Goal: Task Accomplishment & Management: Use online tool/utility

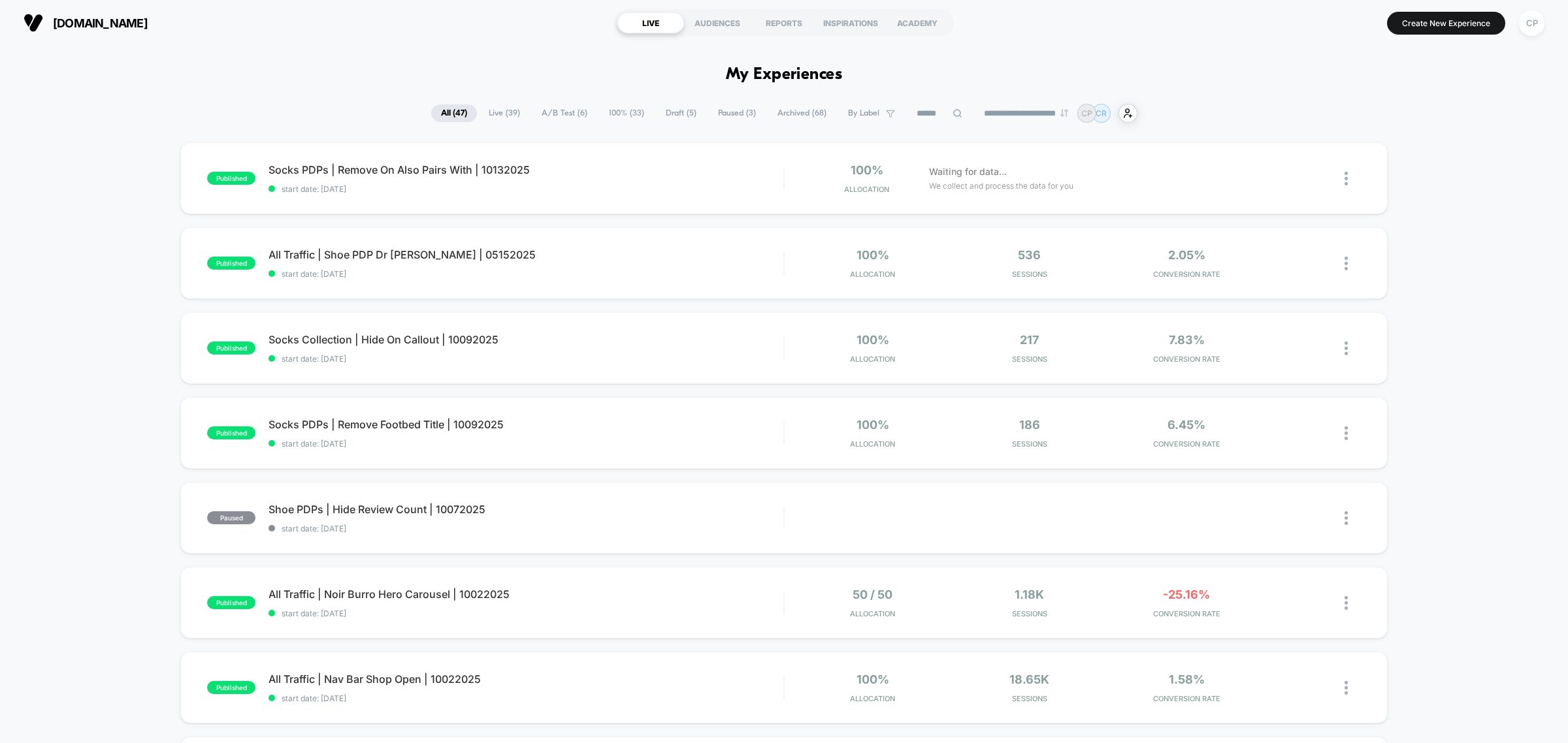
click at [615, 112] on span "100% ( 33 )" at bounding box center [626, 113] width 55 height 18
click at [624, 113] on span "100% ( 33 )" at bounding box center [626, 113] width 55 height 18
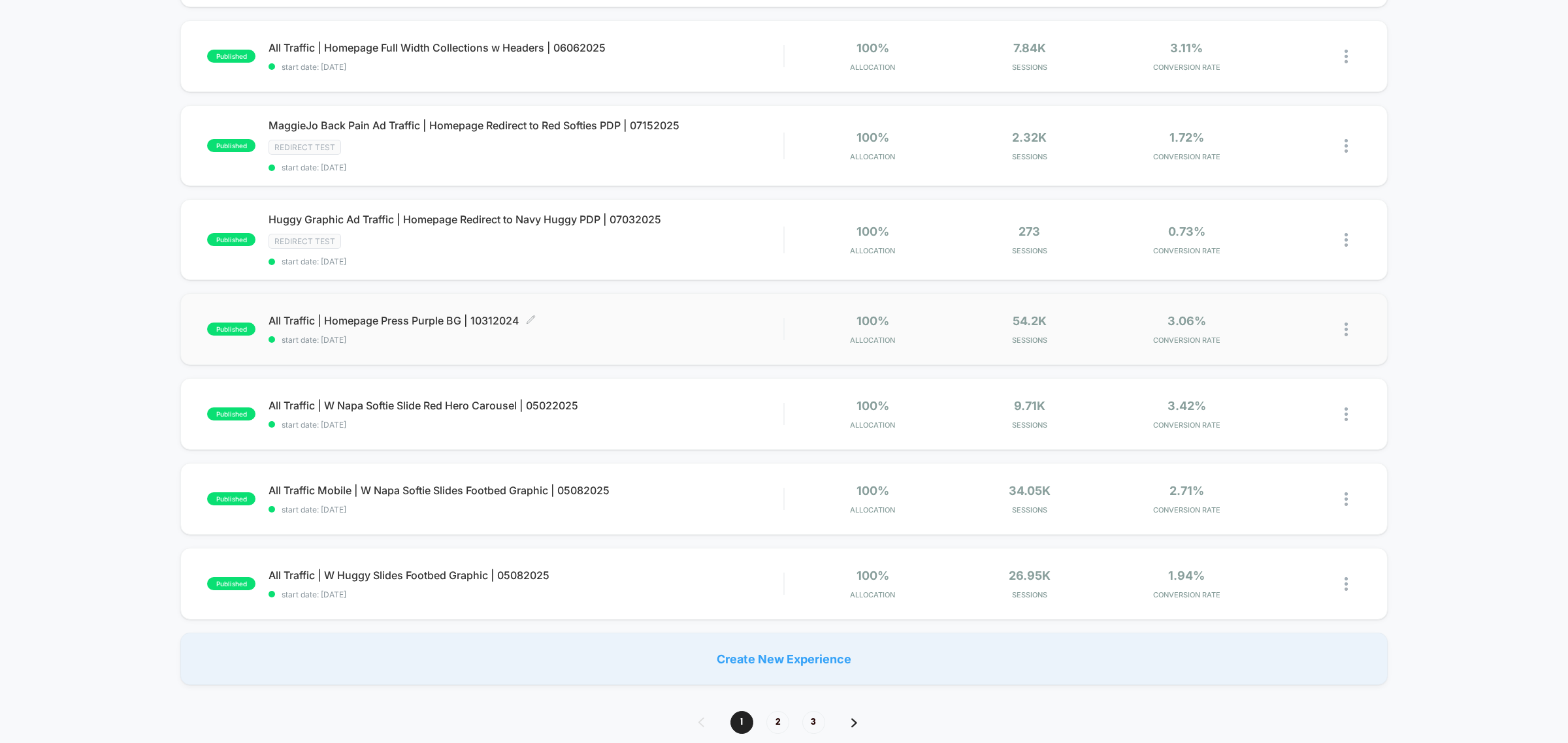
scroll to position [571, 0]
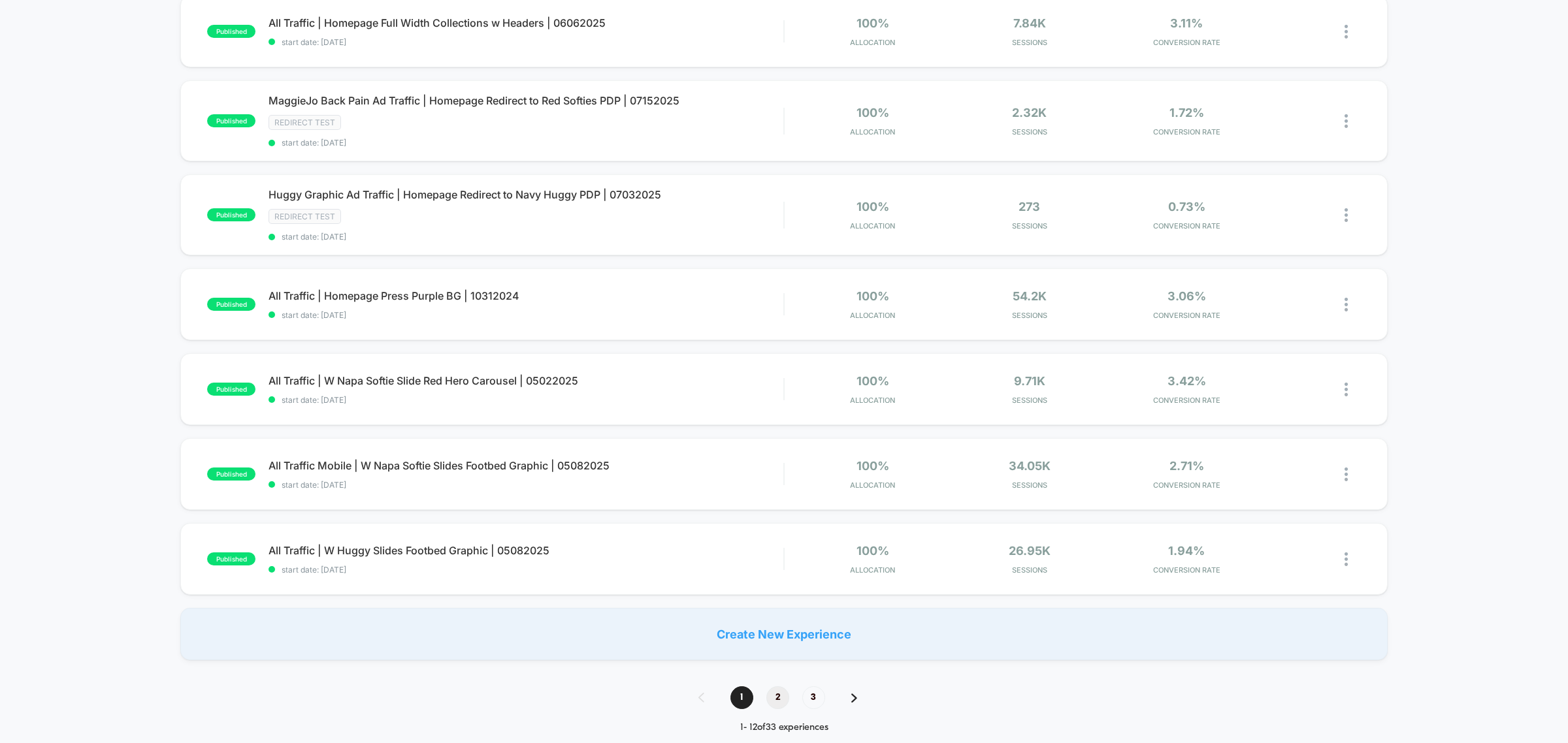
click at [782, 700] on span "2" at bounding box center [778, 697] width 23 height 23
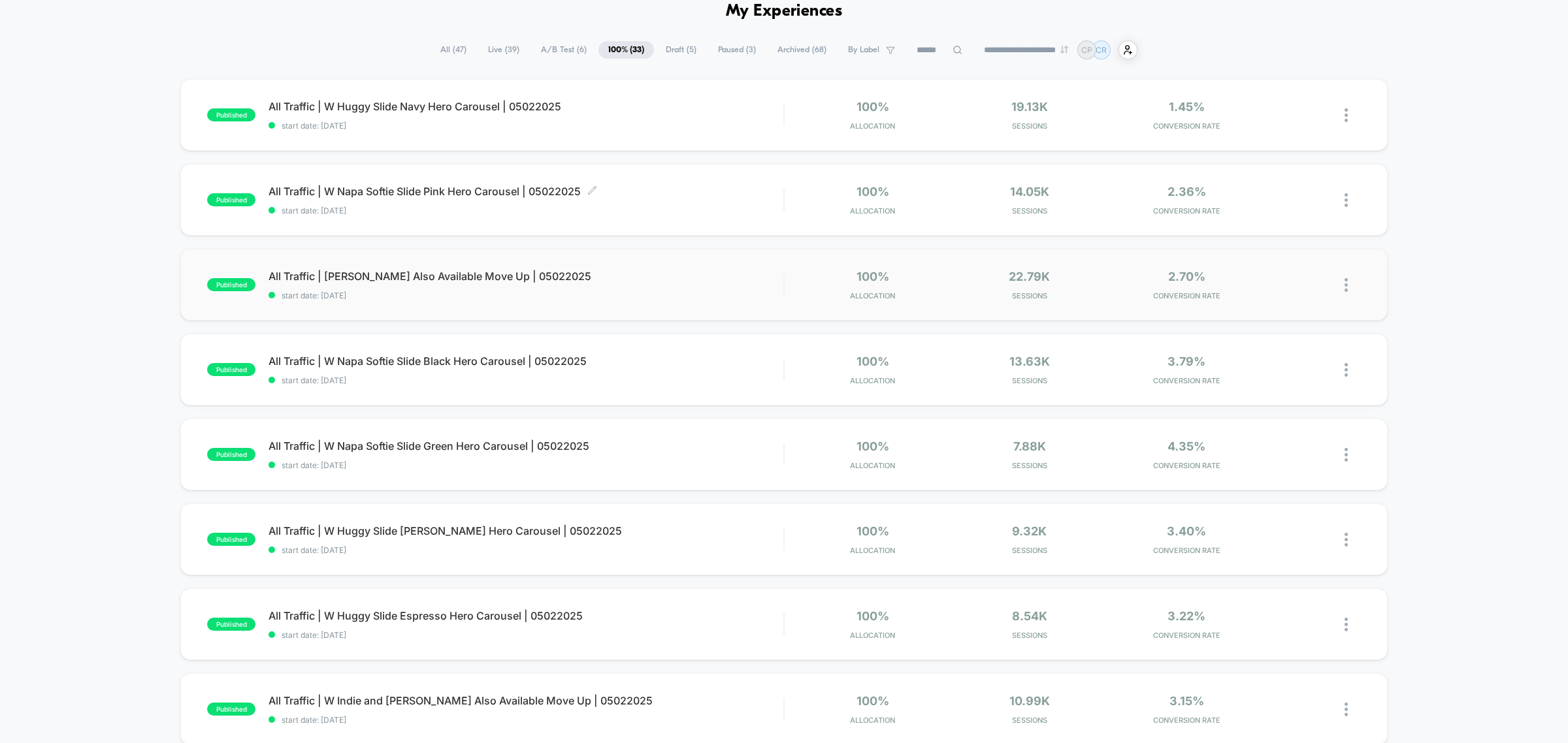
scroll to position [81, 0]
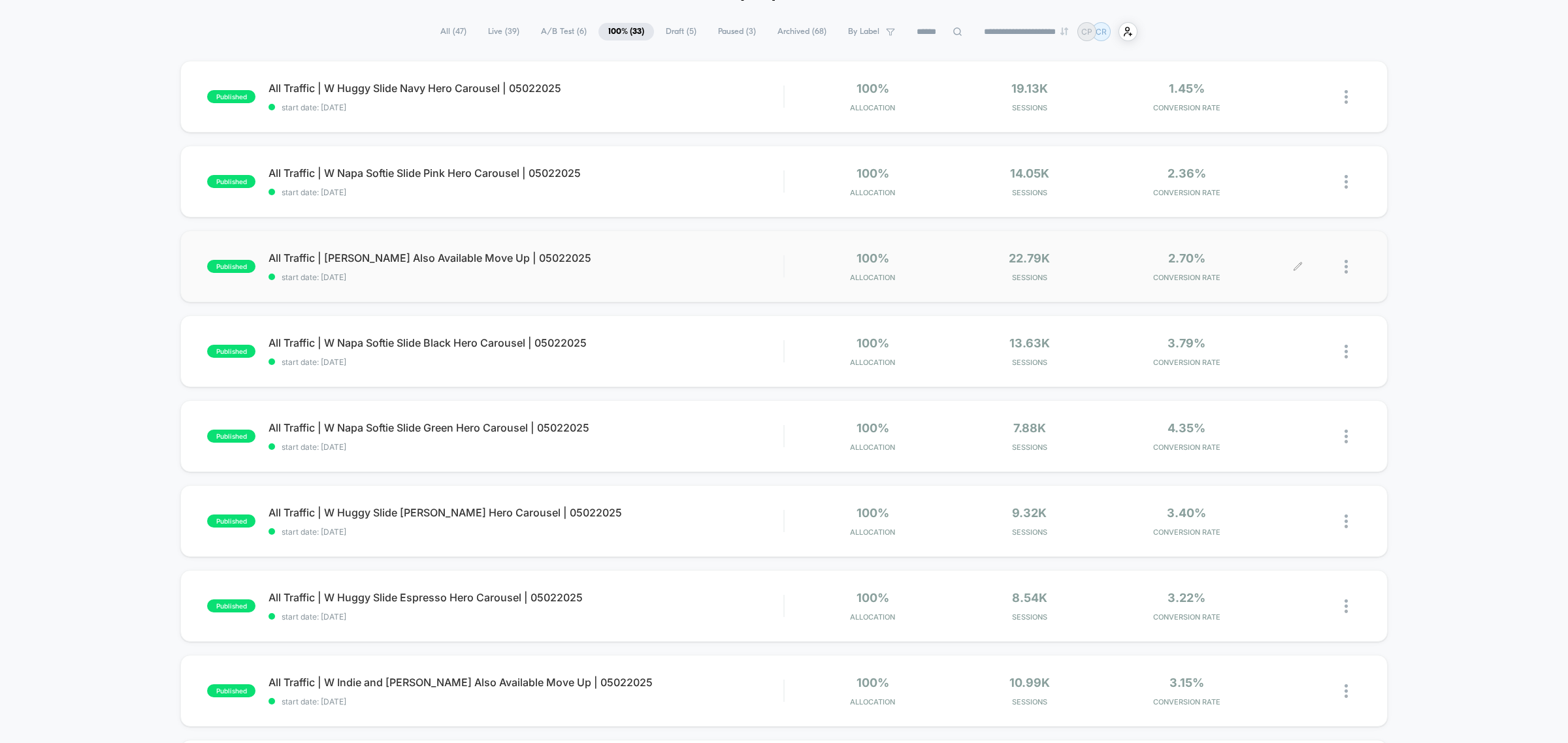
click at [1349, 265] on div at bounding box center [1353, 267] width 16 height 31
click at [1285, 252] on div "Pause" at bounding box center [1279, 252] width 118 height 29
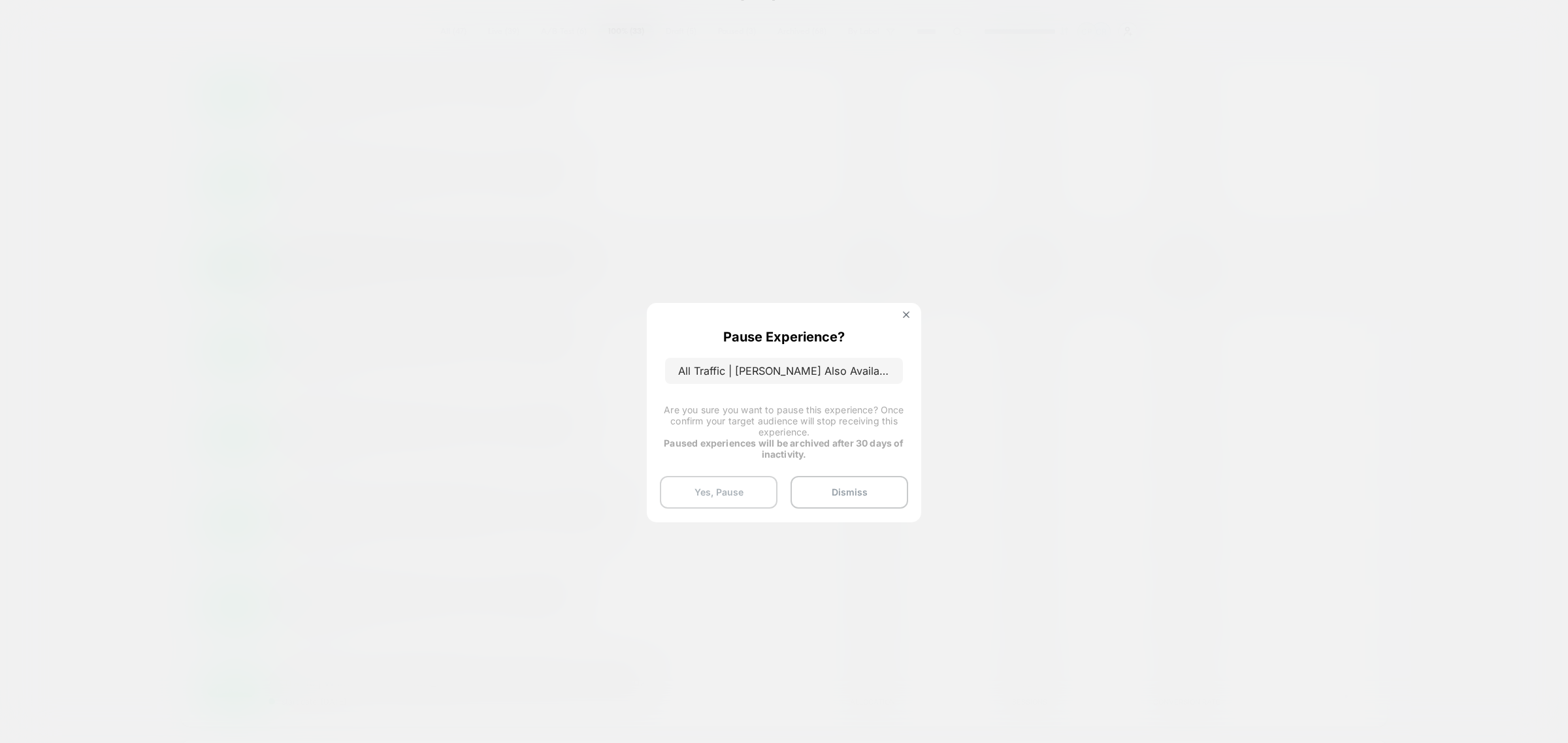
click at [717, 496] on button "Yes, Pause" at bounding box center [718, 493] width 118 height 33
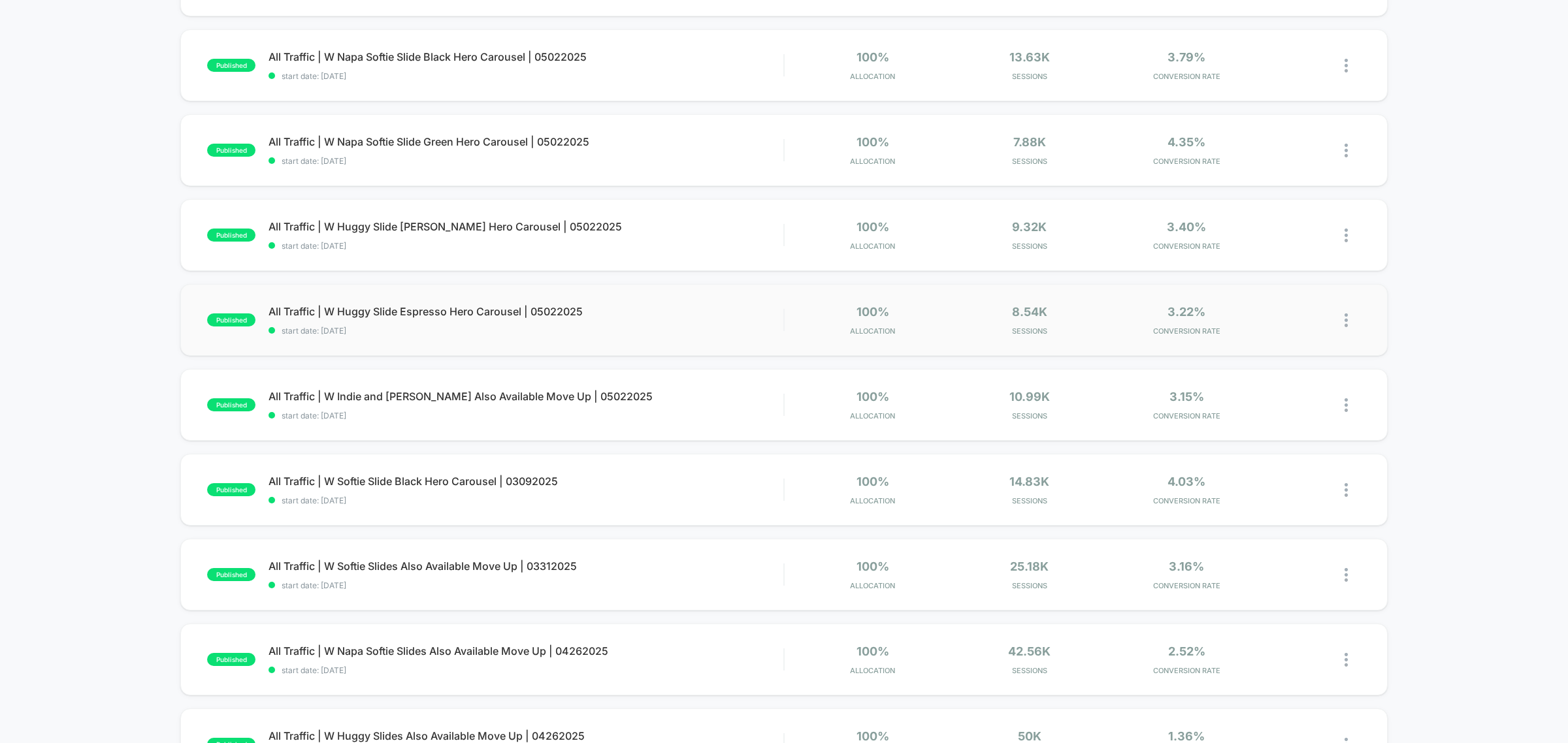
scroll to position [408, 0]
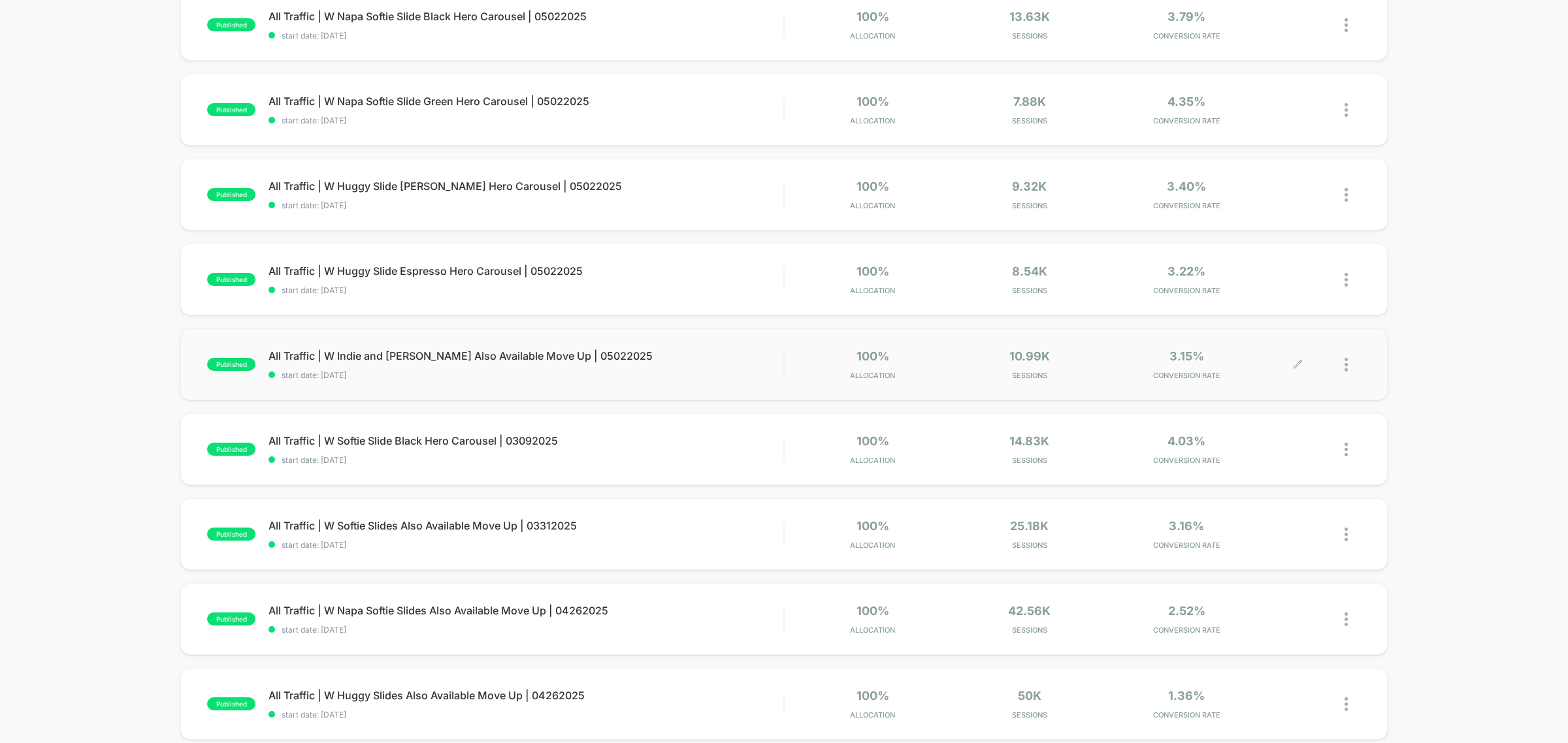
click at [1348, 363] on div at bounding box center [1353, 364] width 16 height 31
click at [1275, 344] on div "Pause" at bounding box center [1279, 351] width 118 height 29
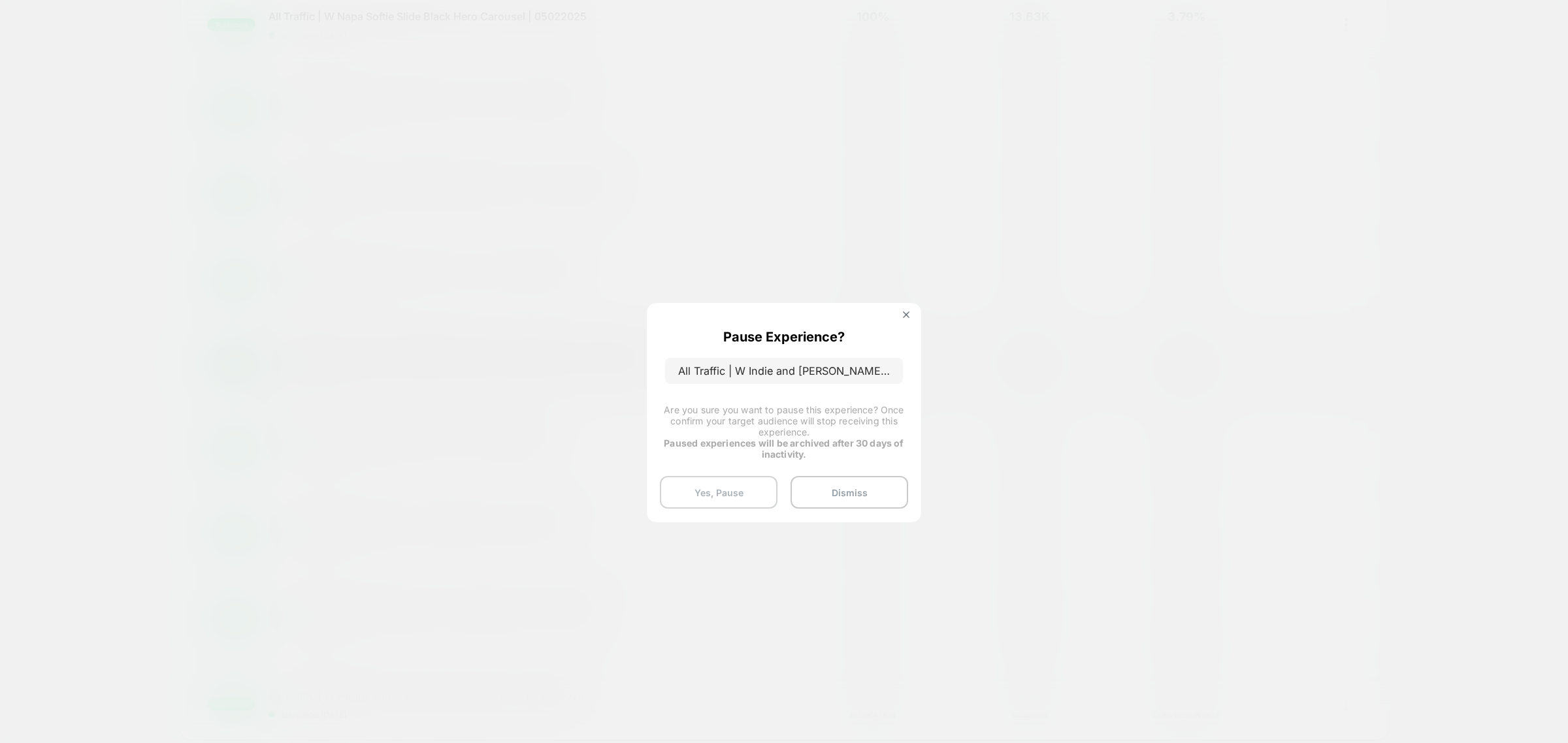
click at [726, 495] on button "Yes, Pause" at bounding box center [718, 493] width 118 height 33
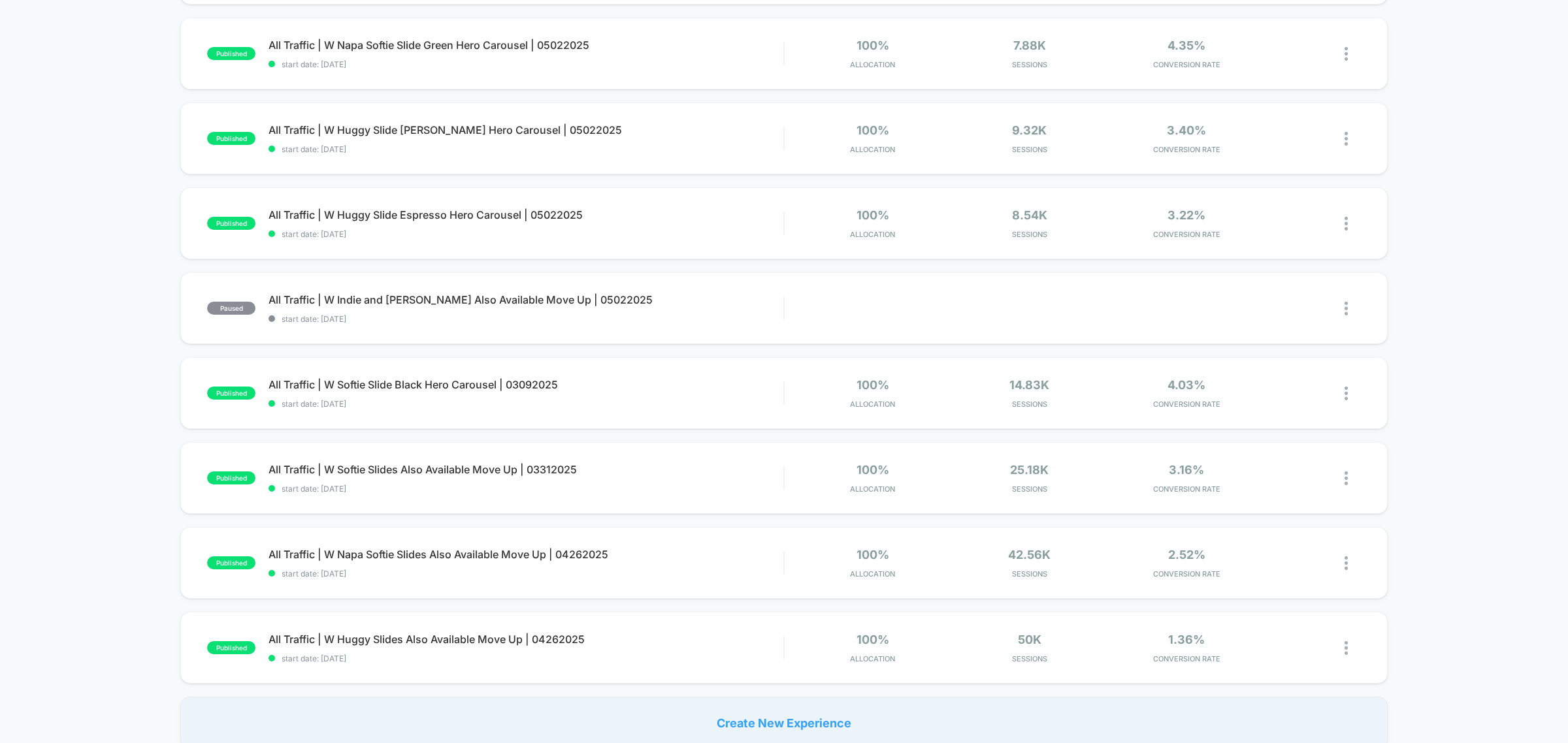
scroll to position [571, 0]
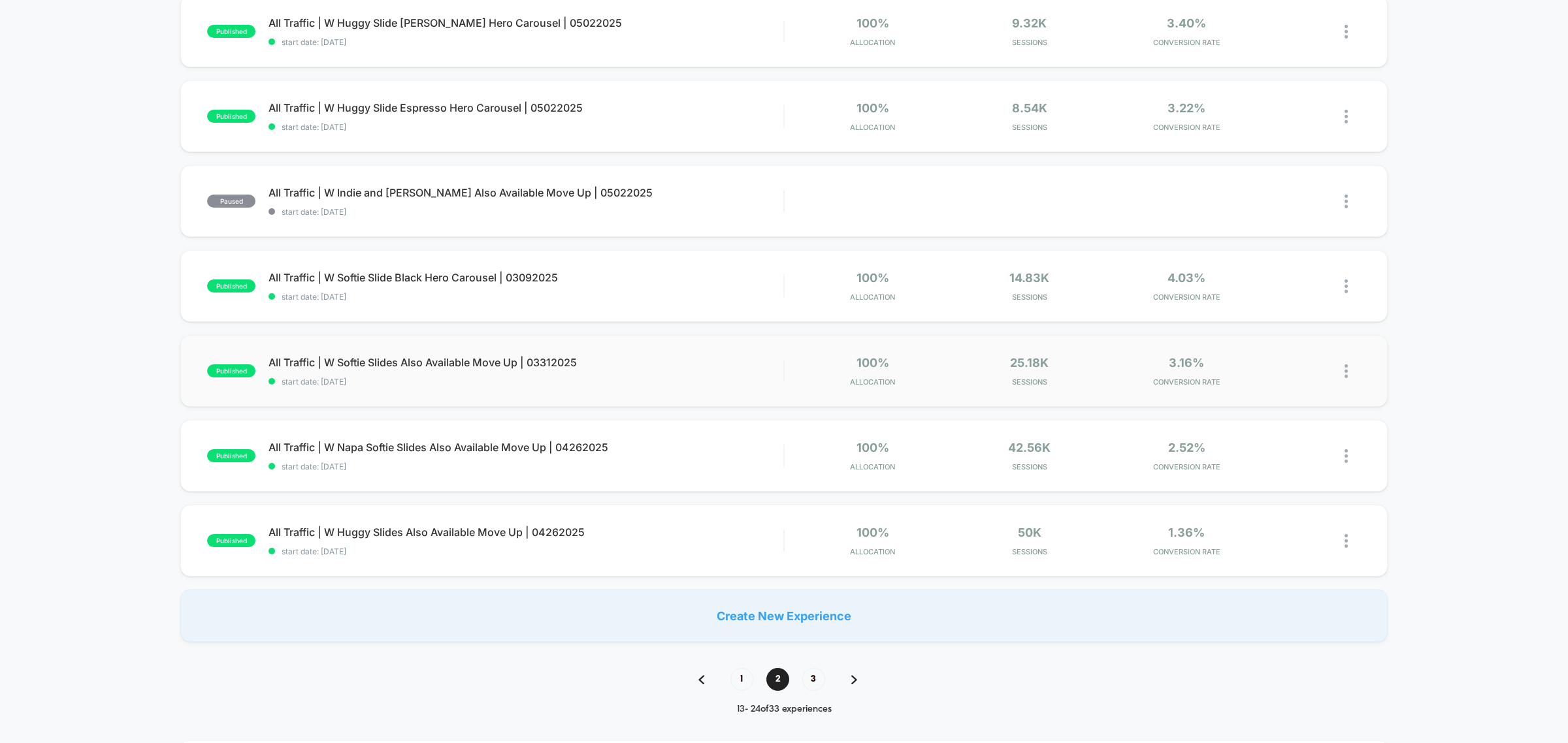
click at [1345, 374] on img at bounding box center [1346, 371] width 4 height 14
click at [1303, 356] on div "Pause" at bounding box center [1279, 357] width 118 height 29
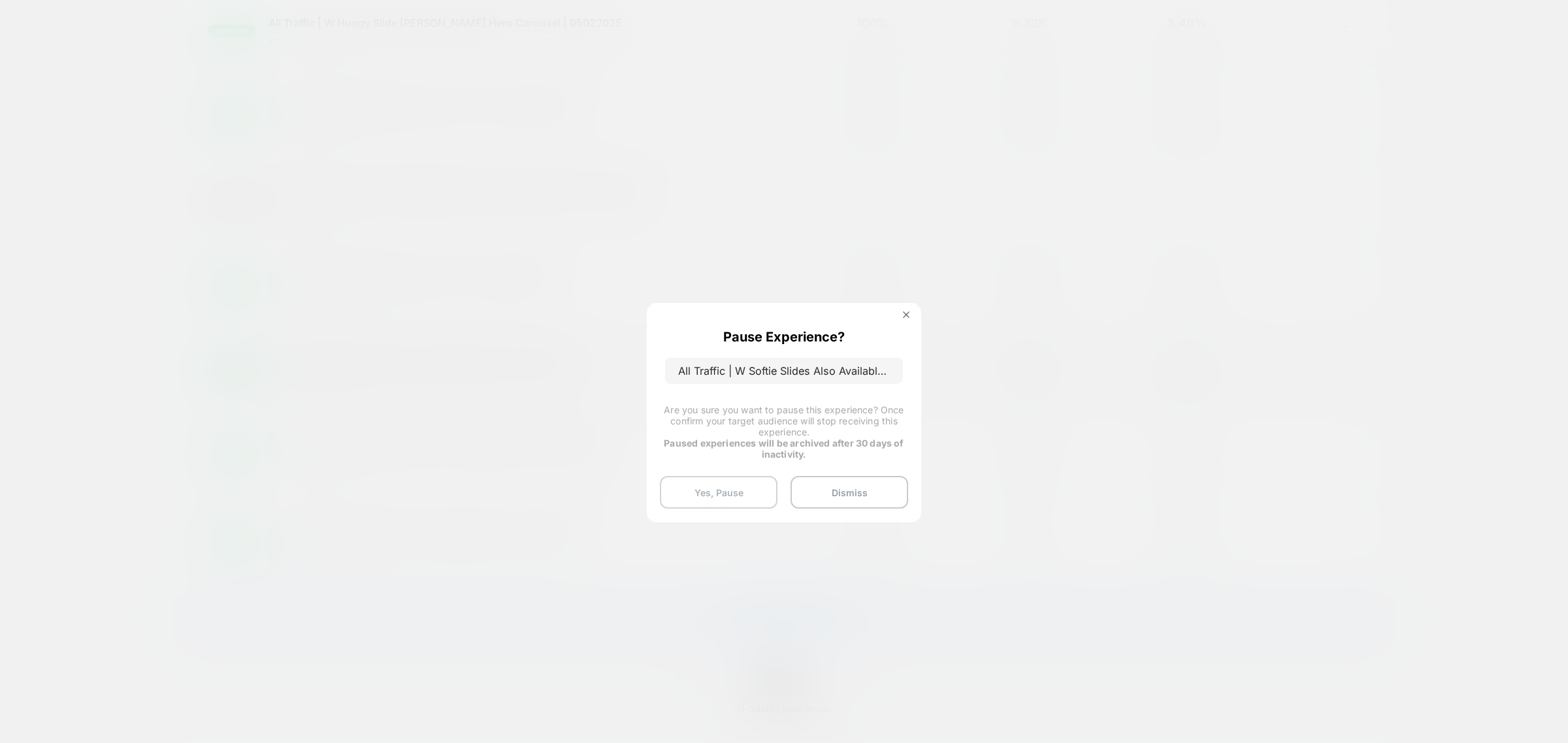
click at [730, 490] on button "Yes, Pause" at bounding box center [718, 493] width 118 height 33
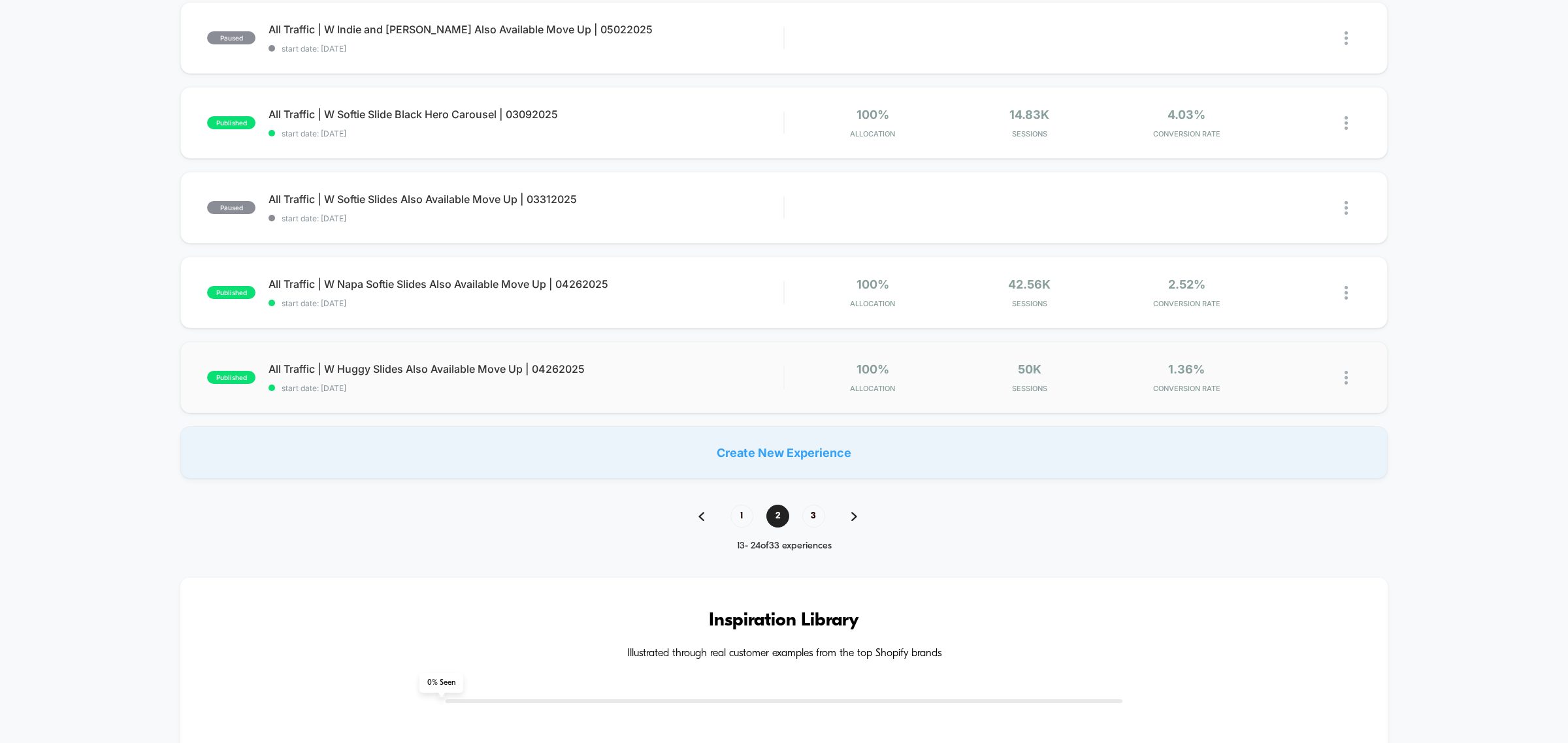
scroll to position [653, 0]
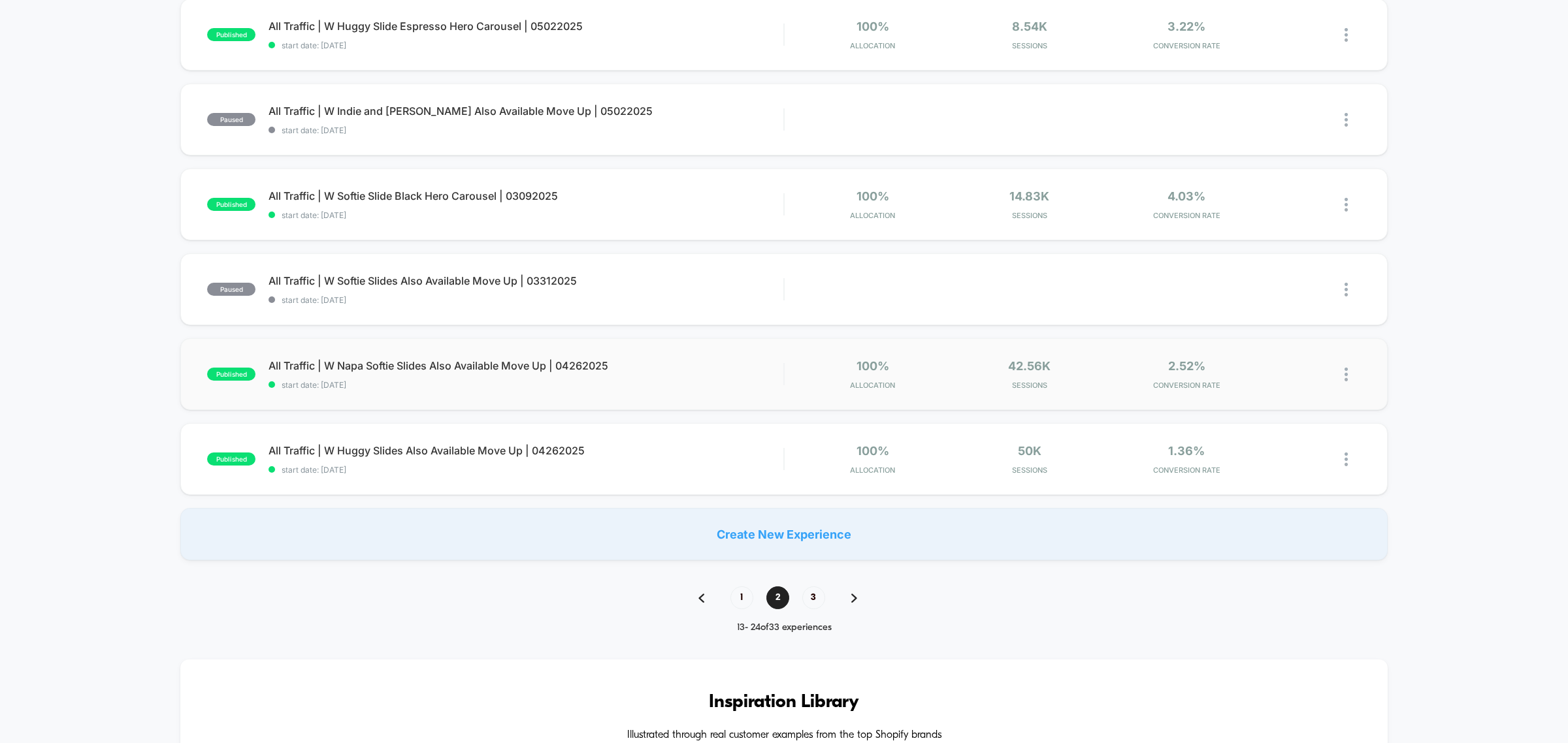
click at [1347, 376] on img at bounding box center [1346, 374] width 4 height 14
click at [1268, 357] on div "Pause" at bounding box center [1279, 360] width 118 height 29
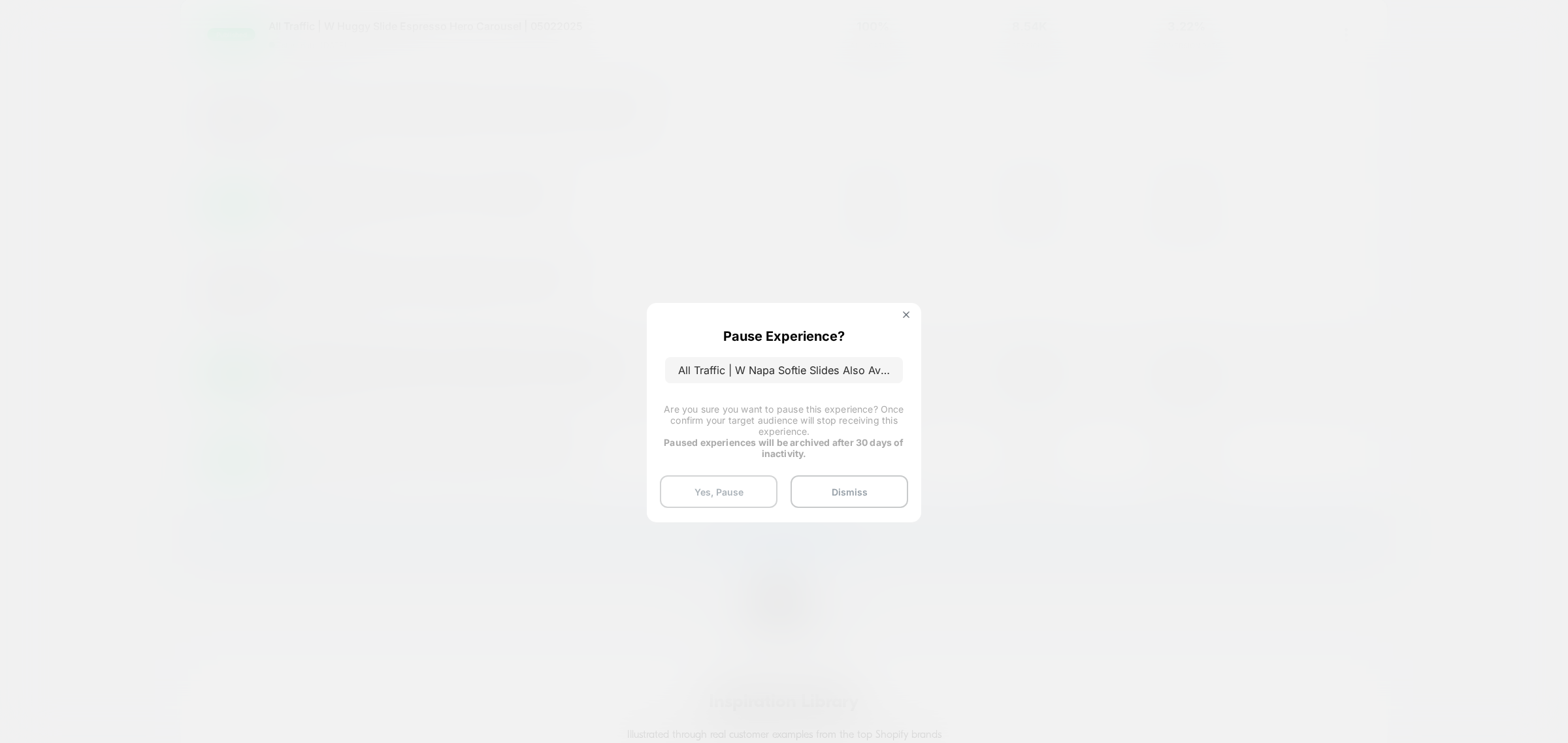
click at [702, 487] on button "Yes, Pause" at bounding box center [718, 492] width 118 height 33
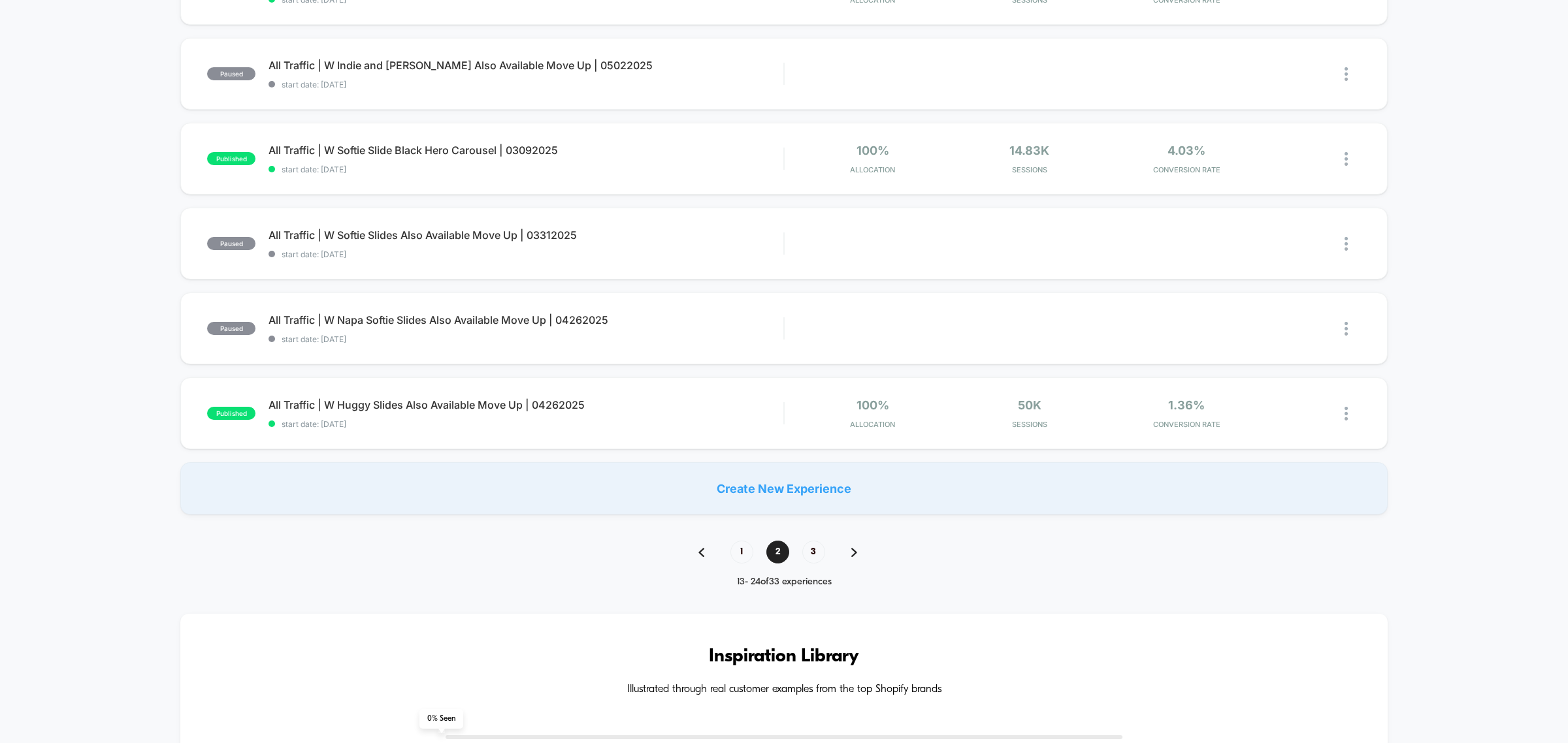
scroll to position [734, 0]
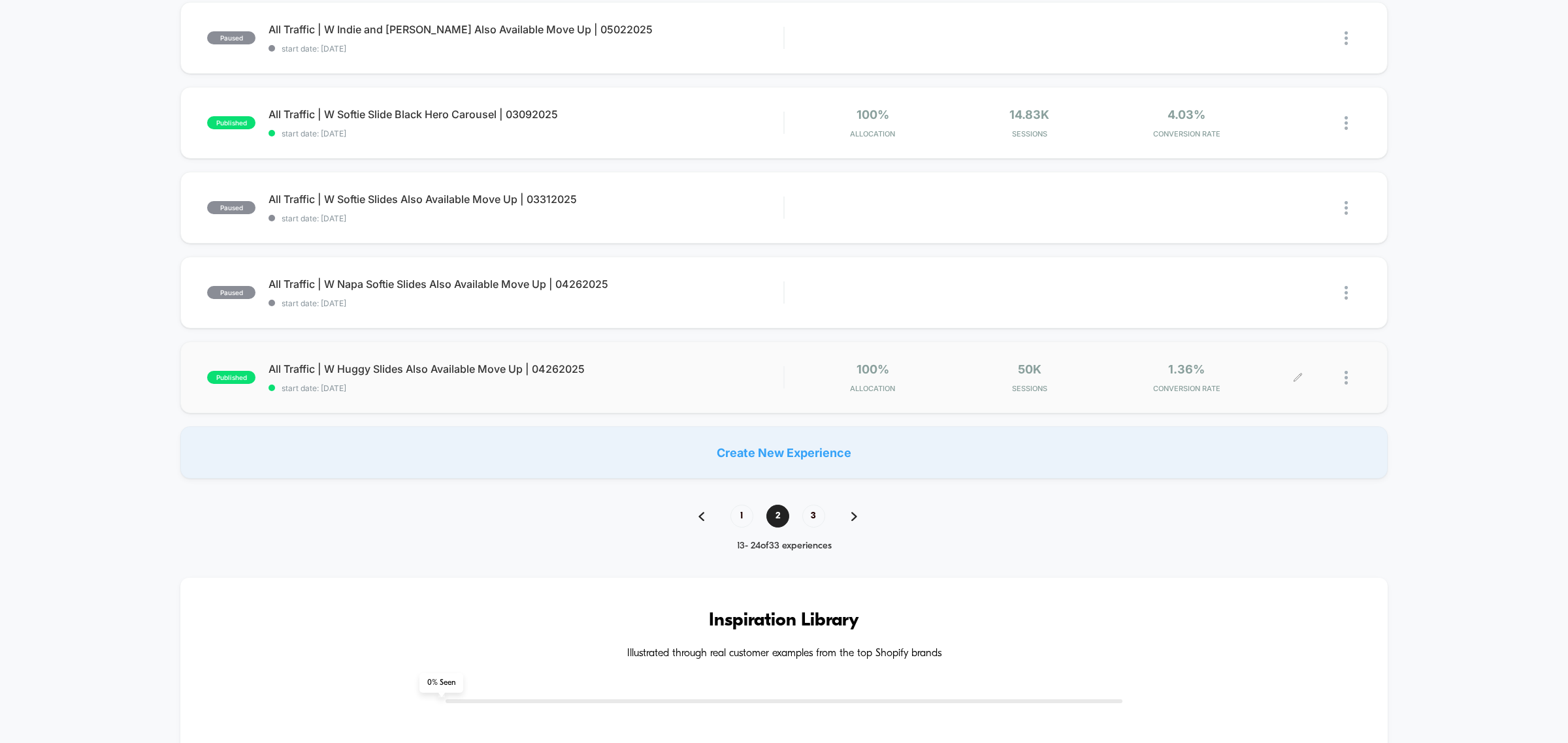
click at [1343, 379] on div at bounding box center [1330, 377] width 63 height 31
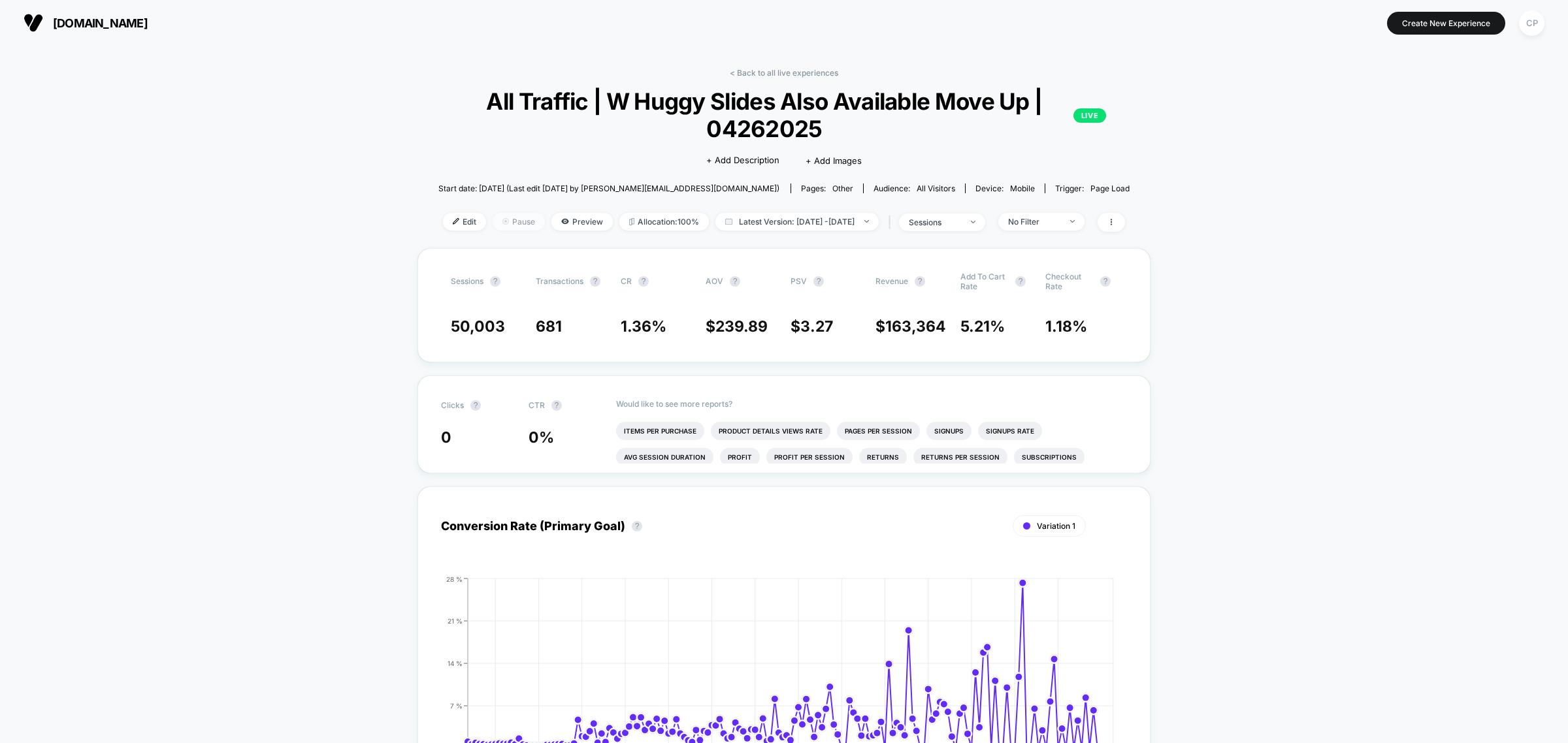
click at [499, 223] on span "Pause" at bounding box center [518, 222] width 52 height 18
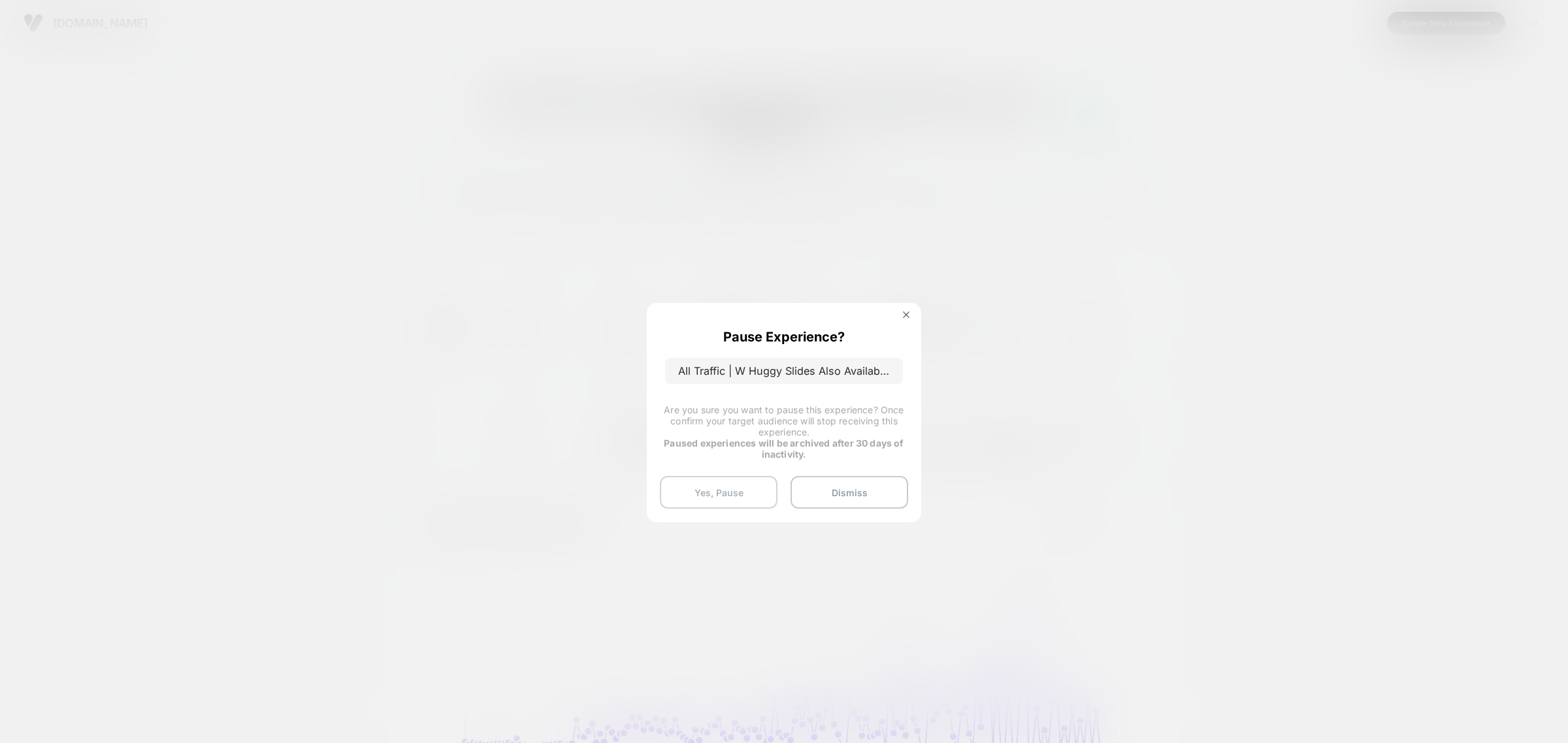
click at [716, 496] on button "Yes, Pause" at bounding box center [718, 493] width 118 height 33
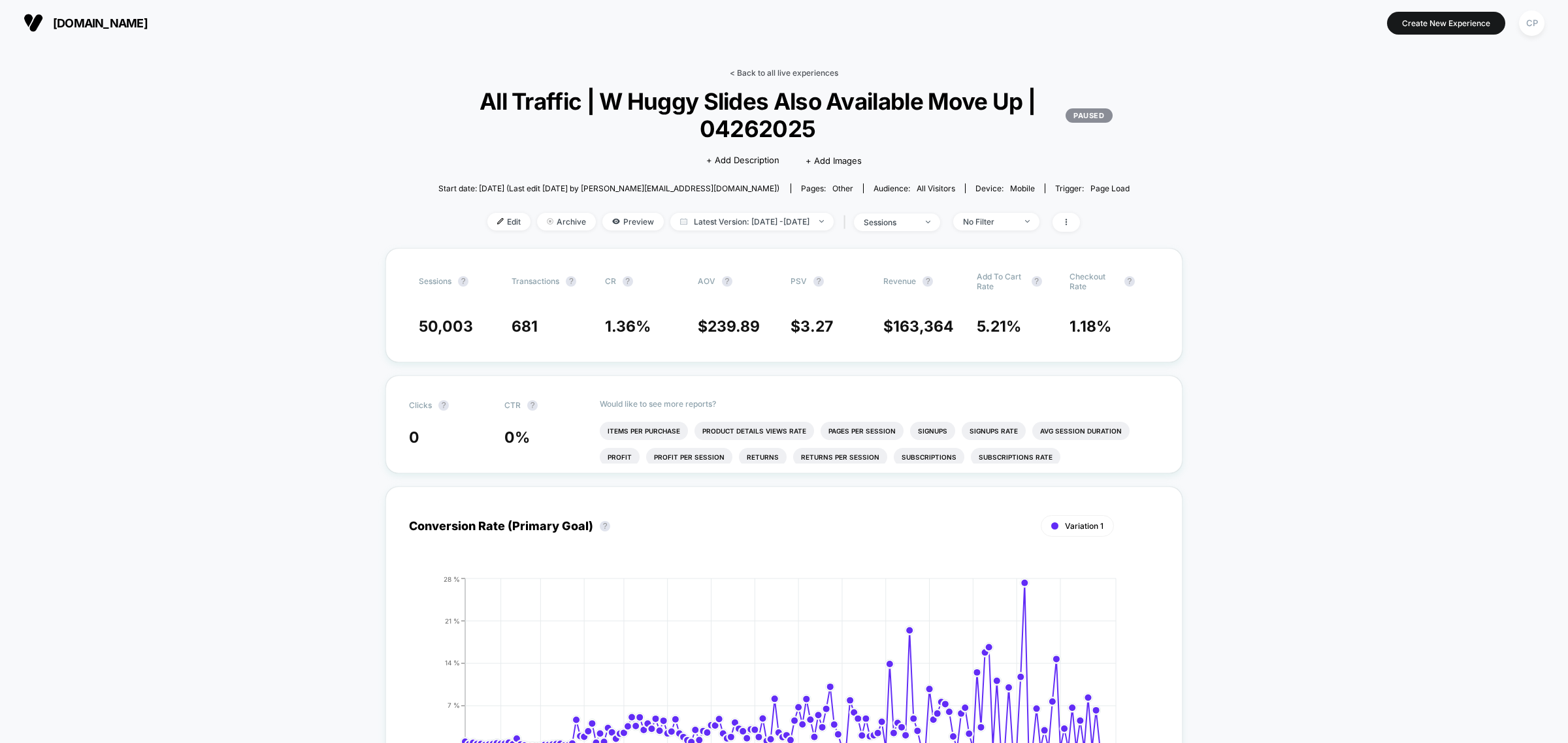
click at [791, 70] on link "< Back to all live experiences" at bounding box center [784, 73] width 108 height 10
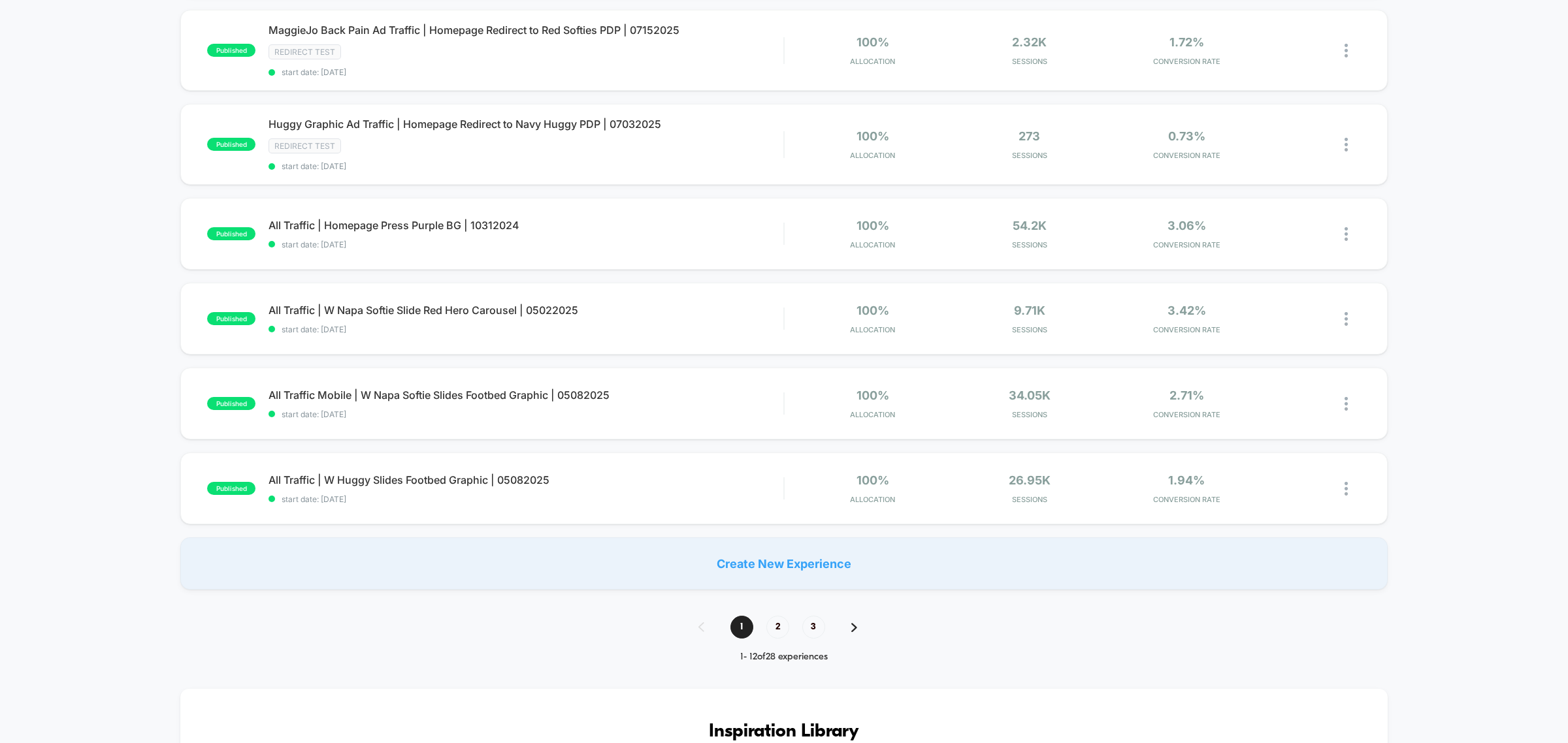
scroll to position [816, 0]
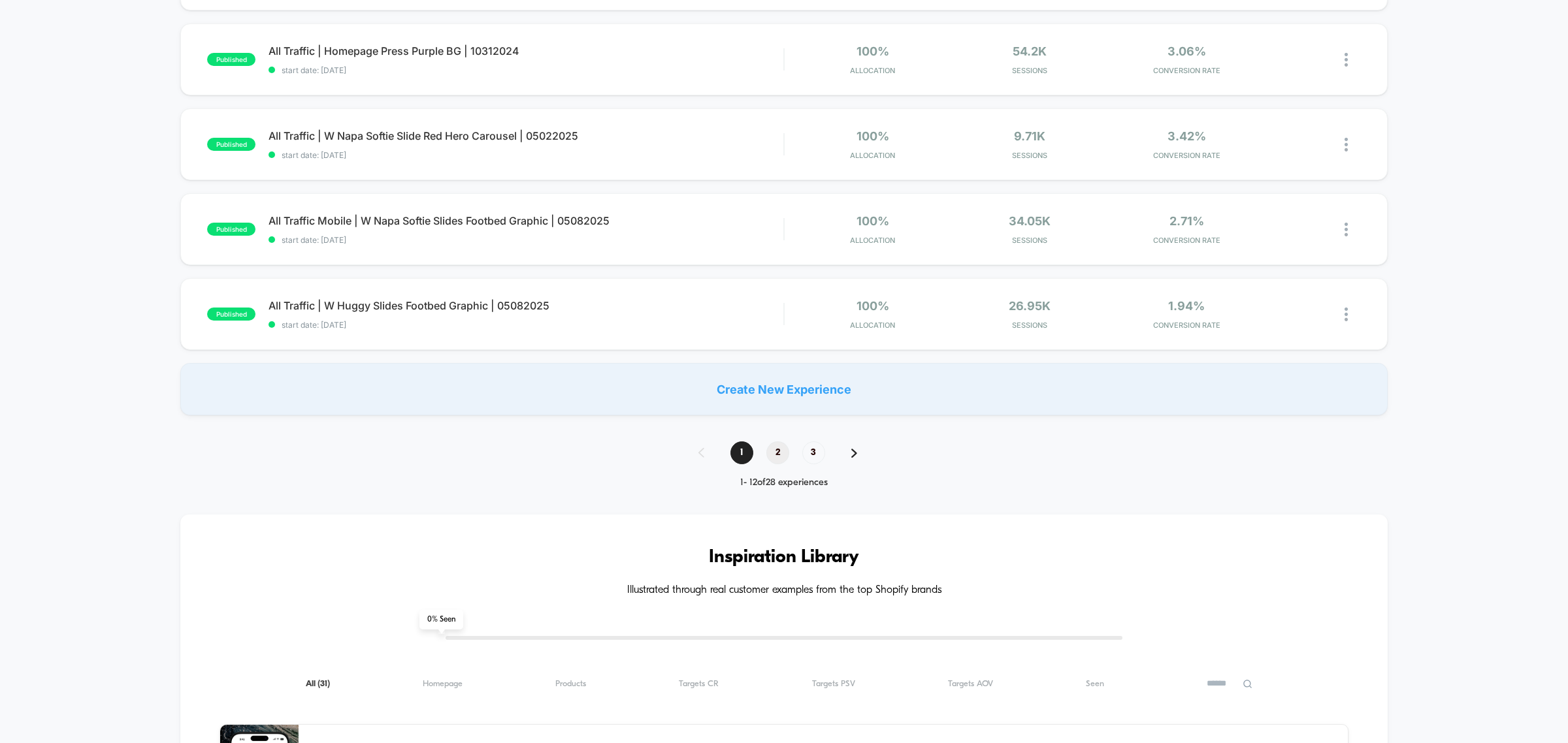
click at [781, 446] on span "2" at bounding box center [778, 453] width 23 height 23
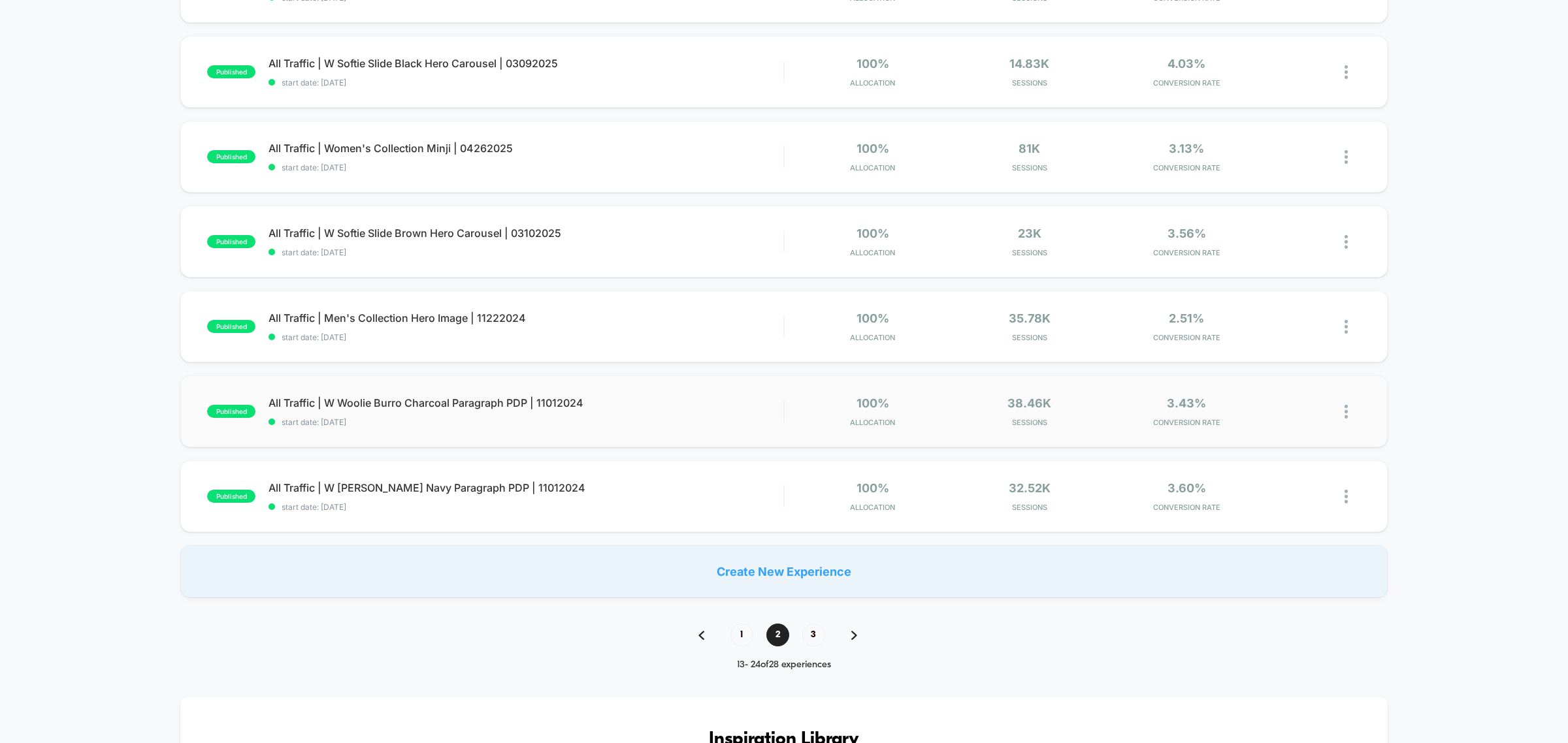
scroll to position [653, 0]
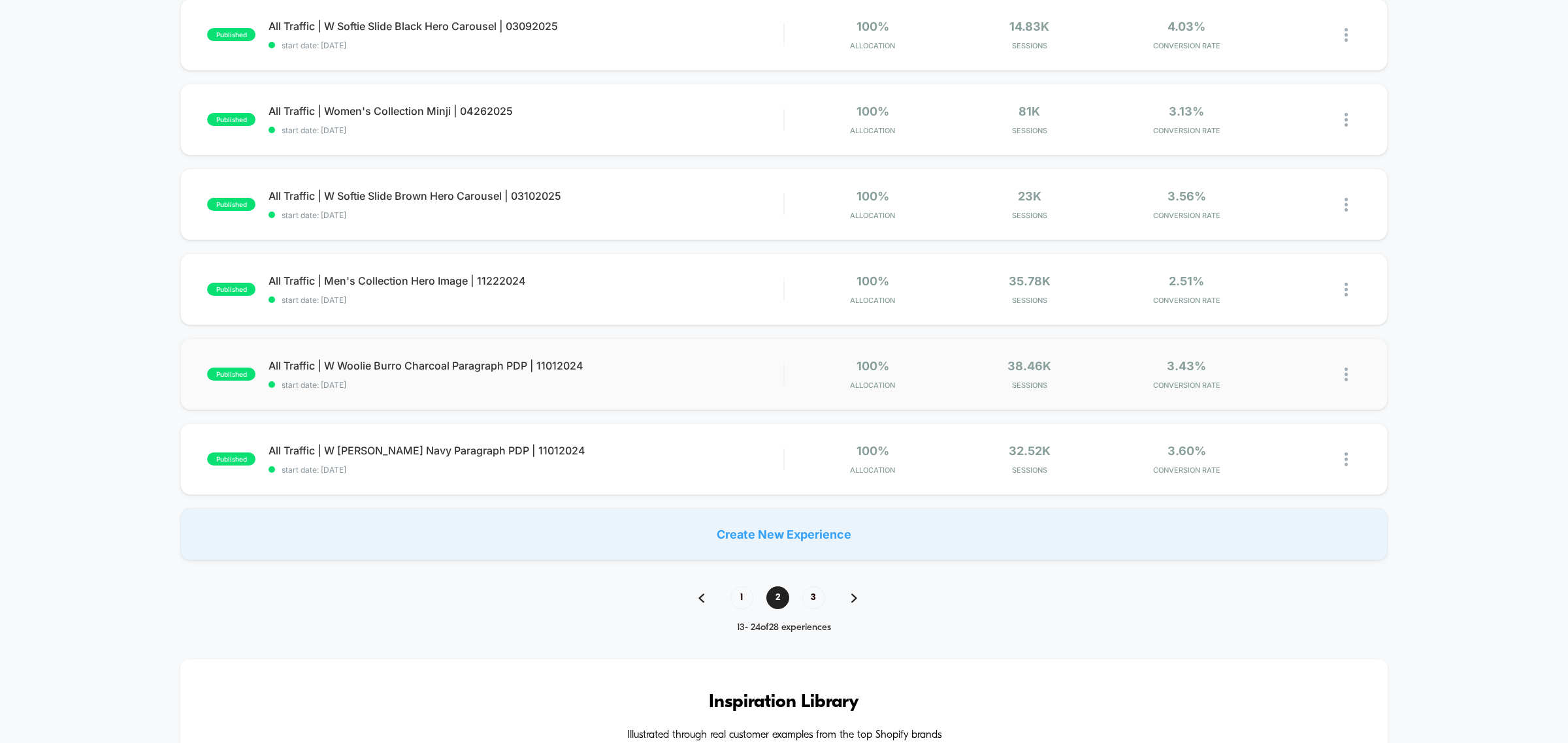
click at [1346, 376] on img at bounding box center [1346, 374] width 4 height 14
click at [1441, 426] on div "published All Traffic | W Huggy Slide Navy Hero Carousel | 05022025 start date:…" at bounding box center [784, 25] width 1568 height 1071
click at [495, 367] on span "All Traffic | W Woolie Burro Charcoal Paragraph PDP | 11012024 Click to edit ex…" at bounding box center [526, 366] width 515 height 13
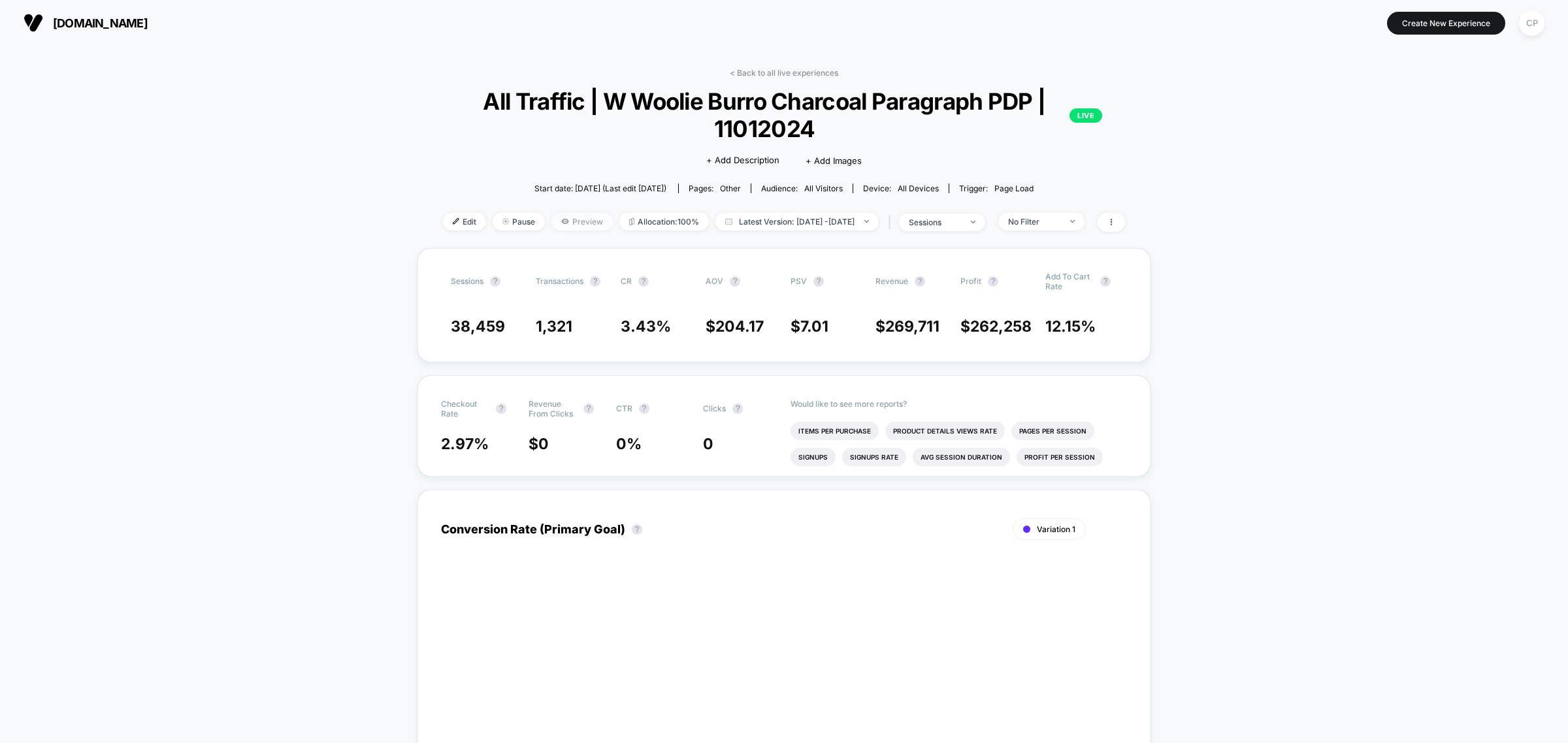
click at [559, 225] on span "Preview" at bounding box center [582, 222] width 61 height 18
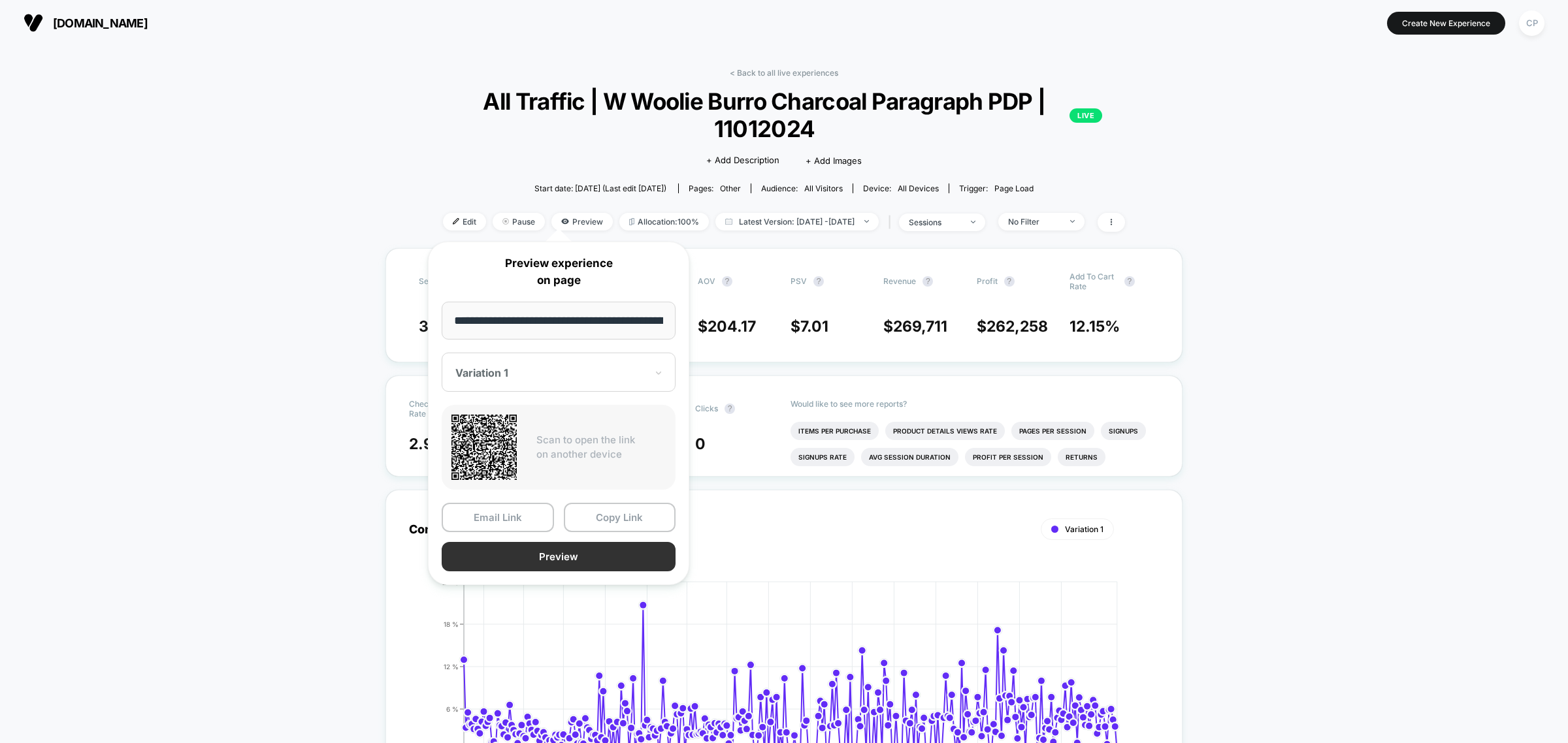
scroll to position [0, 138]
click at [555, 547] on button "Preview" at bounding box center [559, 556] width 234 height 29
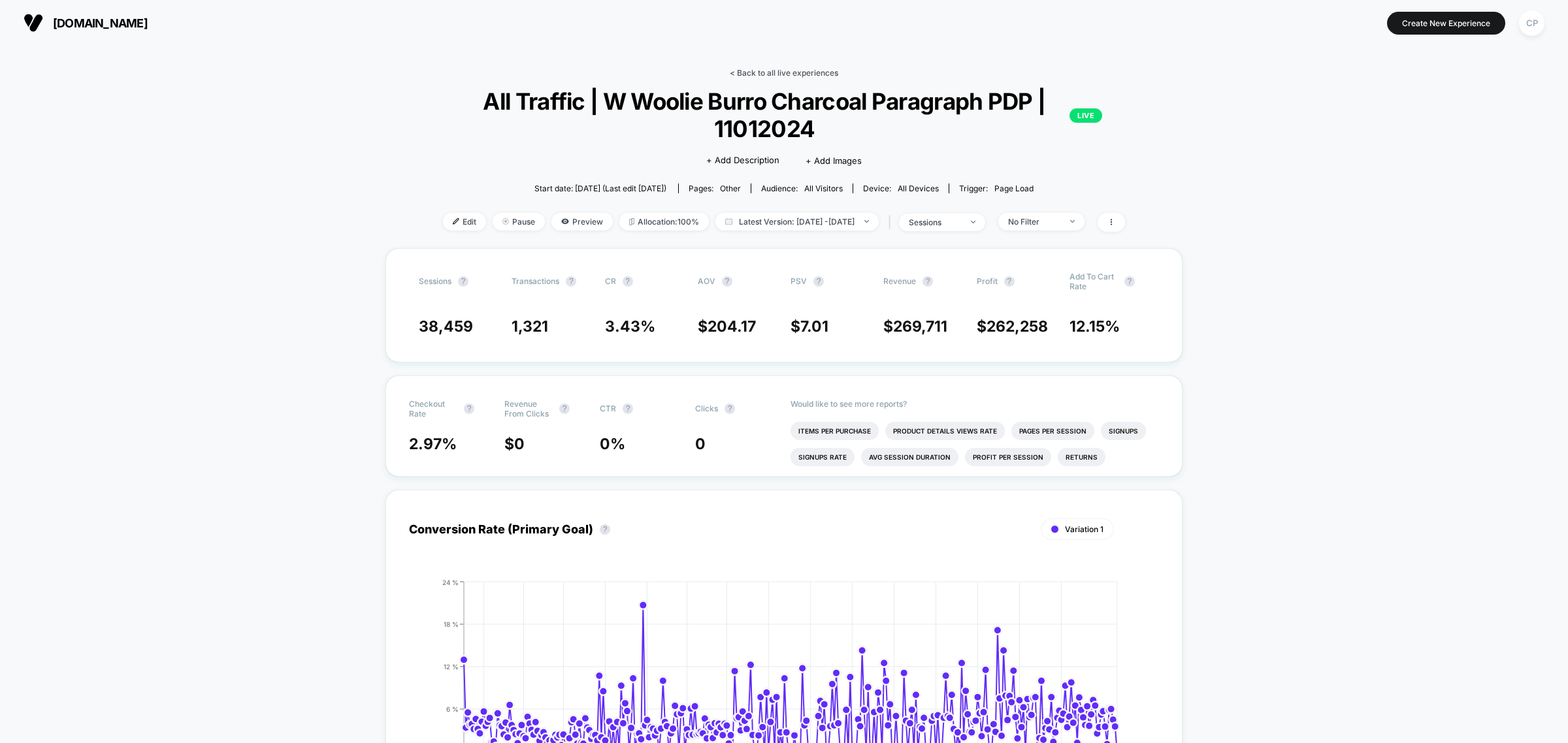
click at [763, 73] on link "< Back to all live experiences" at bounding box center [784, 73] width 108 height 10
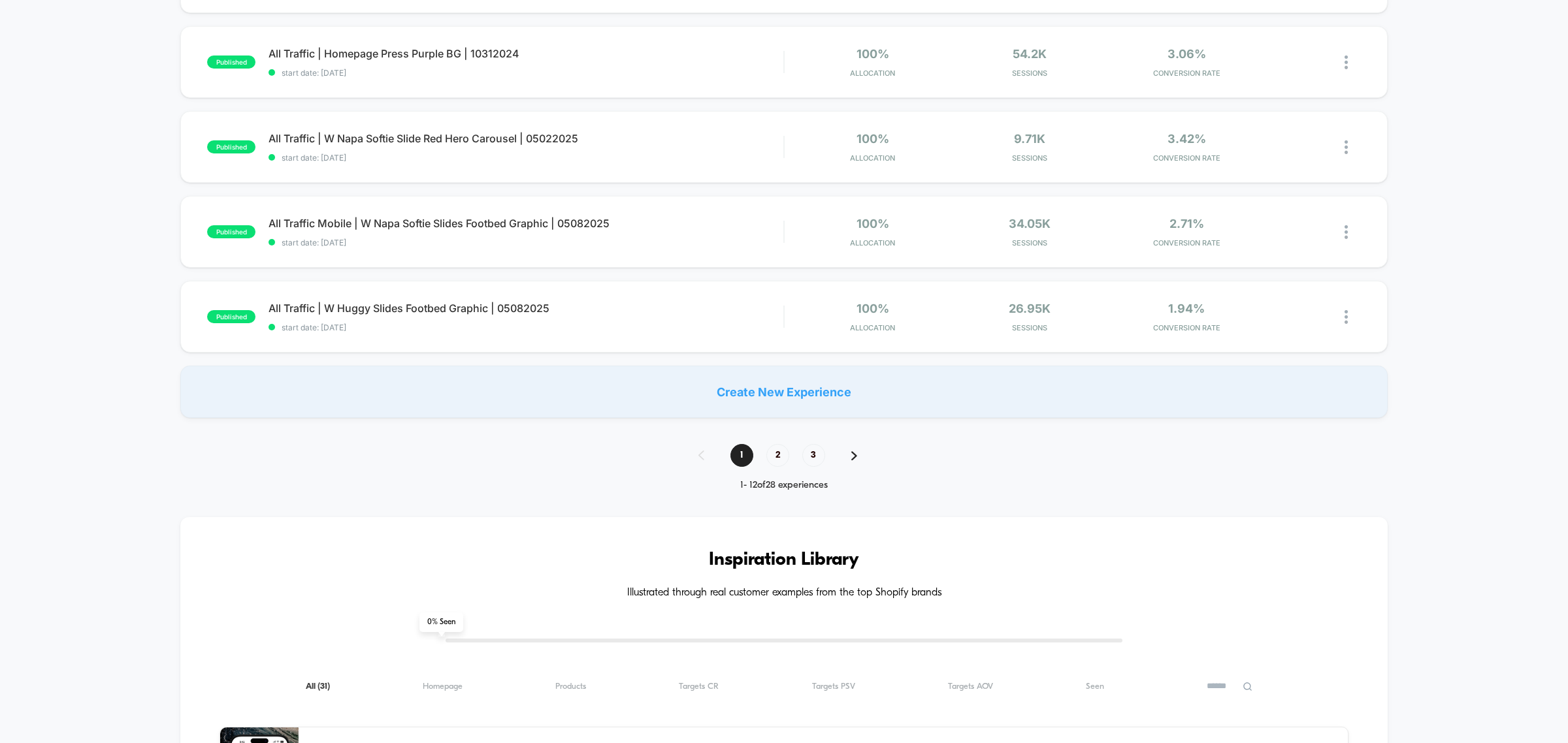
scroll to position [816, 0]
click at [774, 453] on span "2" at bounding box center [778, 453] width 23 height 23
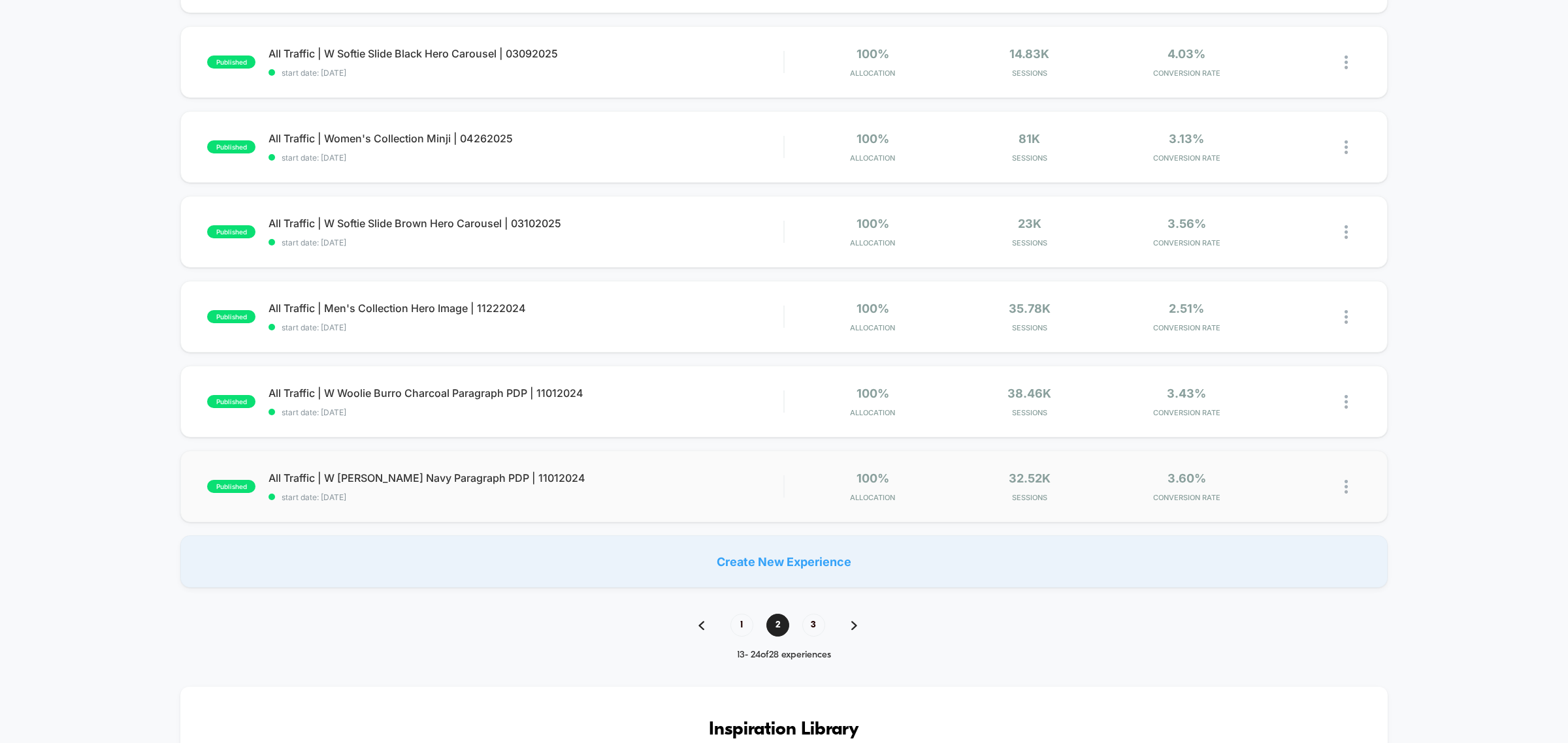
scroll to position [653, 0]
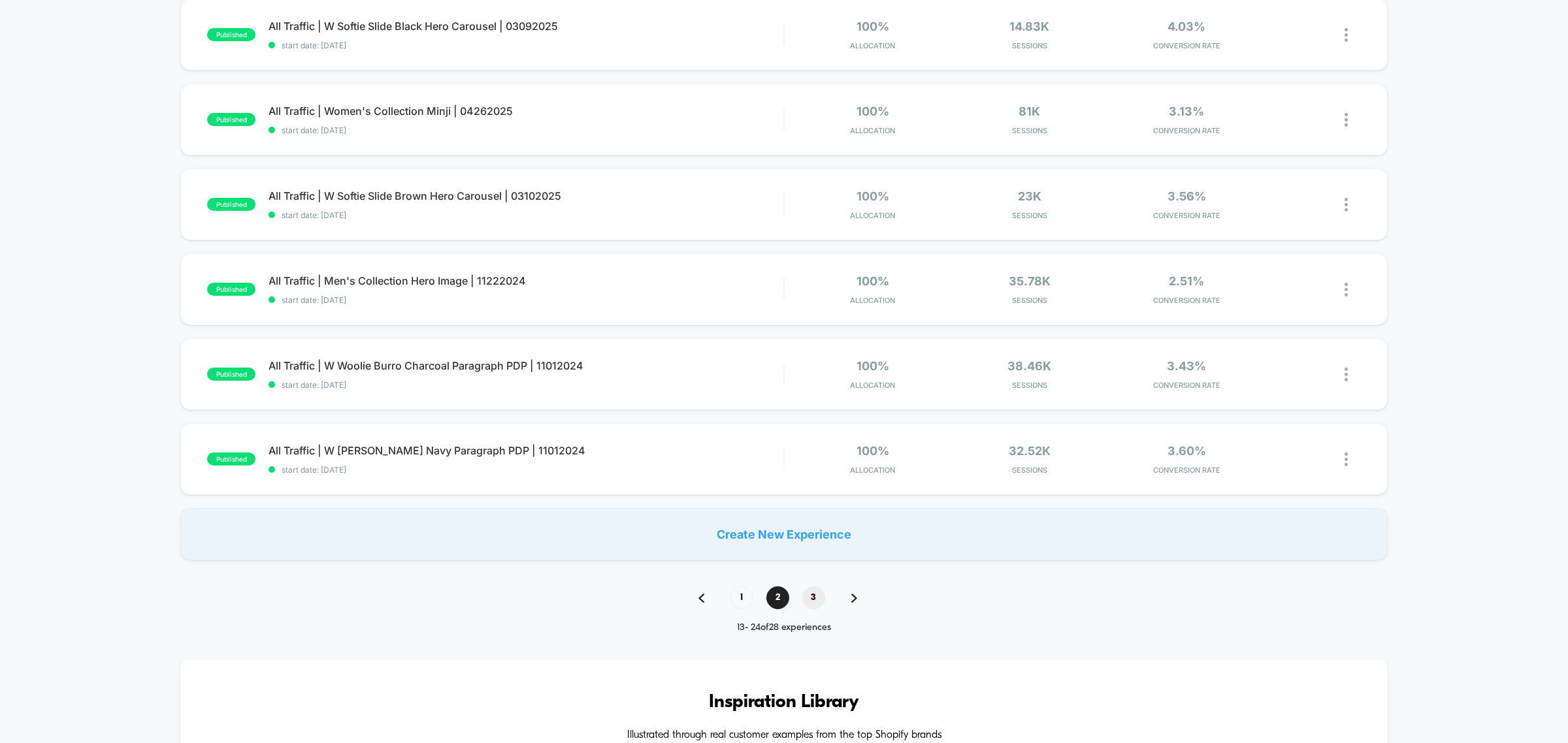
click at [808, 598] on span "3" at bounding box center [814, 598] width 23 height 23
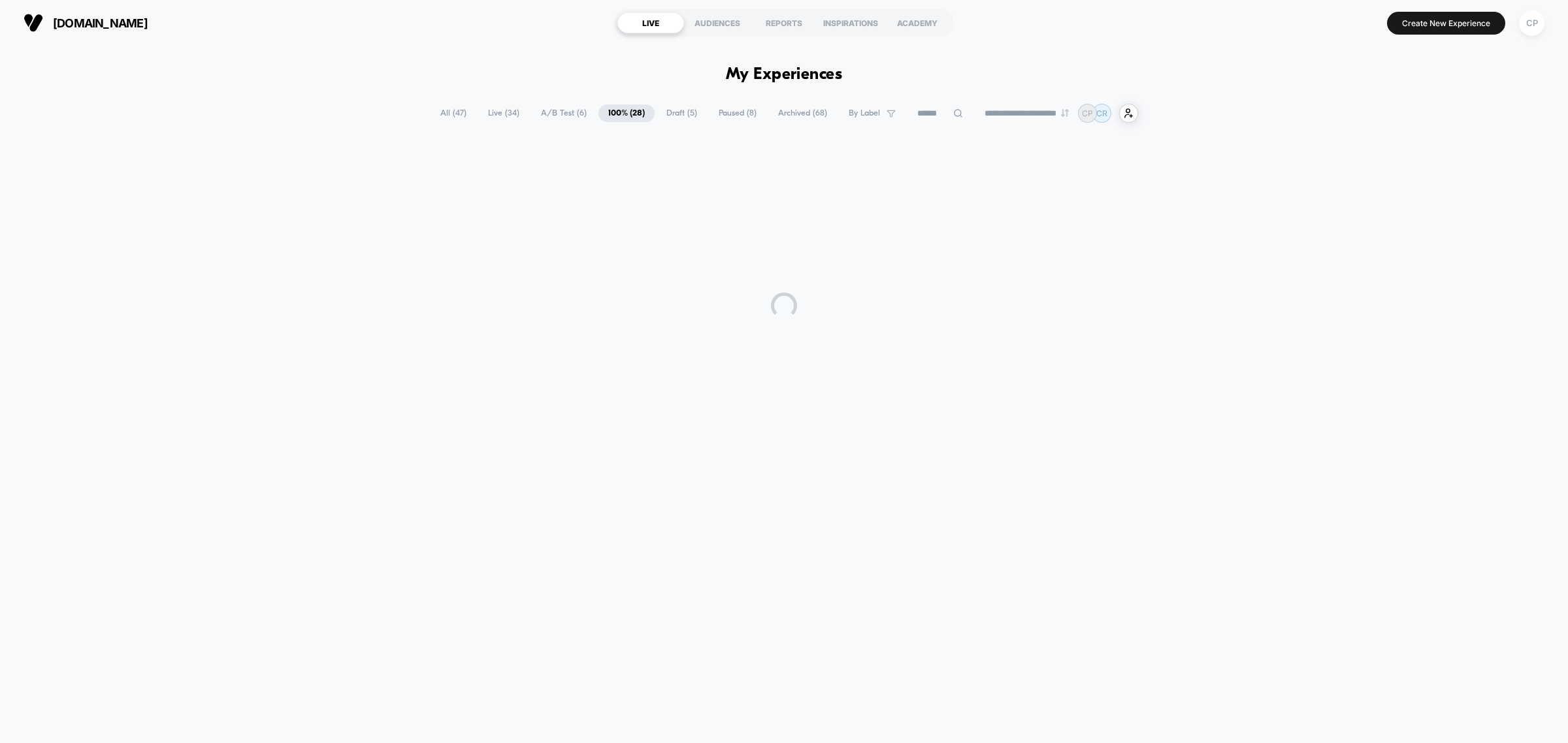
scroll to position [0, 0]
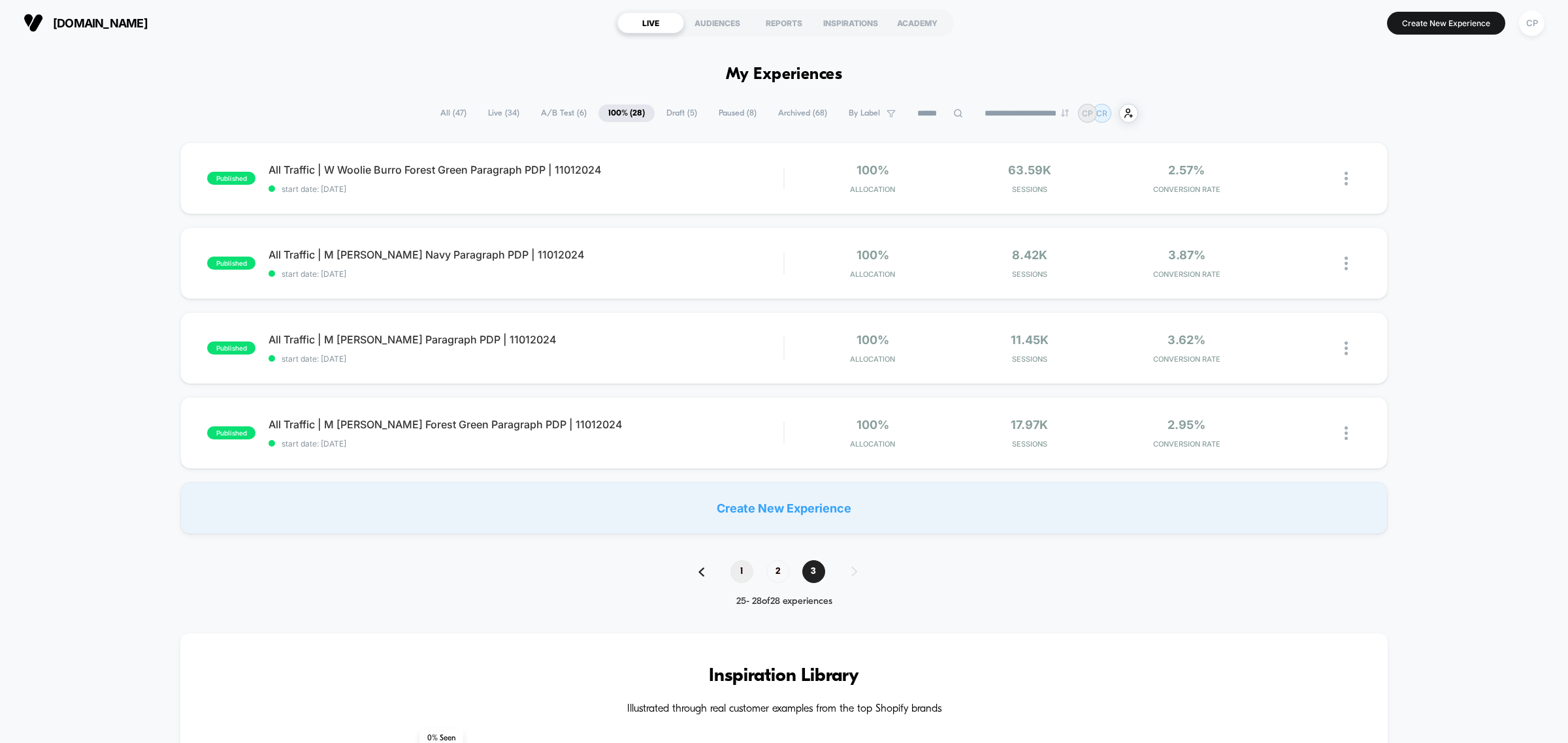
click at [736, 570] on span "1" at bounding box center [742, 572] width 23 height 23
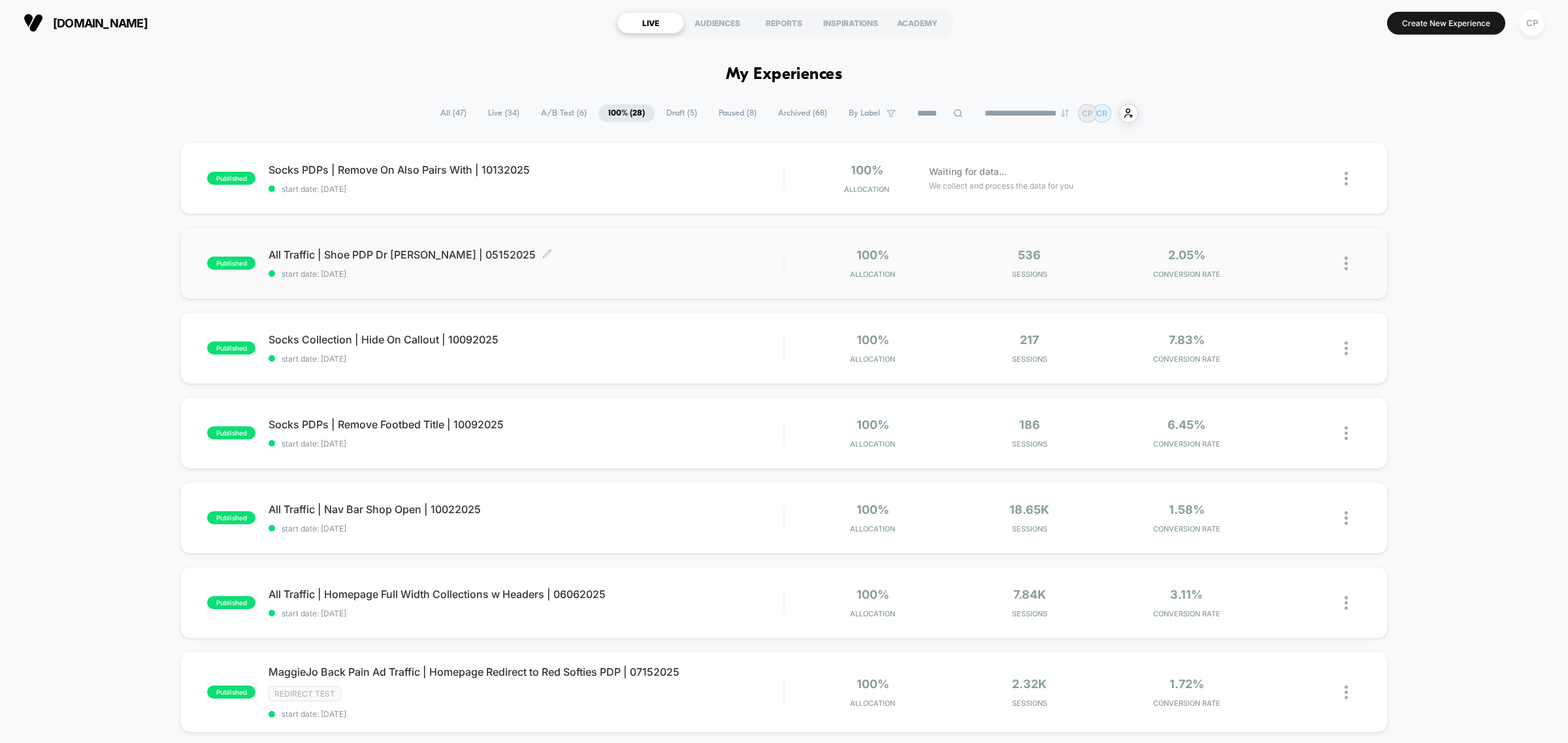
click at [399, 252] on span "All Traffic | Shoe PDP Dr [PERSON_NAME] | 05152025 Click to edit experience det…" at bounding box center [526, 255] width 515 height 13
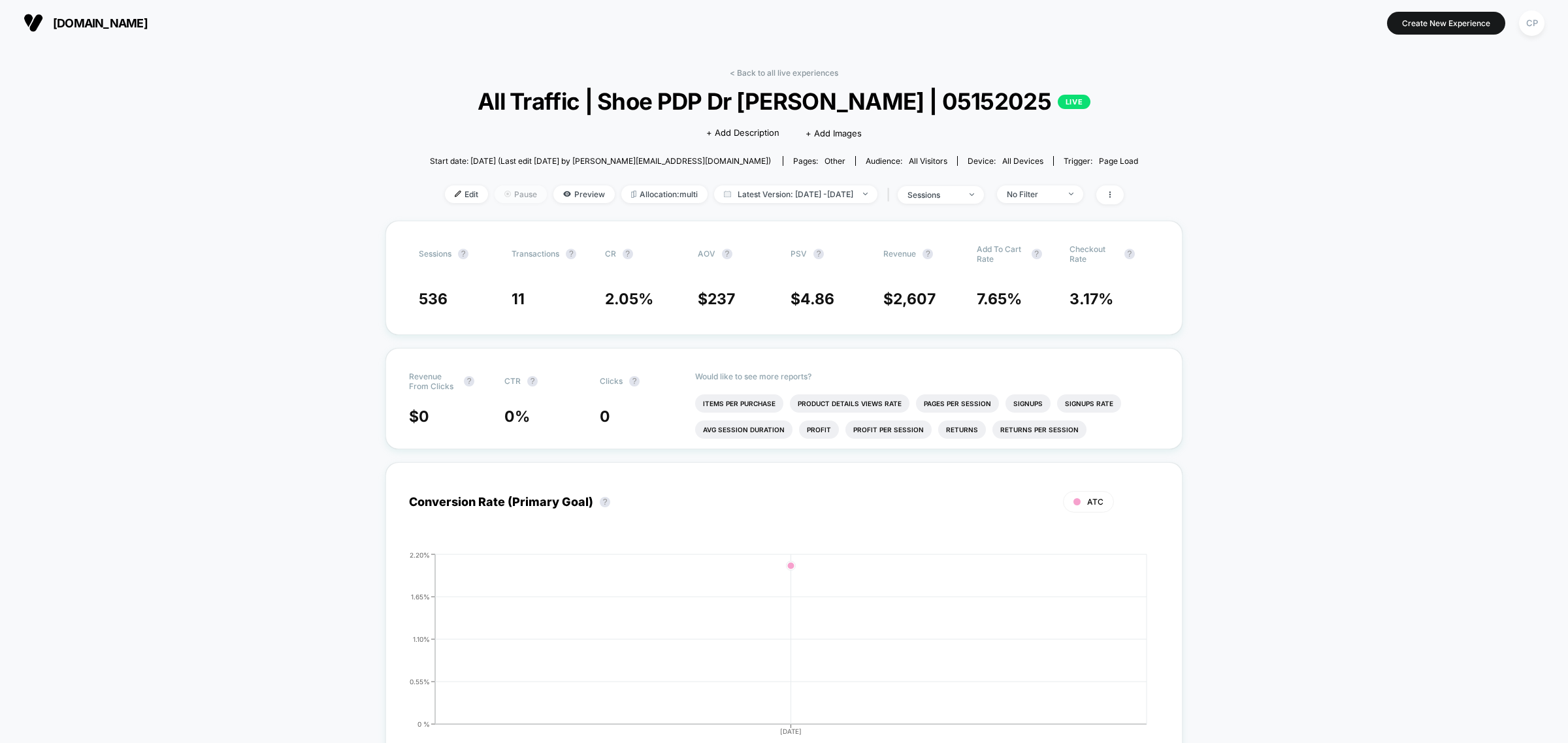
click at [500, 190] on span "Pause" at bounding box center [520, 194] width 52 height 18
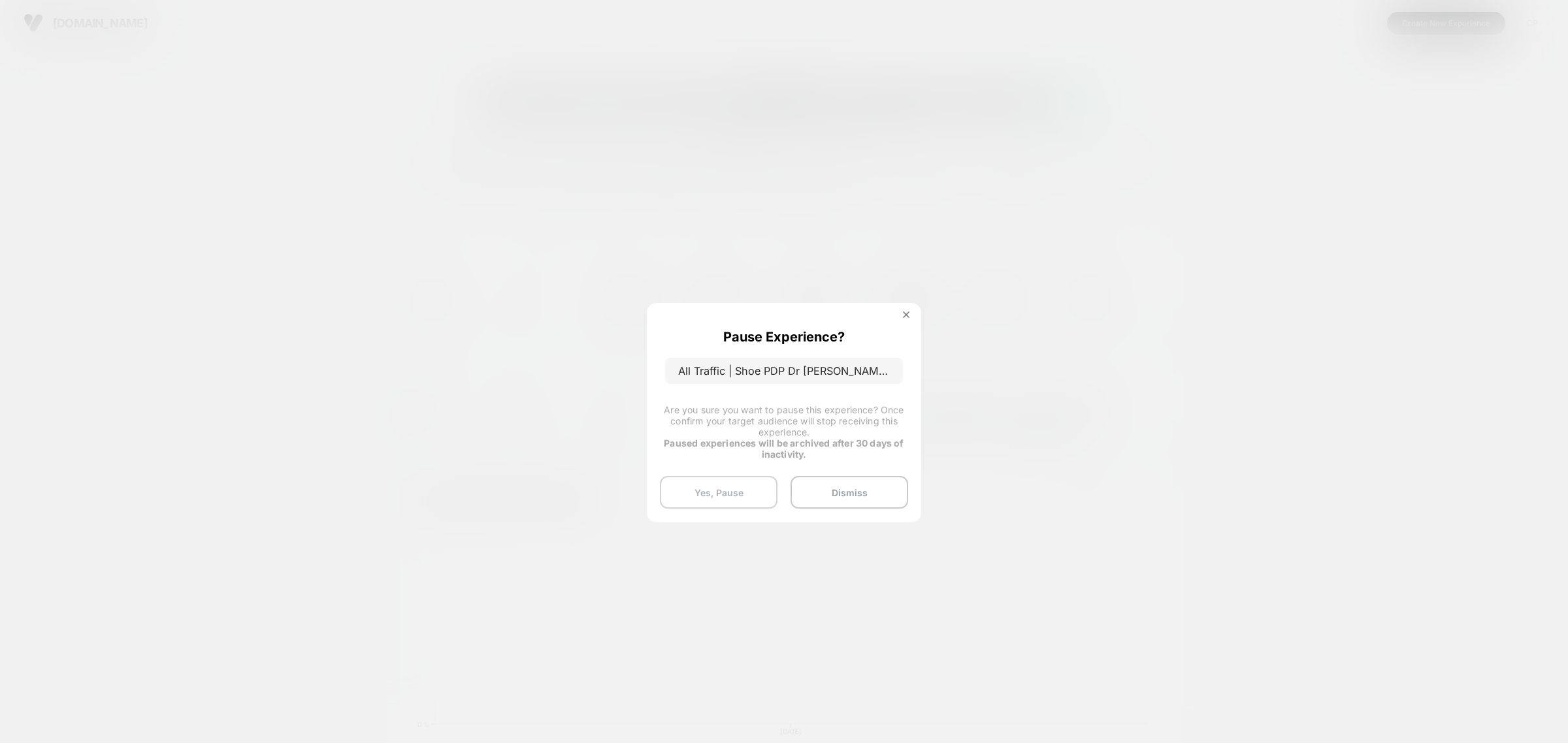
click at [710, 486] on button "Yes, Pause" at bounding box center [718, 493] width 118 height 33
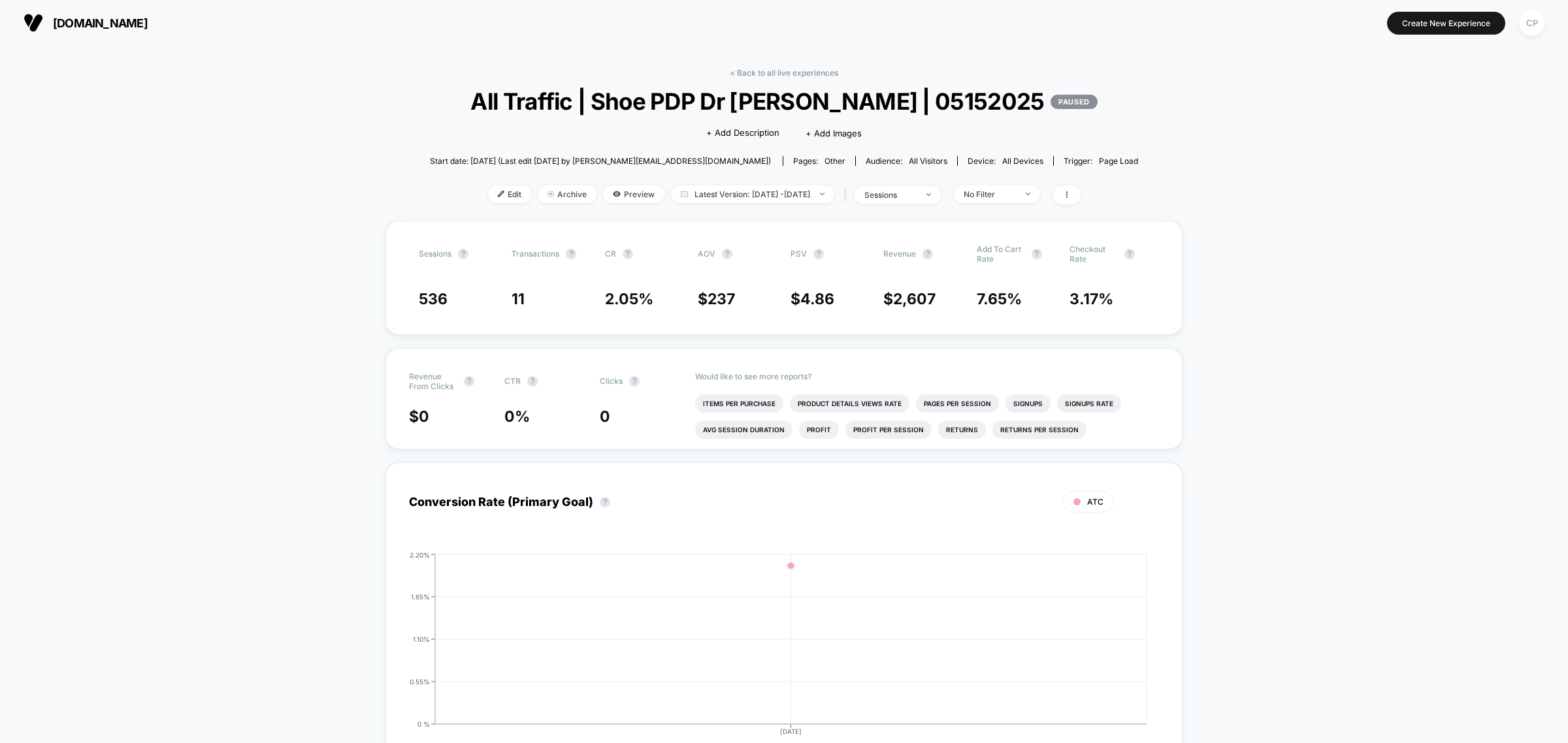
click at [805, 71] on link "< Back to all live experiences" at bounding box center [784, 73] width 108 height 10
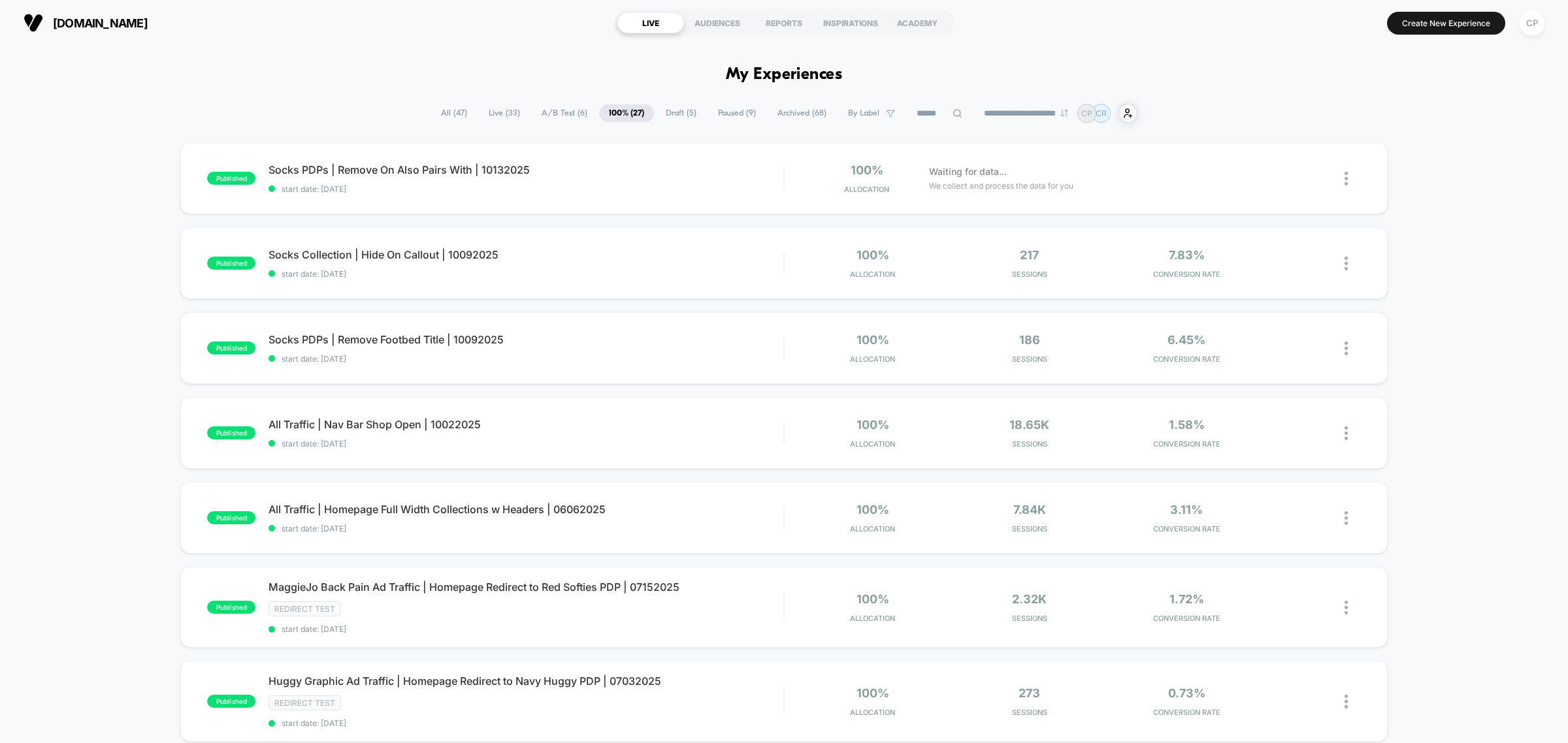
click at [732, 115] on span "Paused ( 9 )" at bounding box center [737, 113] width 58 height 18
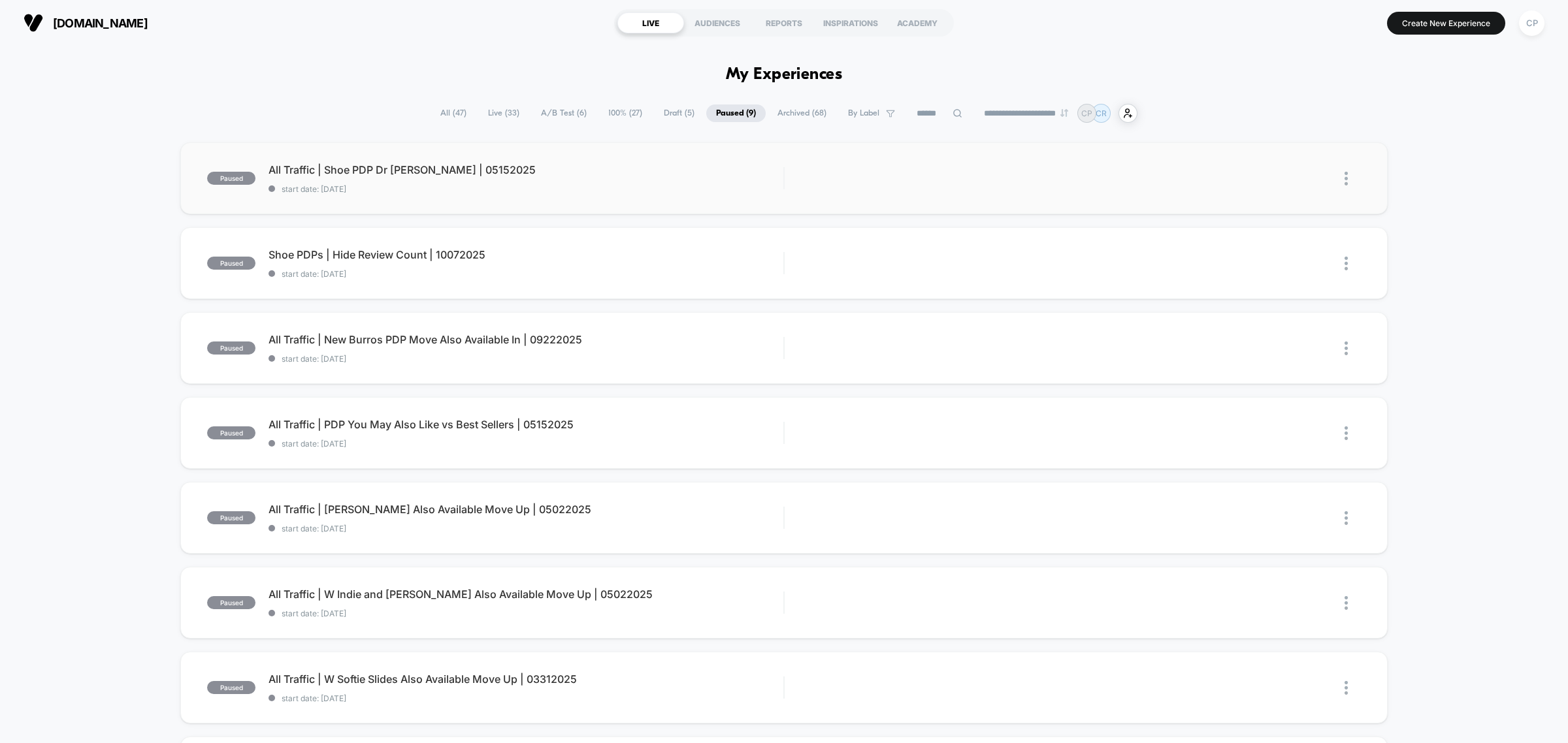
click at [1345, 180] on img at bounding box center [1346, 178] width 4 height 14
click at [1286, 135] on div "Duplicate" at bounding box center [1279, 134] width 118 height 29
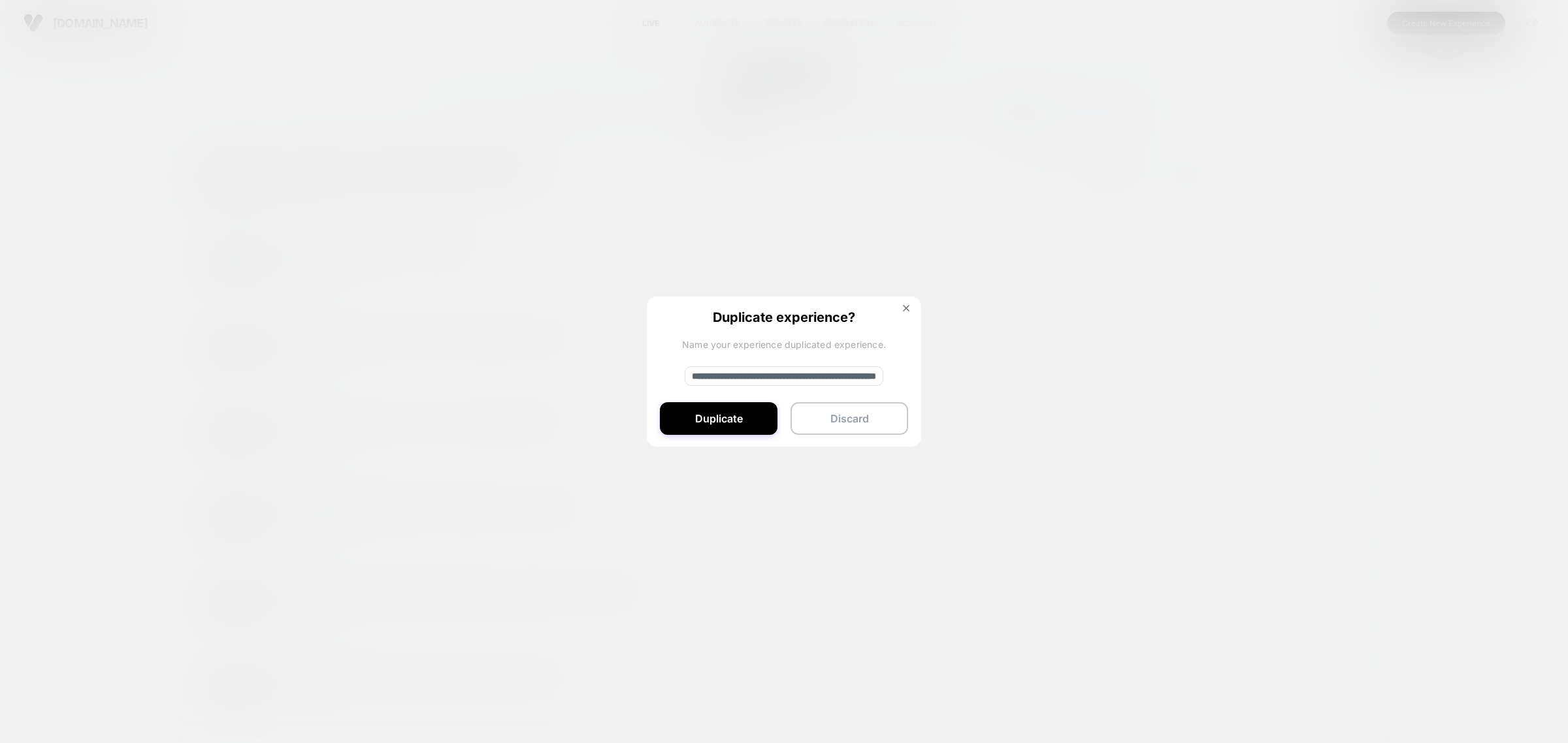
drag, startPoint x: 717, startPoint y: 376, endPoint x: 491, endPoint y: 379, distance: 226.0
click at [1345, 193] on div "**********" at bounding box center [1353, 178] width 16 height 29
type input "**********"
click at [732, 409] on button "Duplicate" at bounding box center [718, 419] width 118 height 33
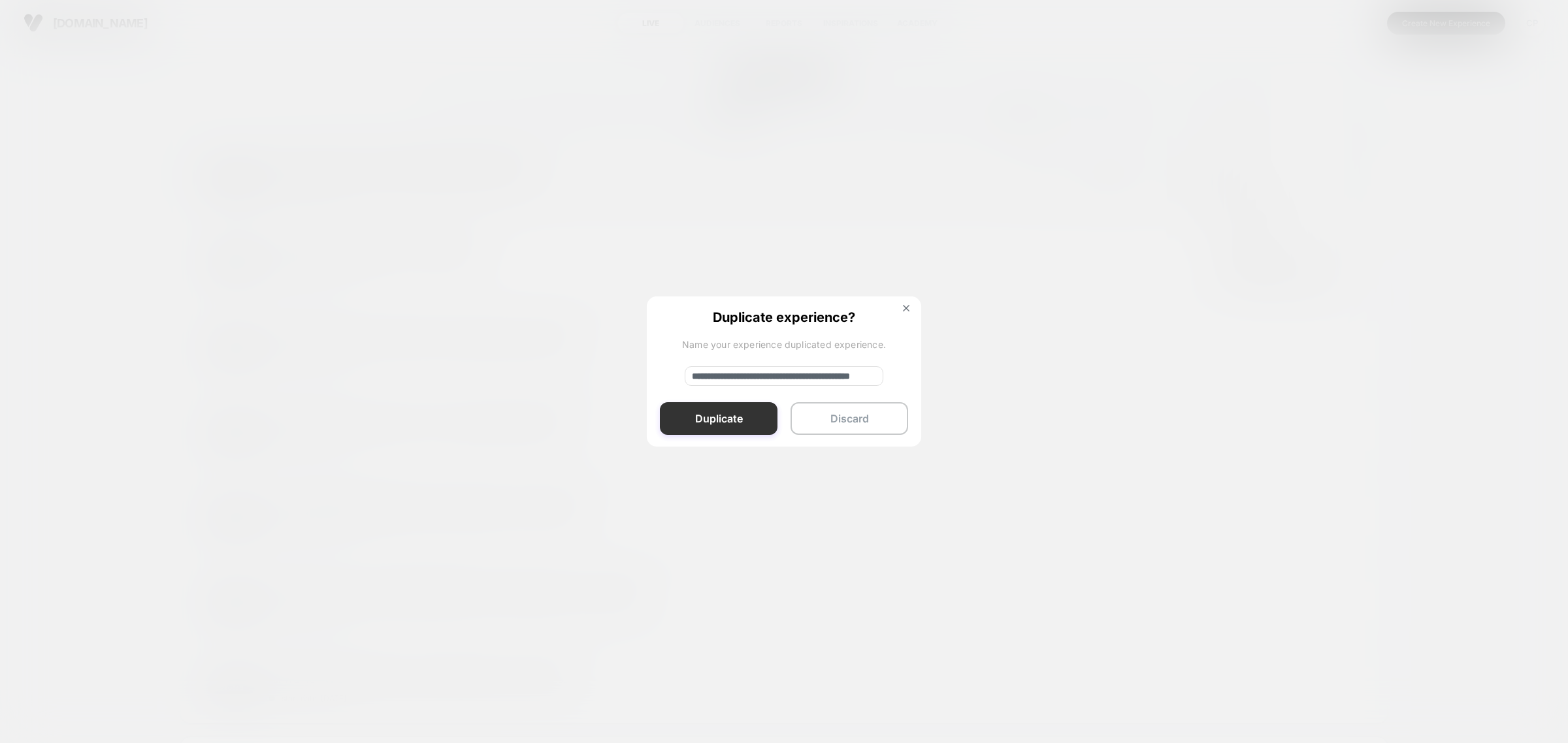
scroll to position [0, 0]
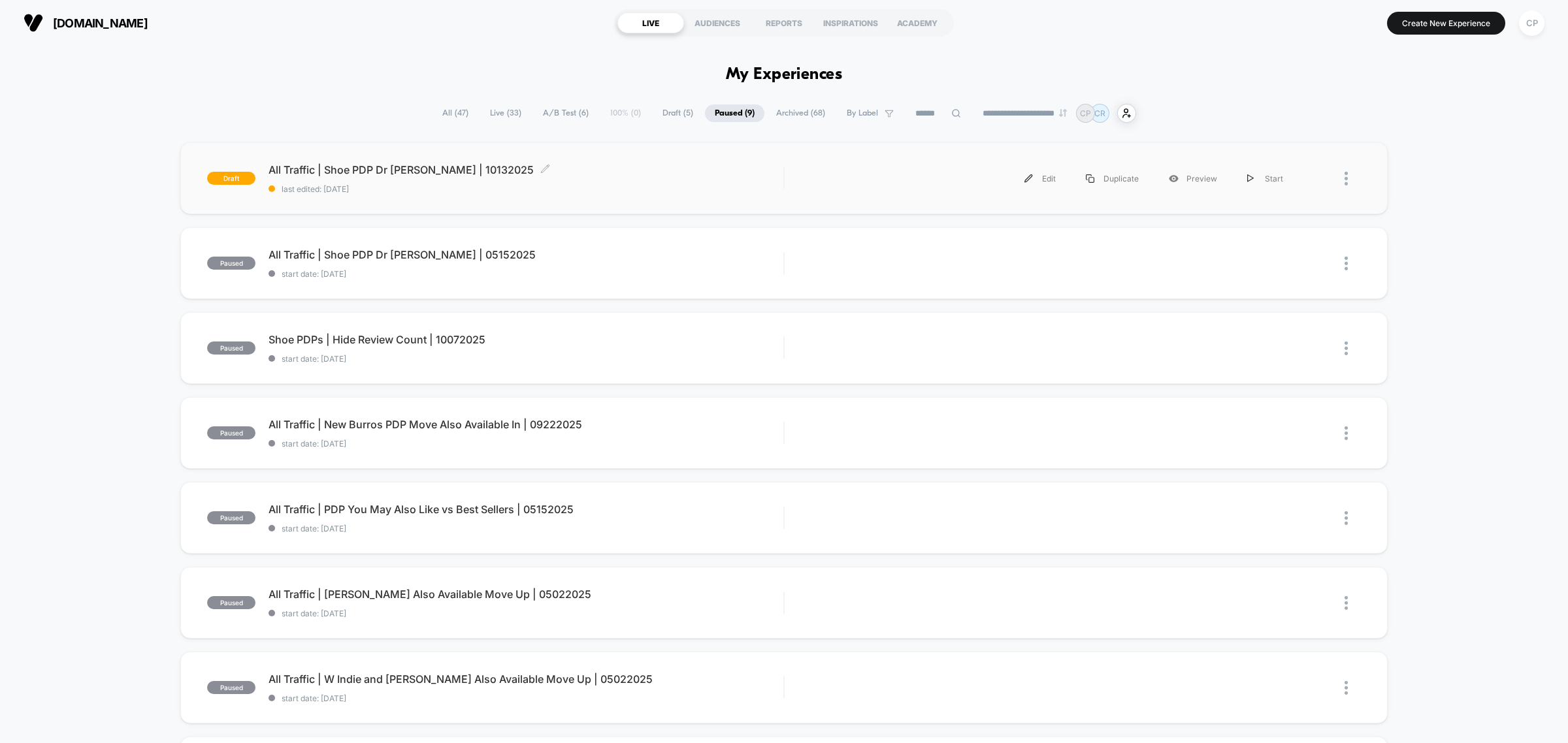
click at [424, 178] on div "All Traffic | Shoe PDP Dr [PERSON_NAME] | 10132025 Click to edit experience det…" at bounding box center [526, 178] width 515 height 31
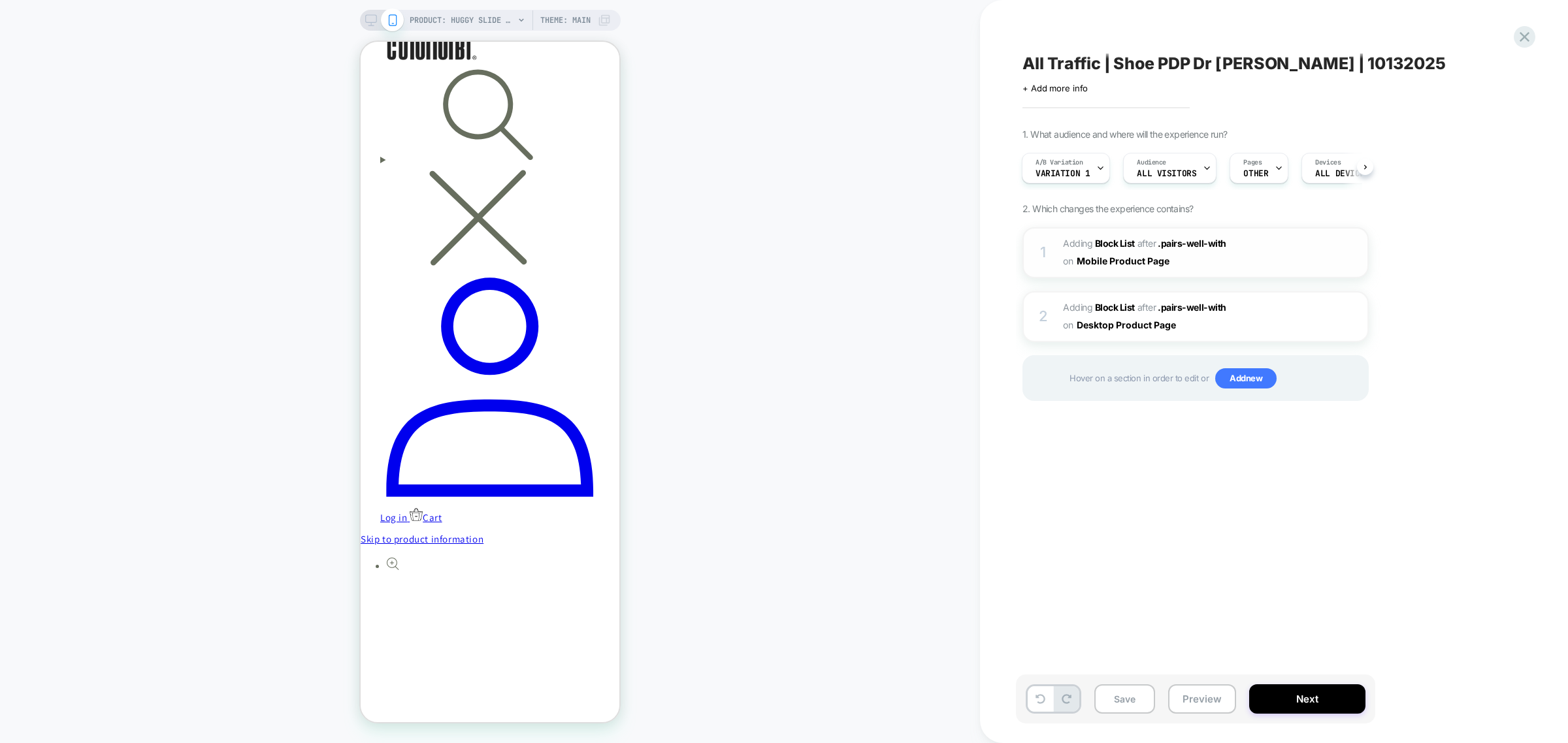
click at [1354, 253] on img at bounding box center [1355, 252] width 3 height 14
click at [1345, 260] on div at bounding box center [1335, 252] width 21 height 14
click at [1353, 257] on div at bounding box center [1357, 252] width 21 height 14
click at [1340, 256] on img at bounding box center [1335, 253] width 11 height 11
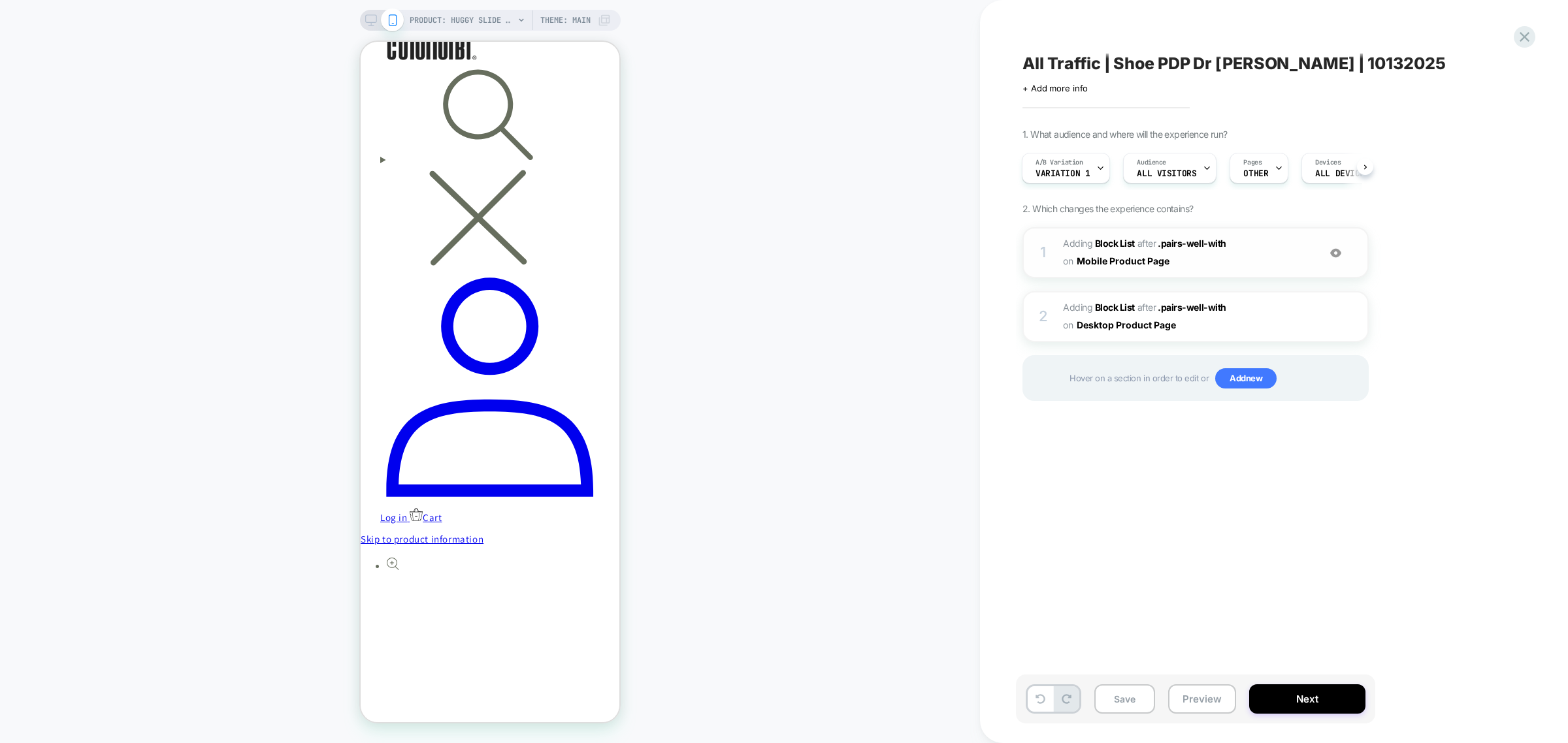
click at [1353, 253] on div at bounding box center [1357, 252] width 21 height 14
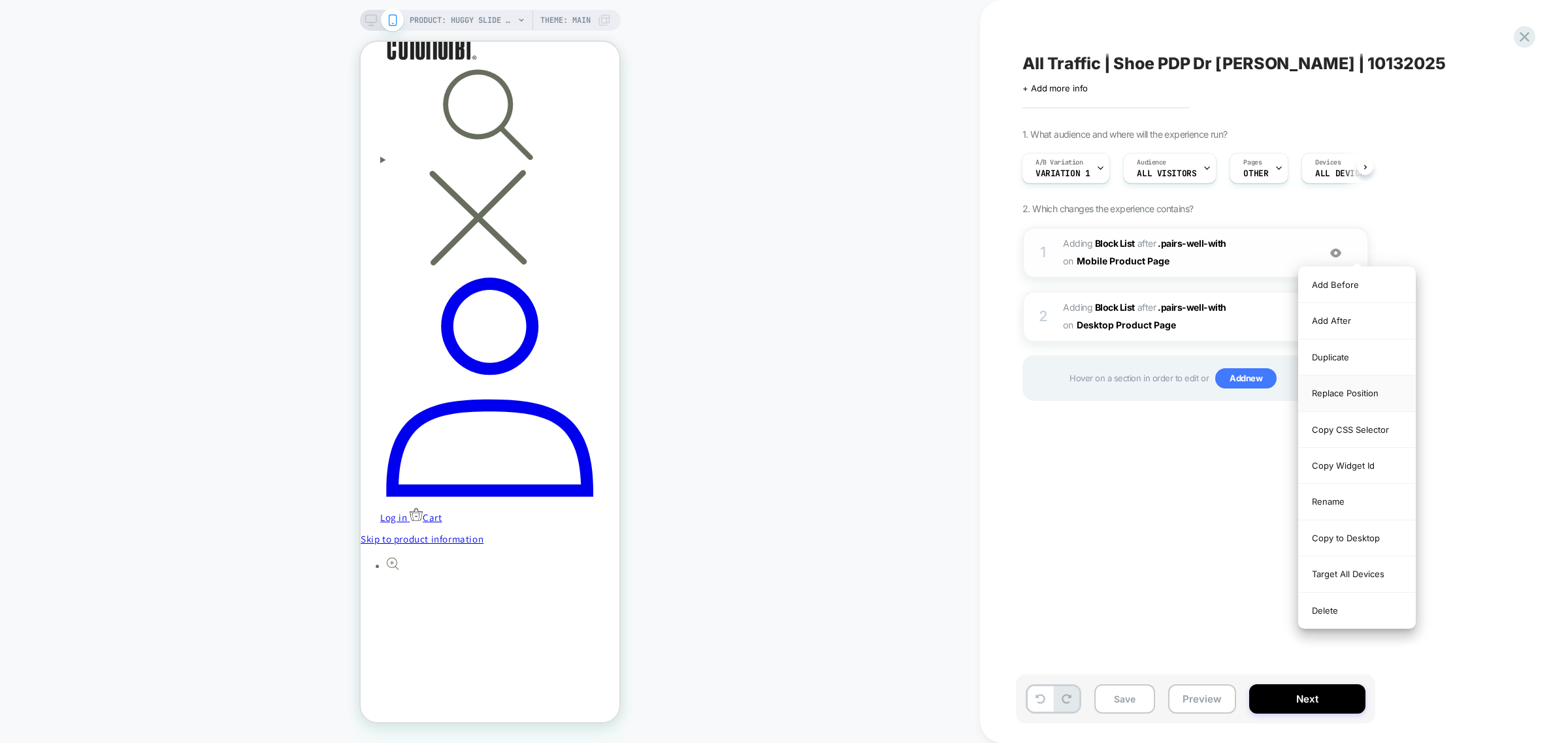
click at [1355, 389] on div "Replace Position" at bounding box center [1357, 394] width 116 height 36
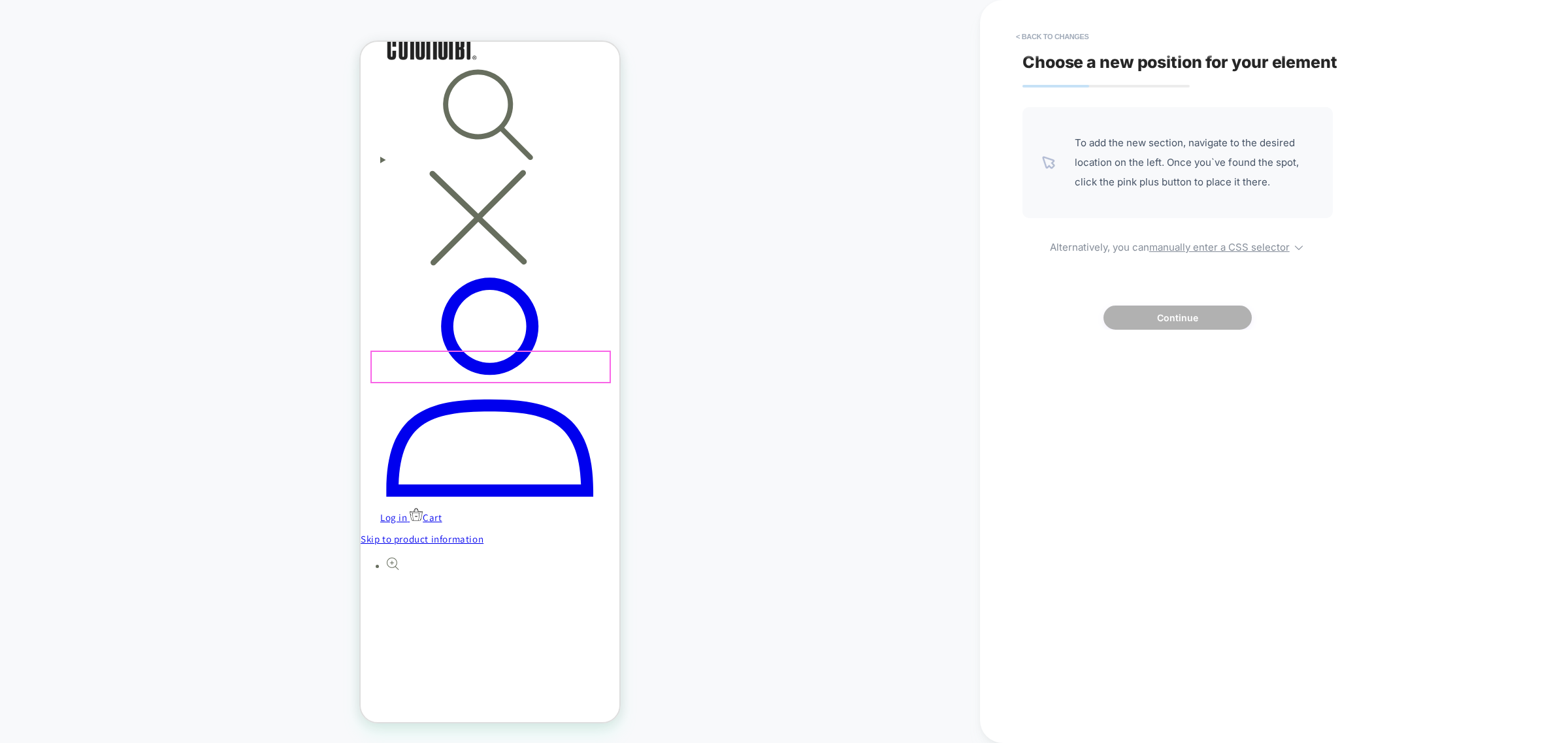
scroll to position [0, 383]
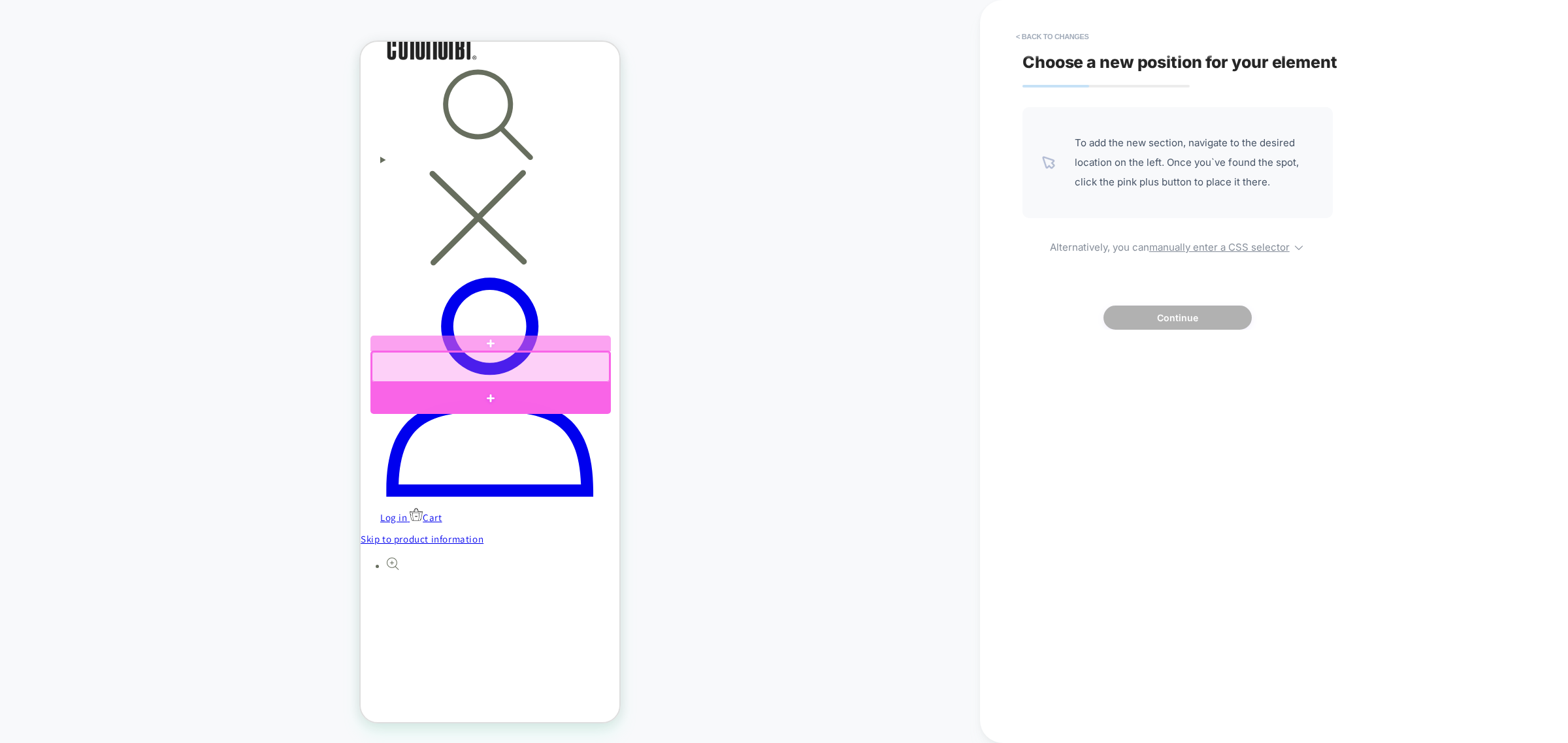
click at [570, 394] on div at bounding box center [490, 399] width 240 height 31
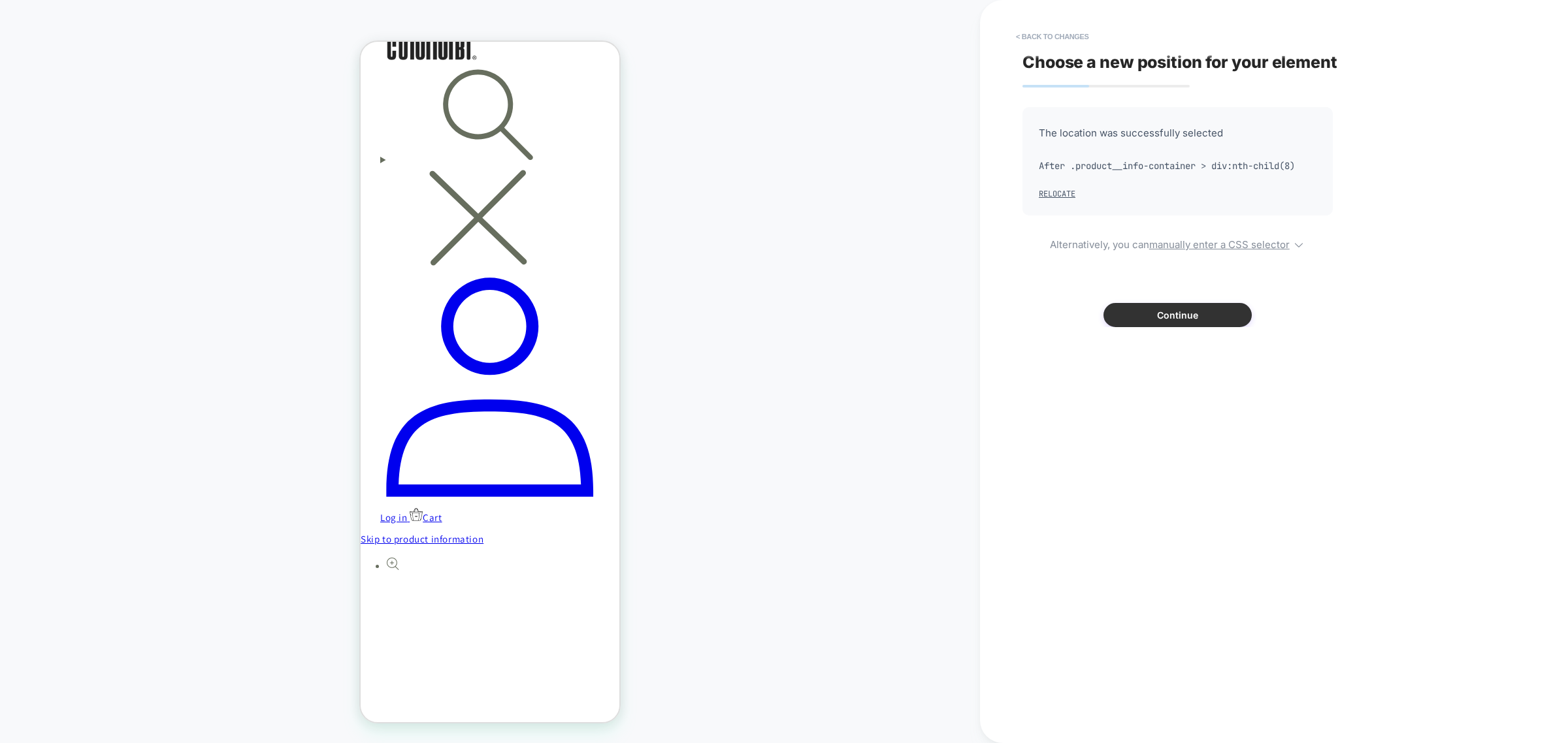
click at [1194, 322] on button "Continue" at bounding box center [1178, 315] width 148 height 24
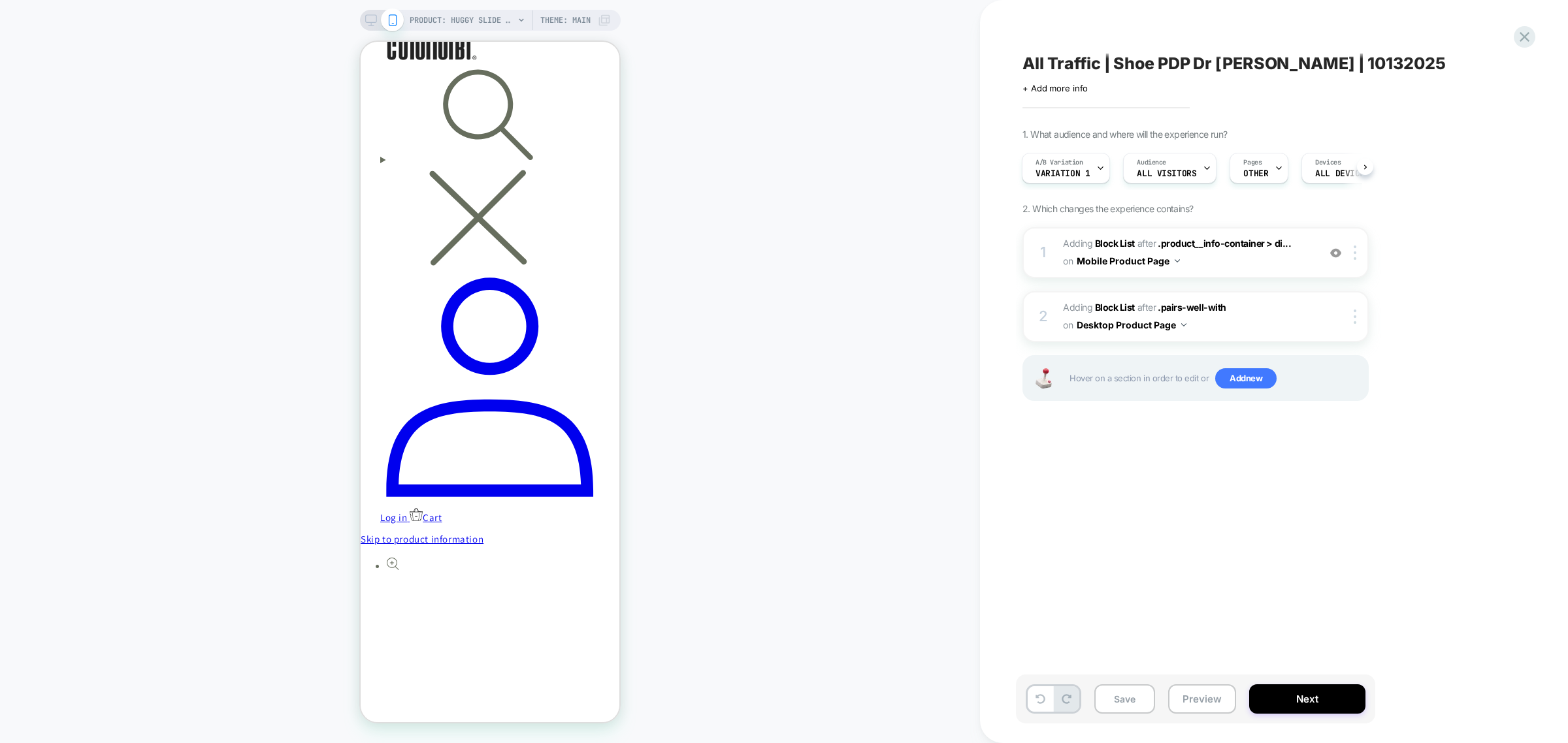
scroll to position [0, 0]
click at [1357, 252] on div at bounding box center [1357, 252] width 21 height 14
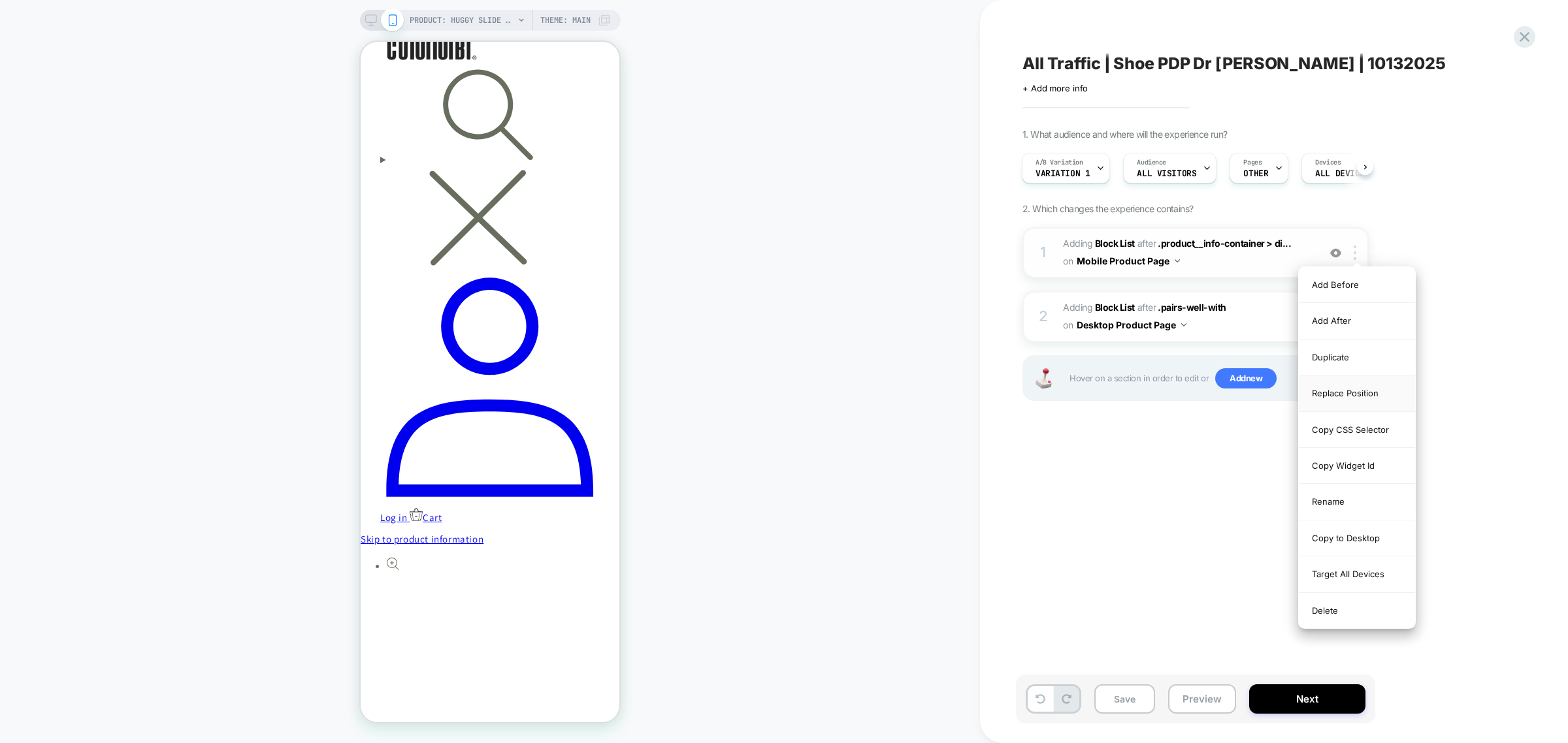
click at [1367, 394] on div "Replace Position" at bounding box center [1357, 394] width 116 height 36
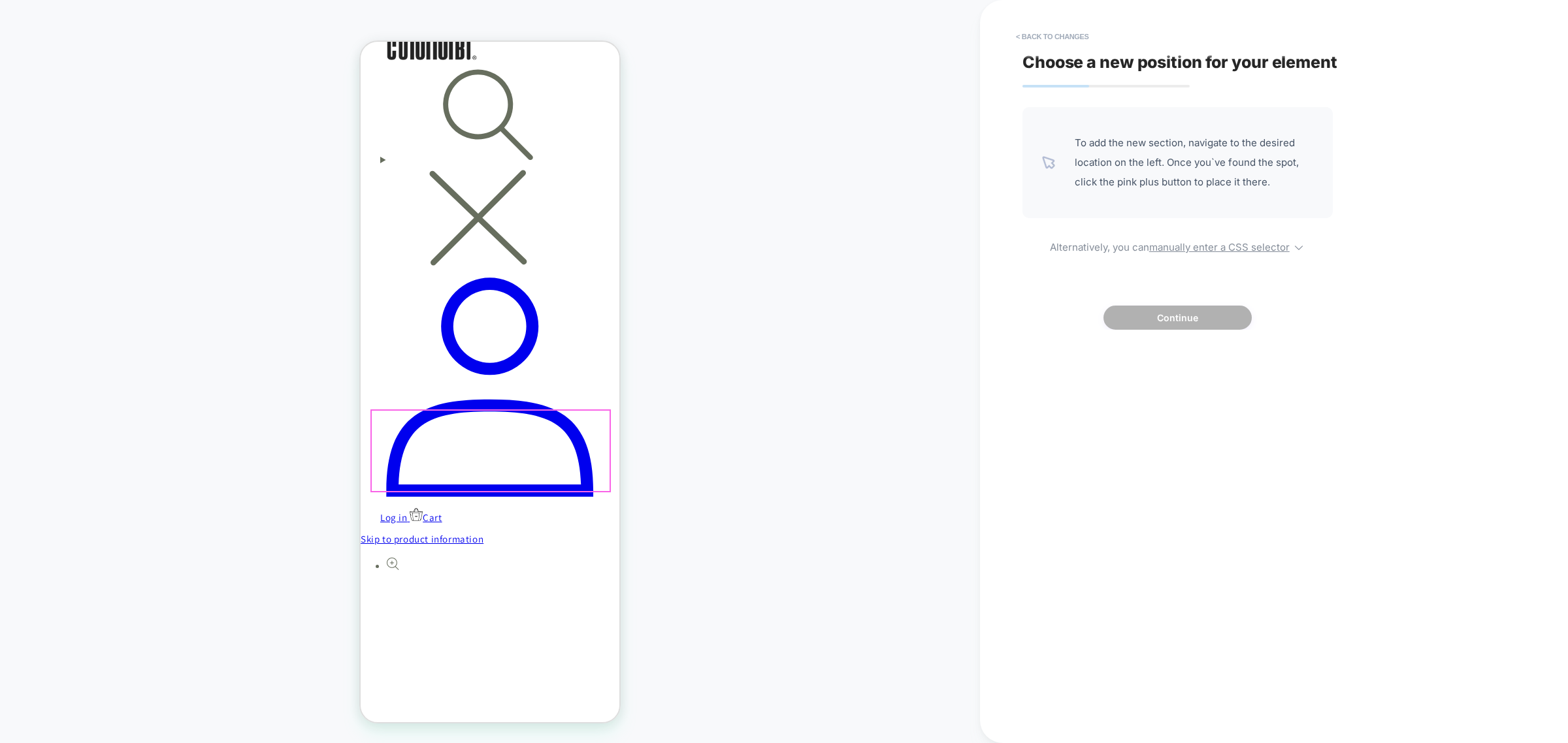
scroll to position [0, 191]
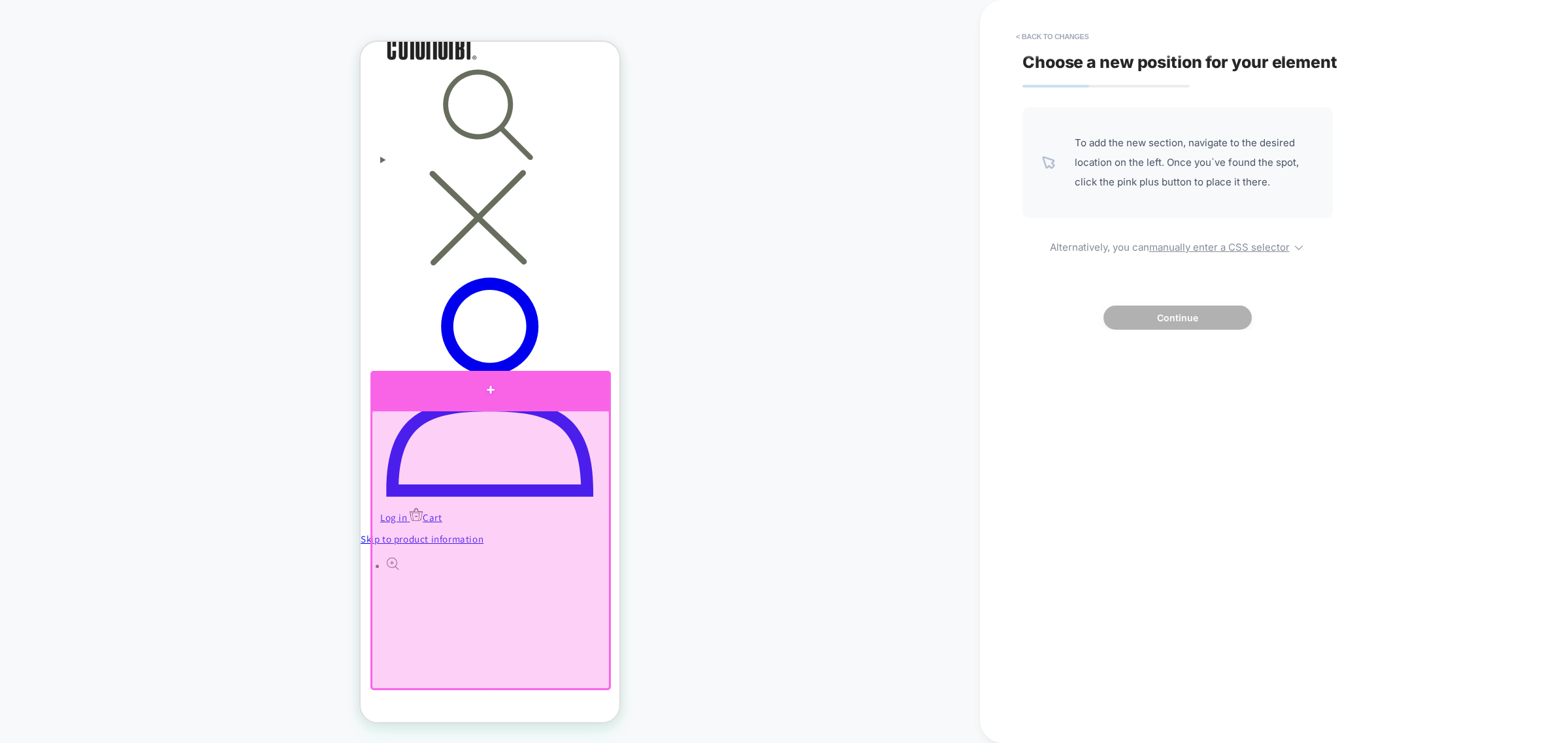
click at [556, 400] on div at bounding box center [490, 390] width 240 height 39
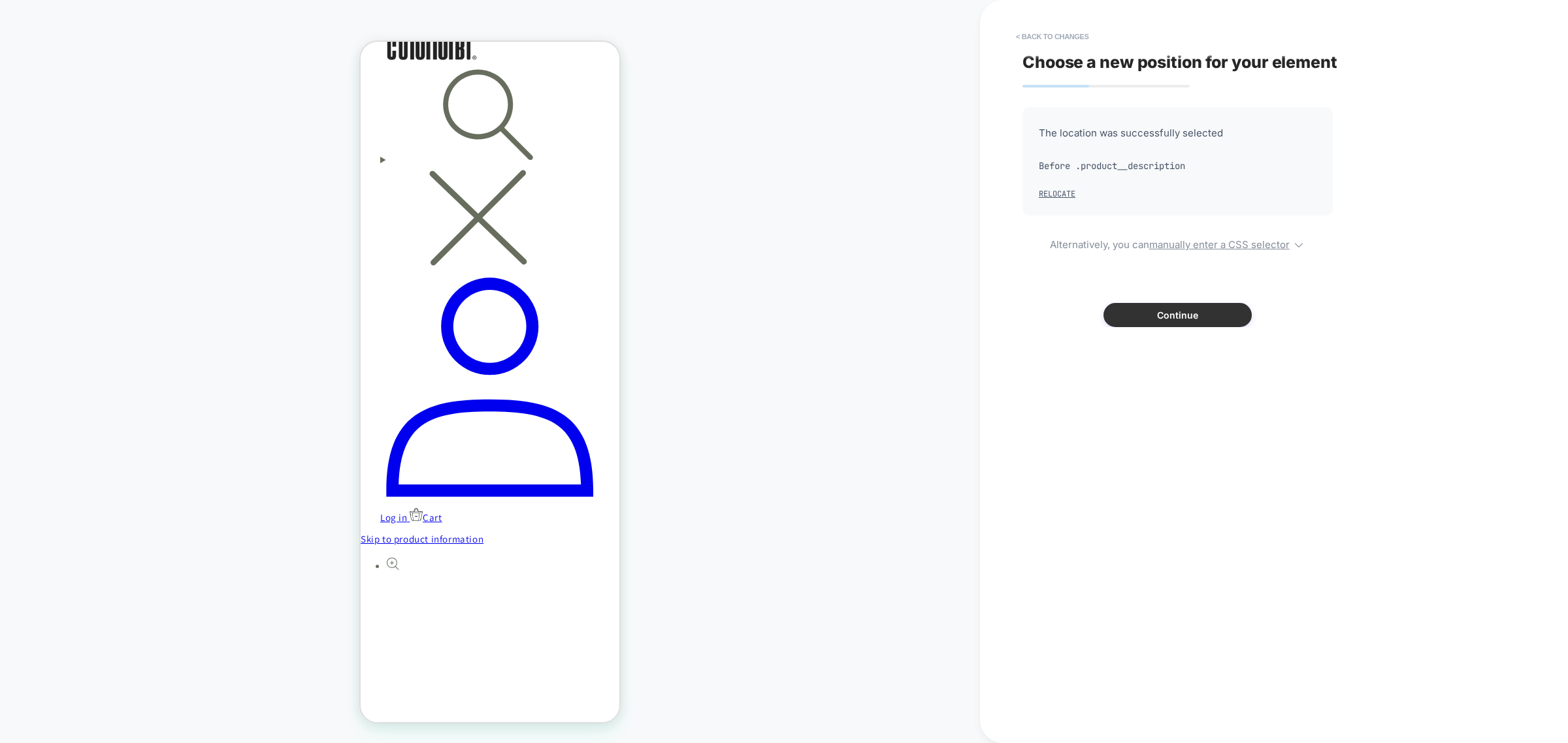
click at [1137, 306] on button "Continue" at bounding box center [1178, 315] width 148 height 24
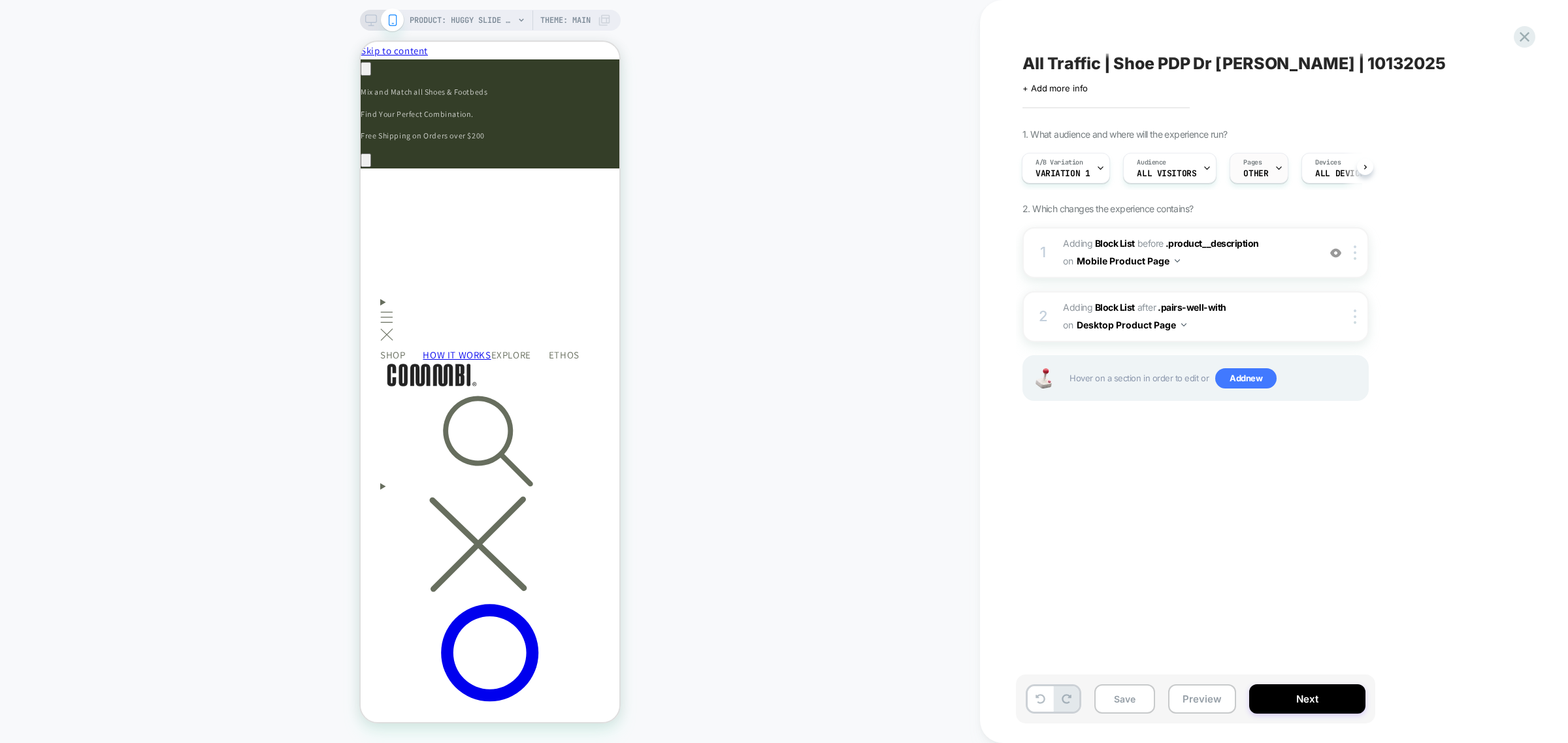
scroll to position [0, 0]
click at [1258, 167] on span "Pages" at bounding box center [1253, 163] width 19 height 9
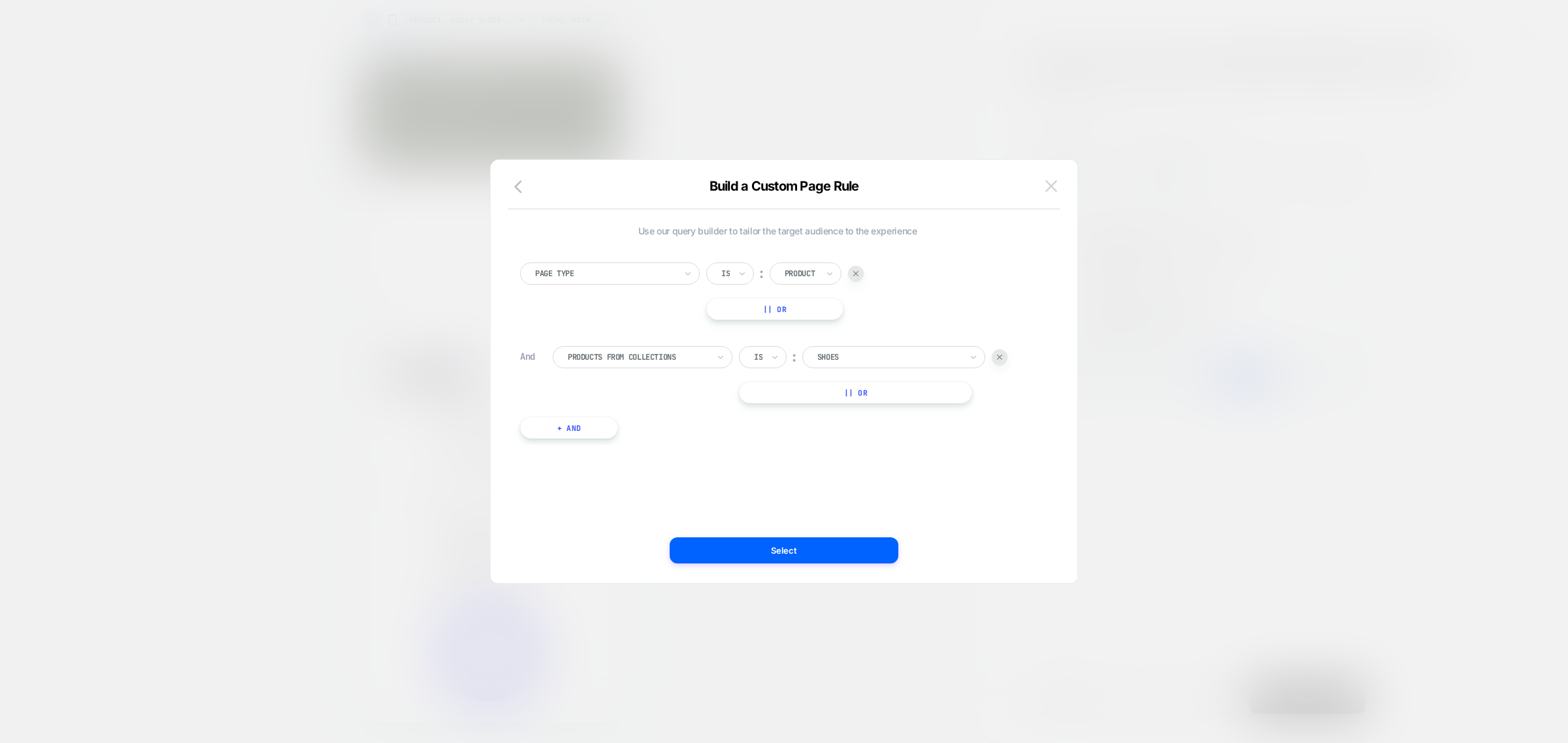
click at [1047, 188] on img at bounding box center [1051, 186] width 11 height 11
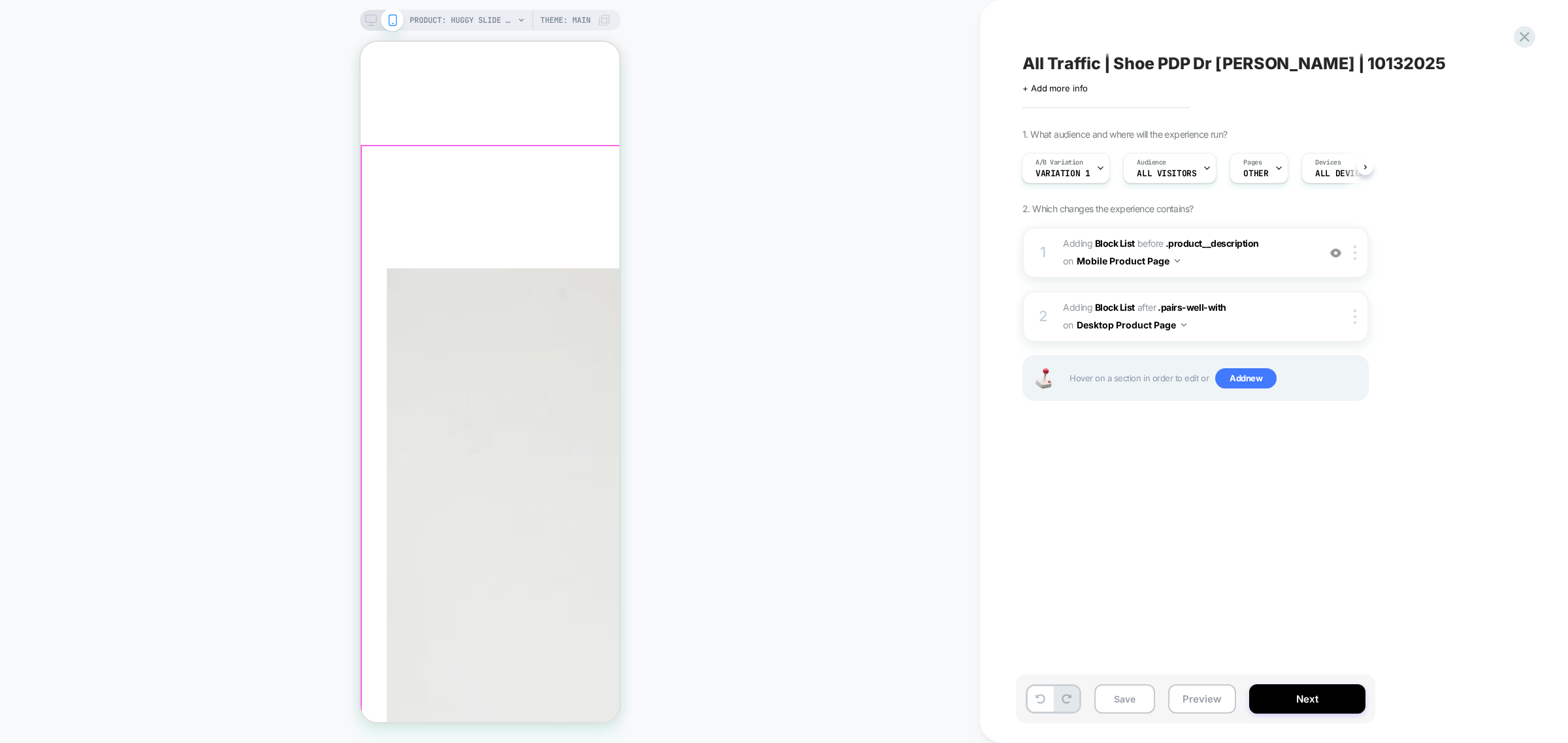
scroll to position [2449, 0]
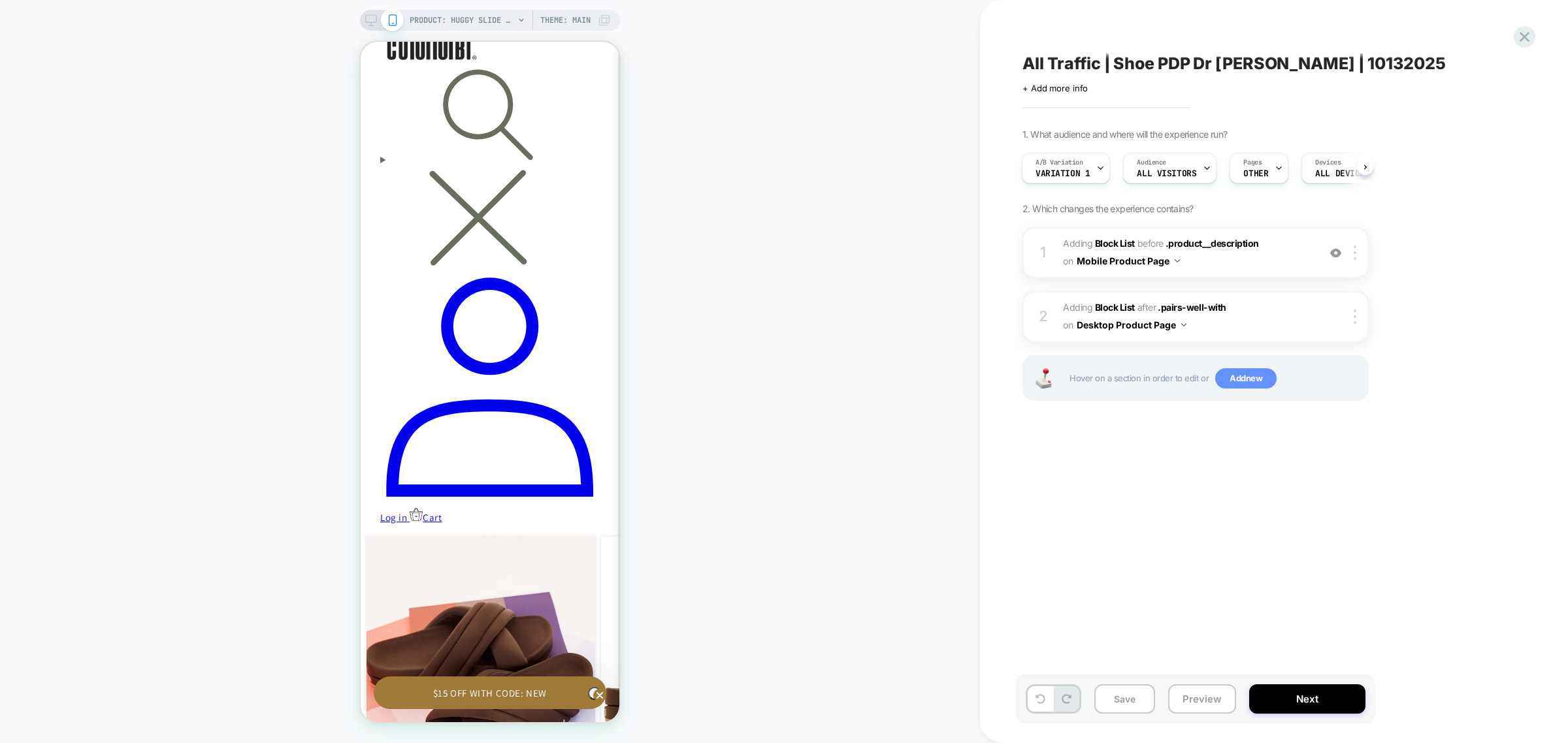
scroll to position [0, 191]
click at [1356, 249] on img at bounding box center [1355, 252] width 3 height 14
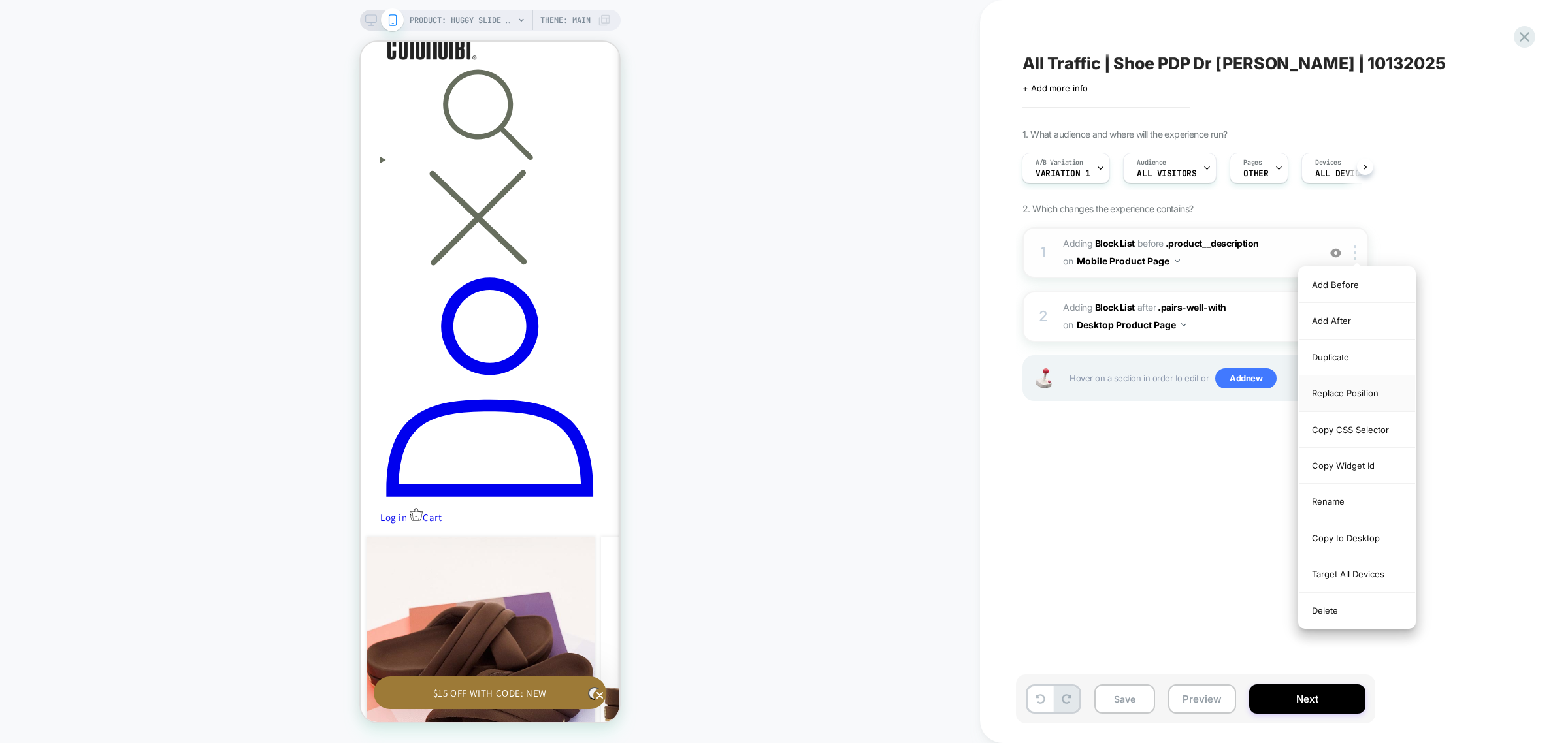
click at [1354, 391] on div "Replace Position" at bounding box center [1357, 394] width 116 height 36
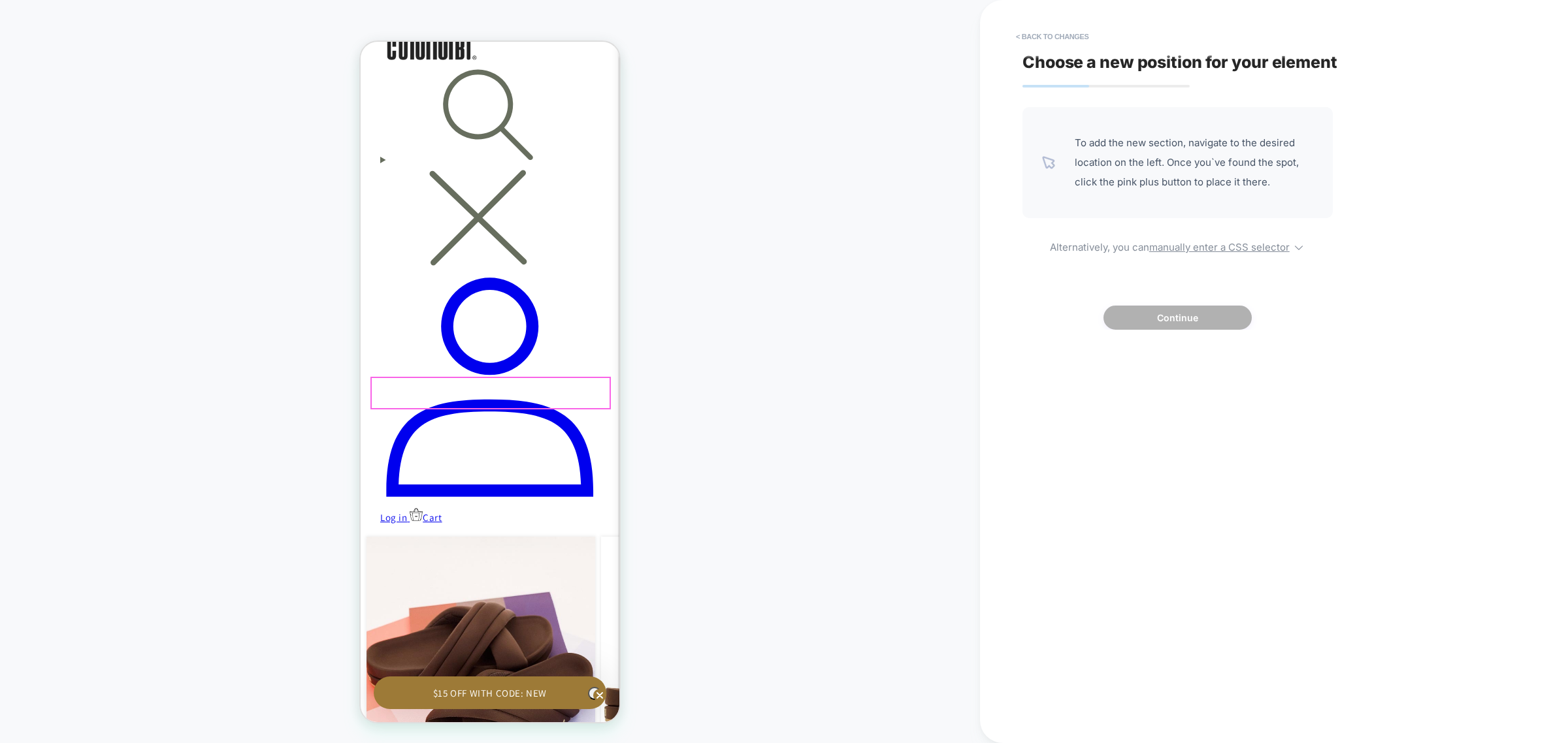
scroll to position [0, 383]
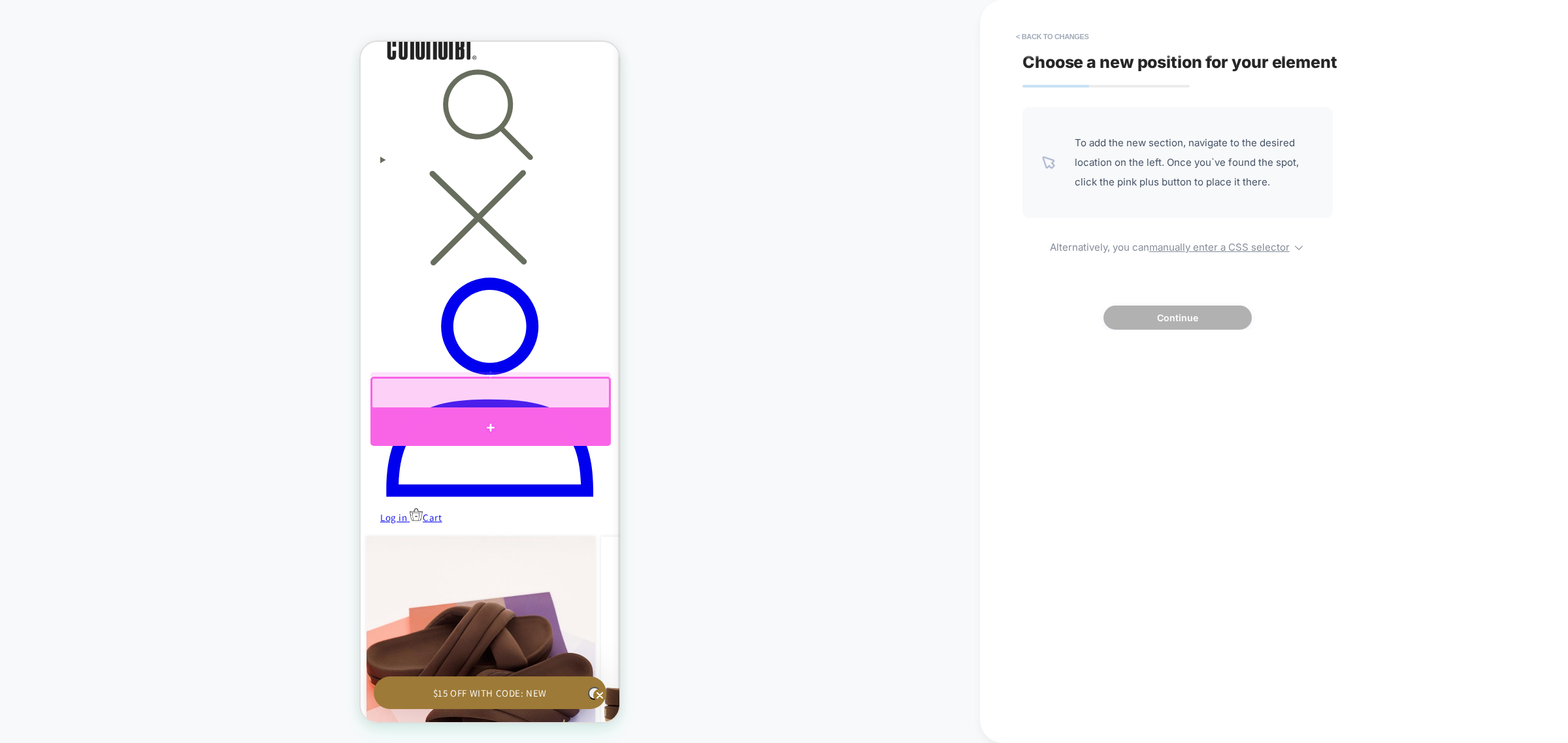
click at [578, 421] on div at bounding box center [490, 427] width 240 height 36
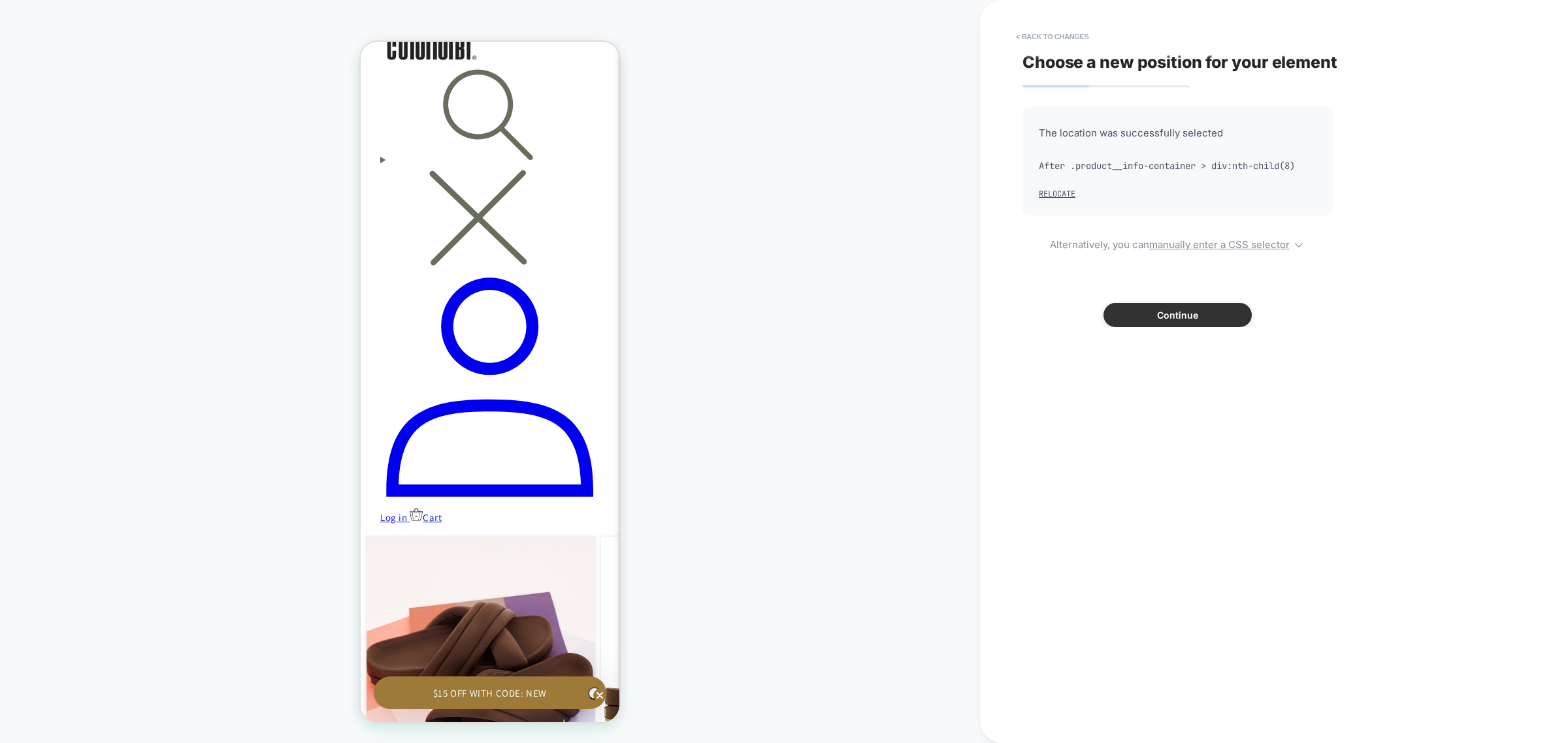
click at [1164, 314] on button "Continue" at bounding box center [1178, 315] width 148 height 24
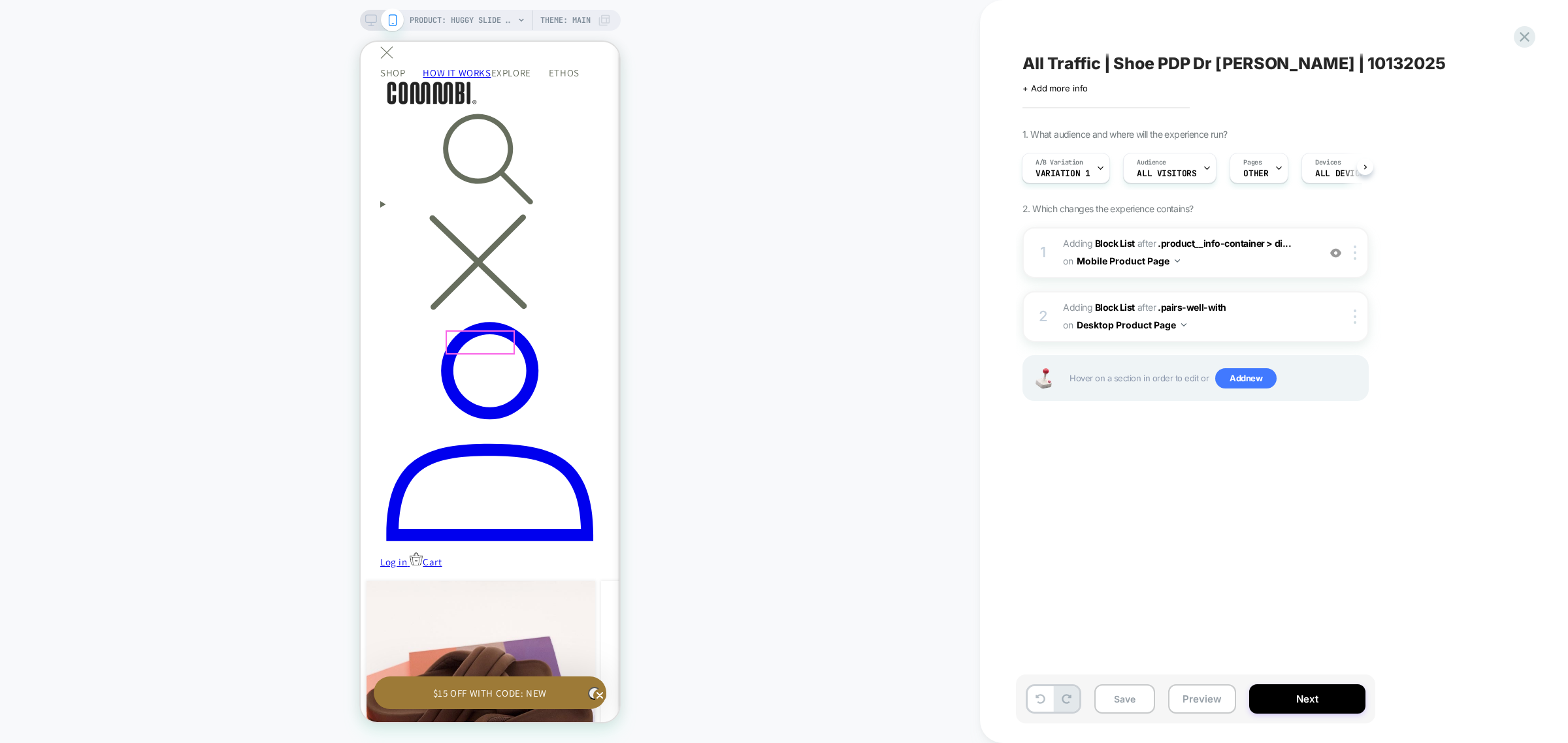
scroll to position [327, 0]
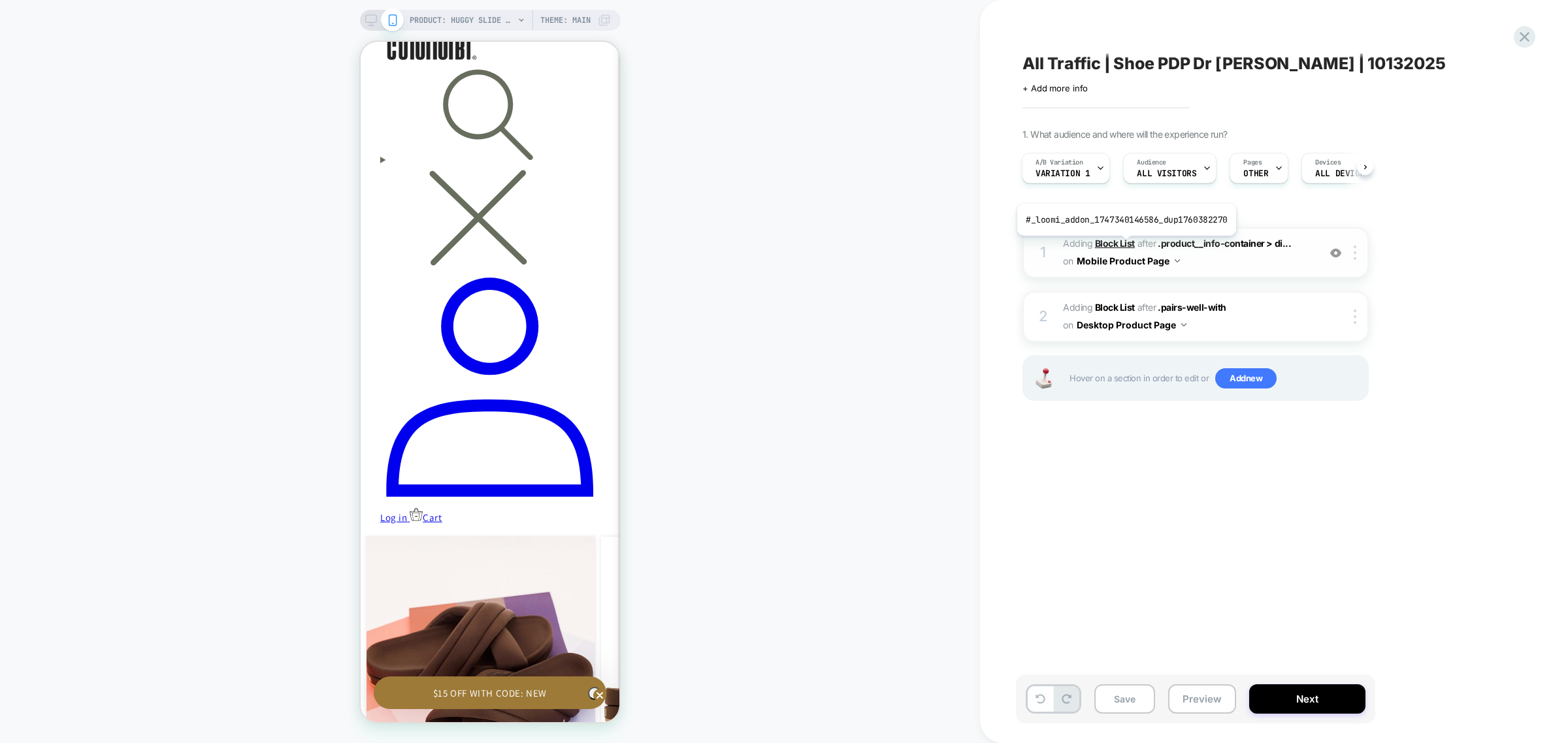
click at [1124, 245] on b "Block List" at bounding box center [1115, 243] width 40 height 11
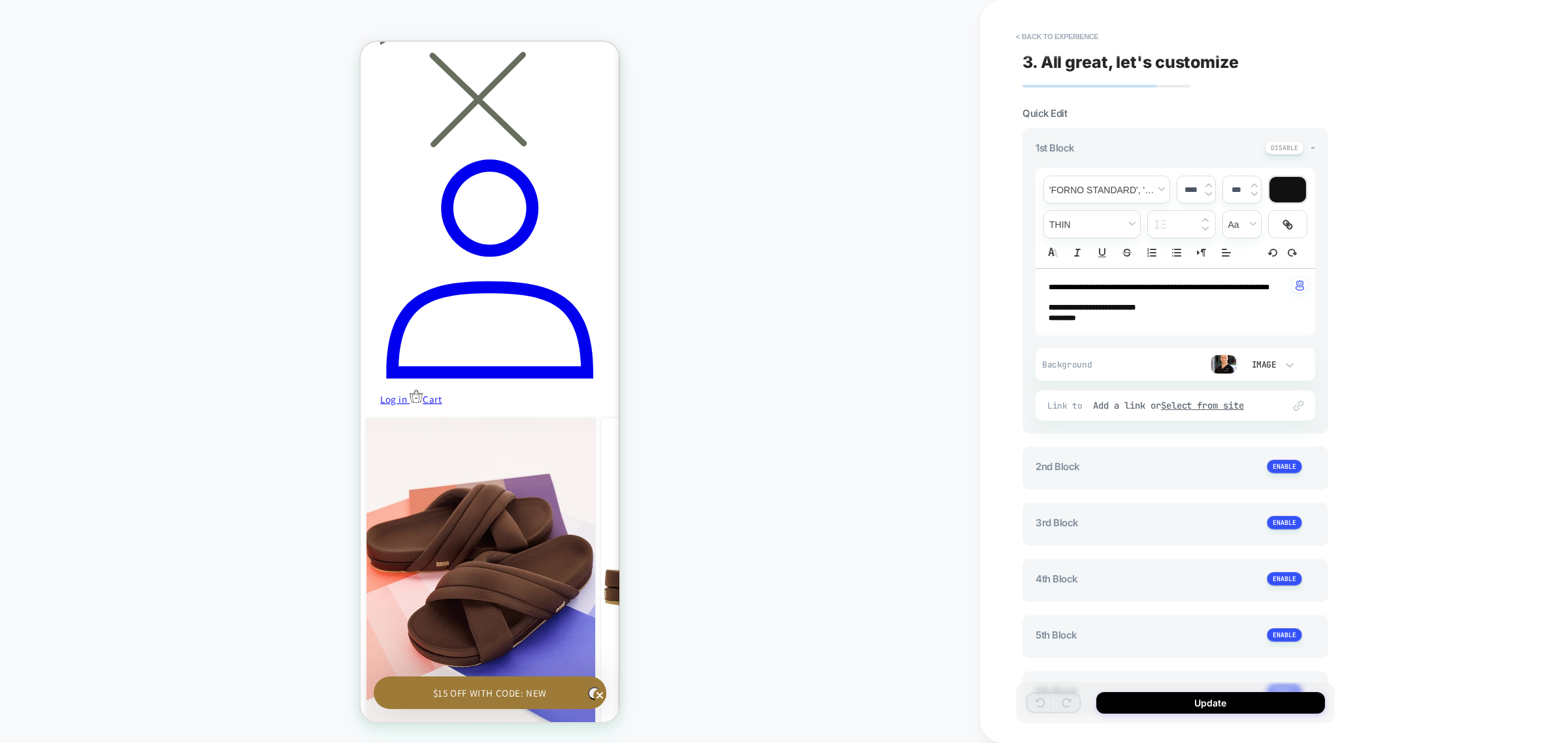
scroll to position [0, 383]
drag, startPoint x: 1065, startPoint y: 288, endPoint x: 1121, endPoint y: 288, distance: 56.0
click at [1121, 288] on span "**********" at bounding box center [1159, 287] width 221 height 8
type input "****"
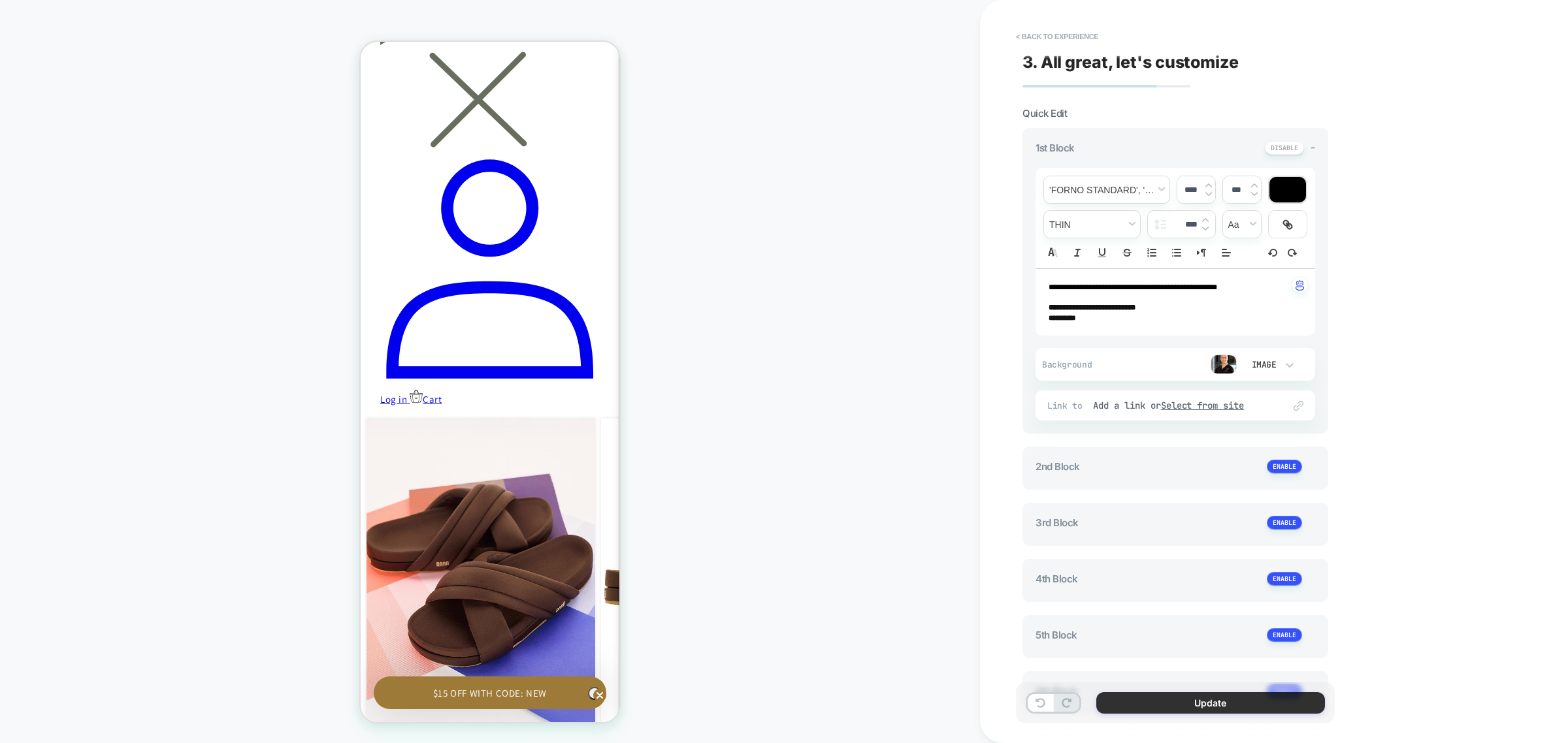
scroll to position [0, 191]
click at [1138, 695] on button "Update" at bounding box center [1211, 703] width 229 height 21
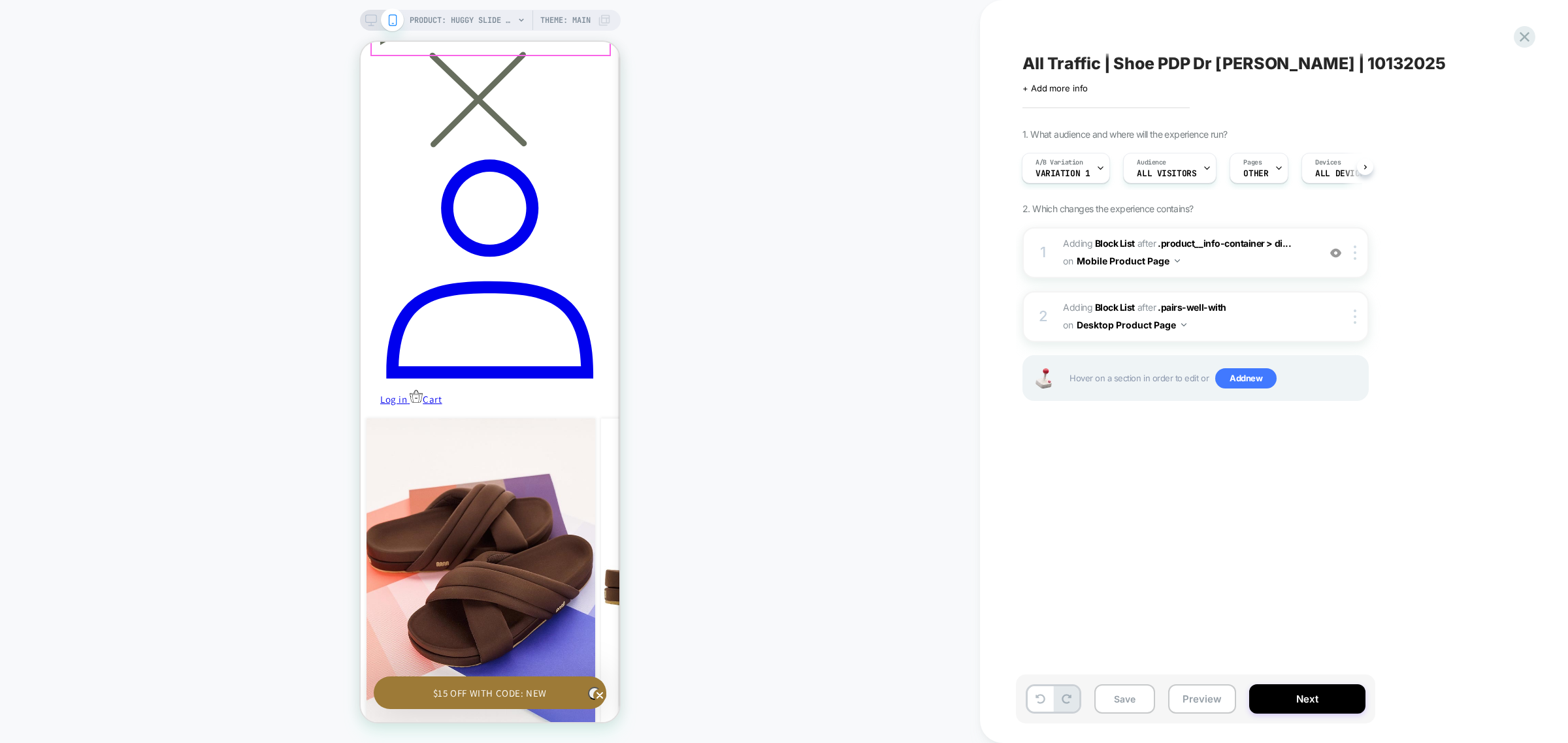
scroll to position [36, 0]
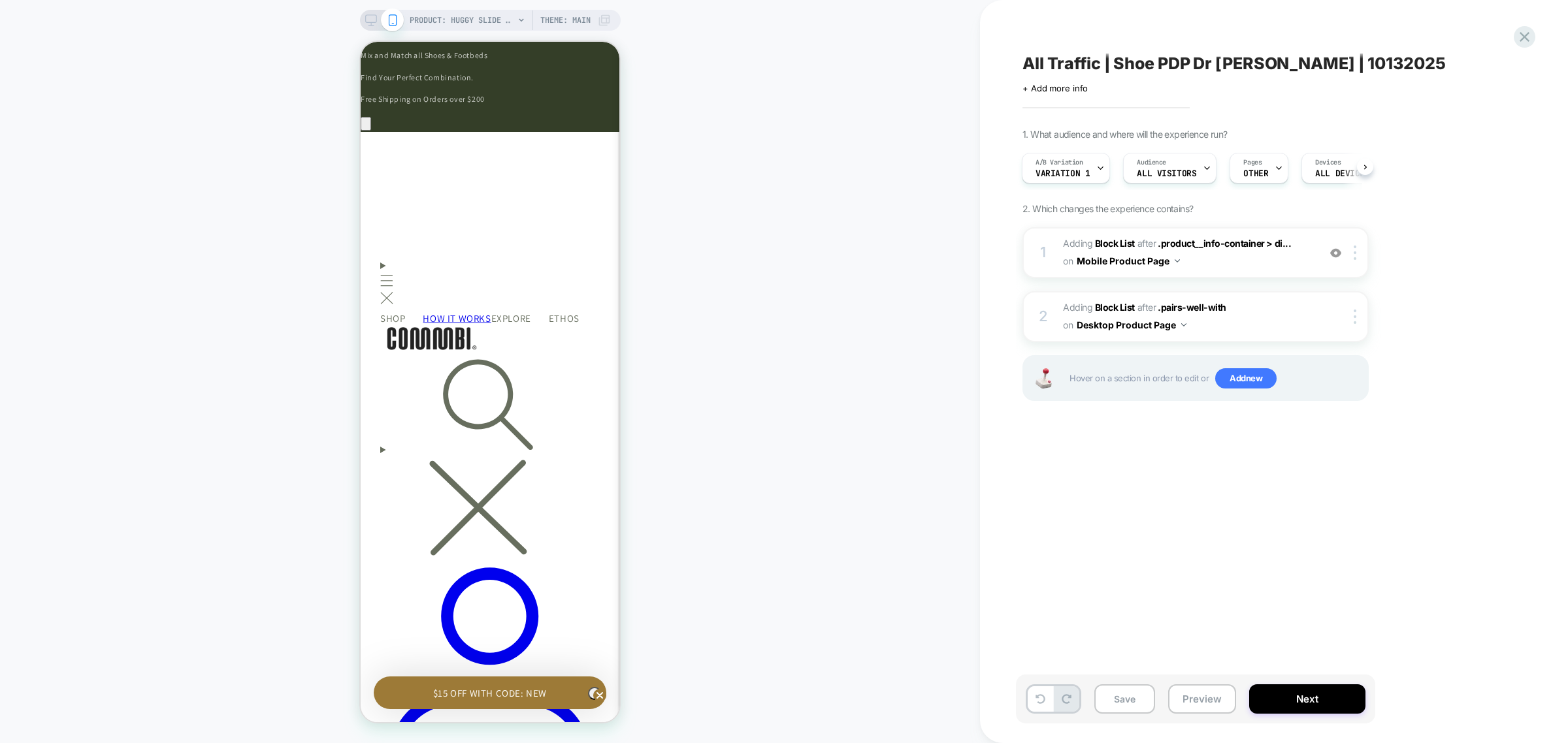
click at [373, 15] on icon at bounding box center [371, 20] width 11 height 11
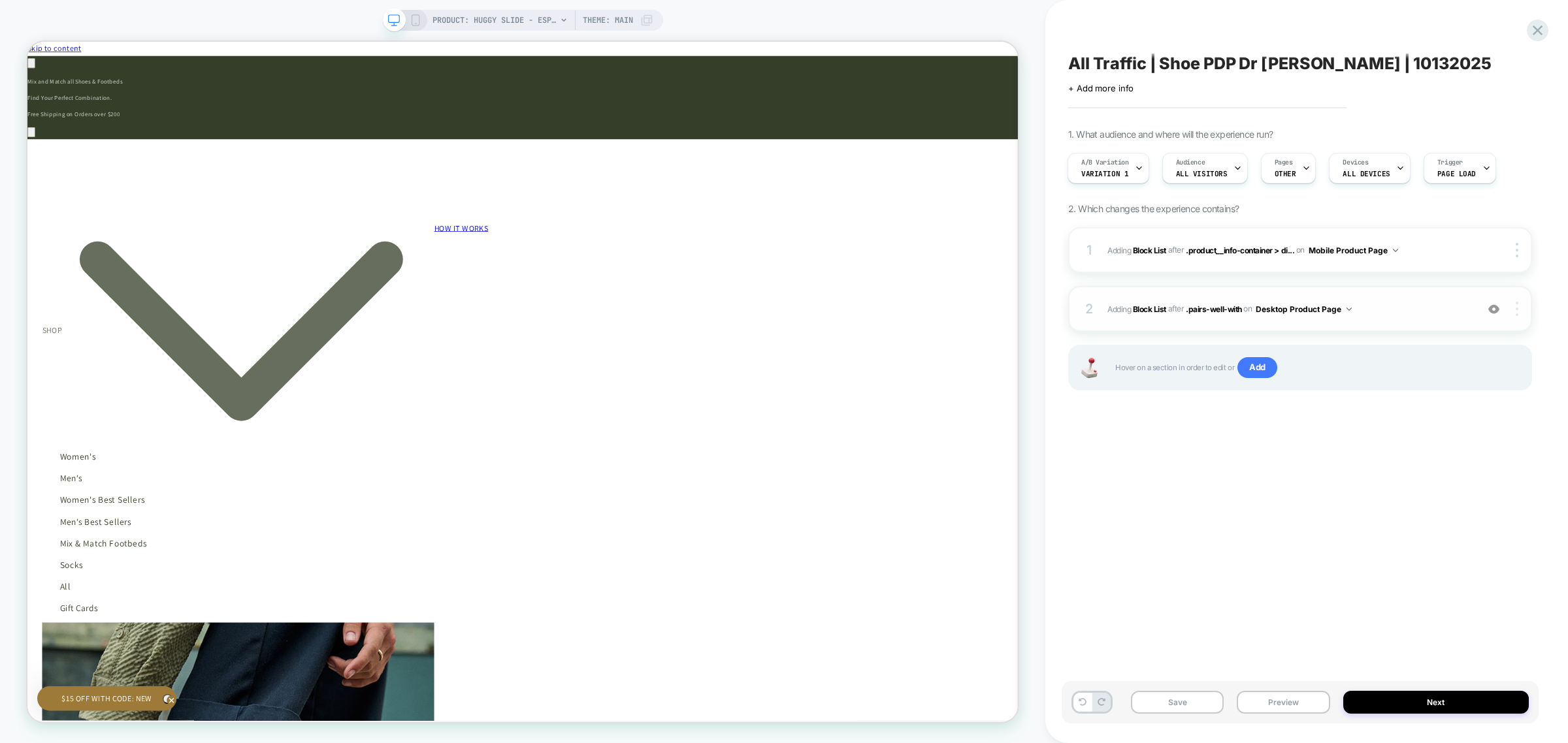
click at [1519, 314] on div at bounding box center [1519, 309] width 25 height 14
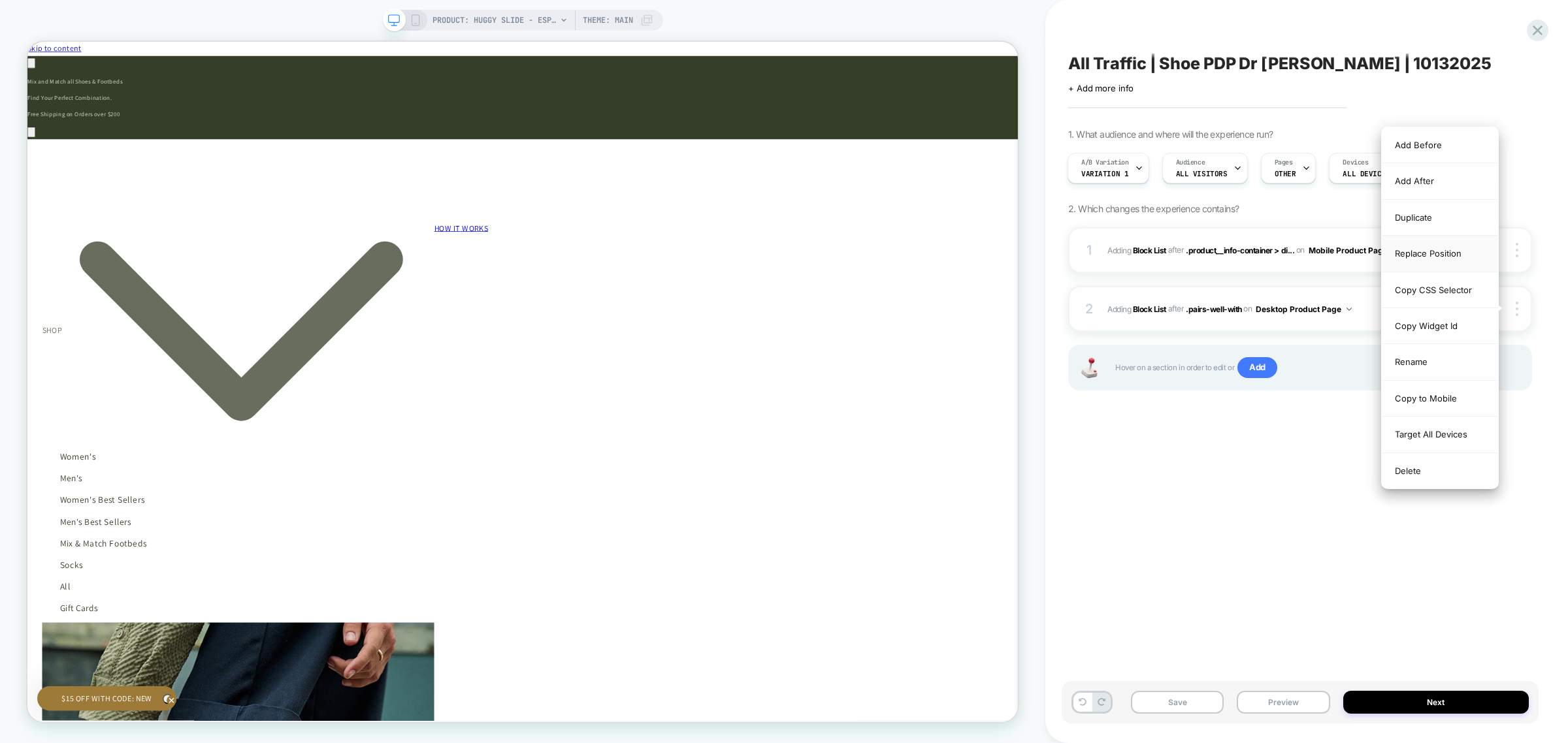
click at [1467, 250] on div "Replace Position" at bounding box center [1440, 254] width 116 height 36
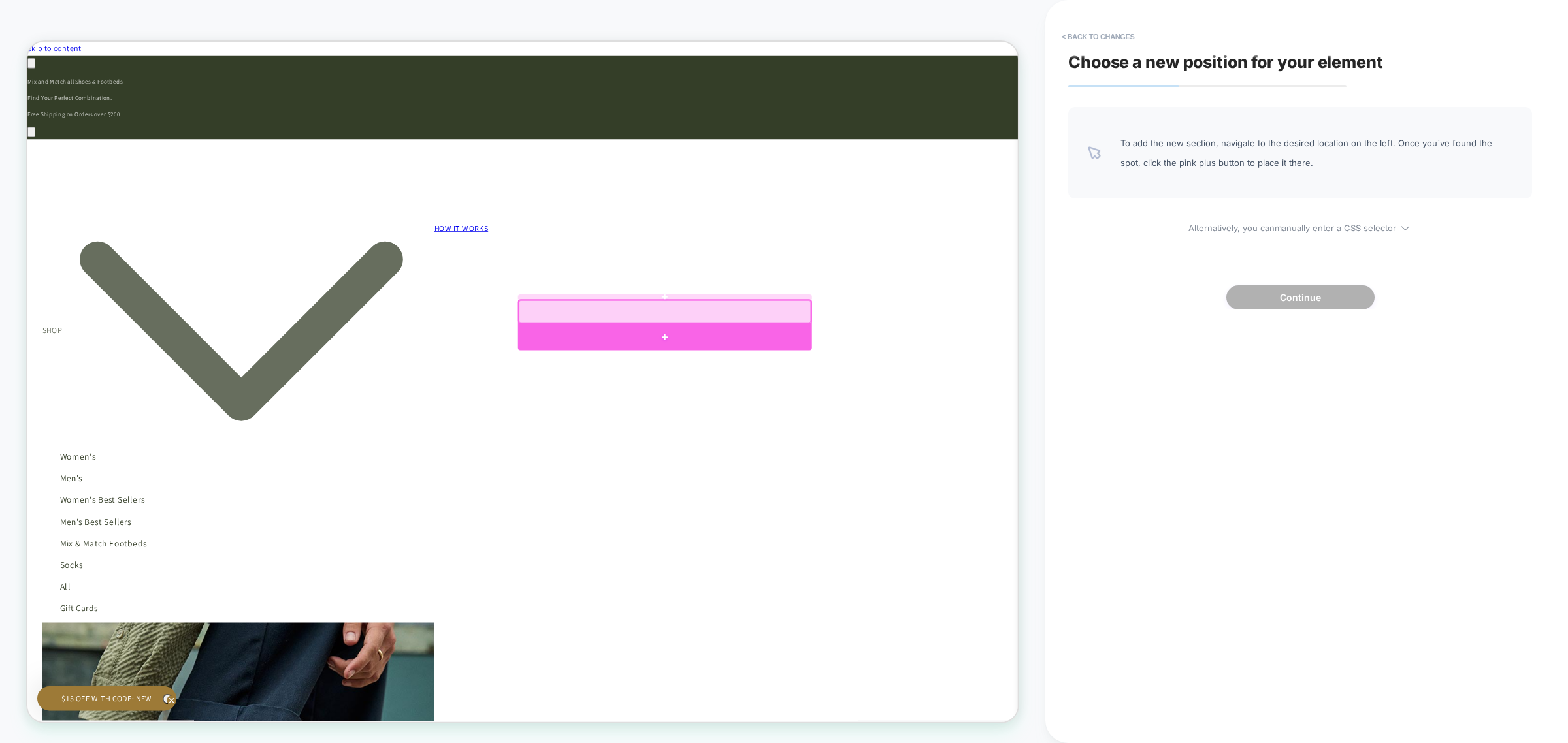
click at [962, 432] on div at bounding box center [877, 436] width 392 height 36
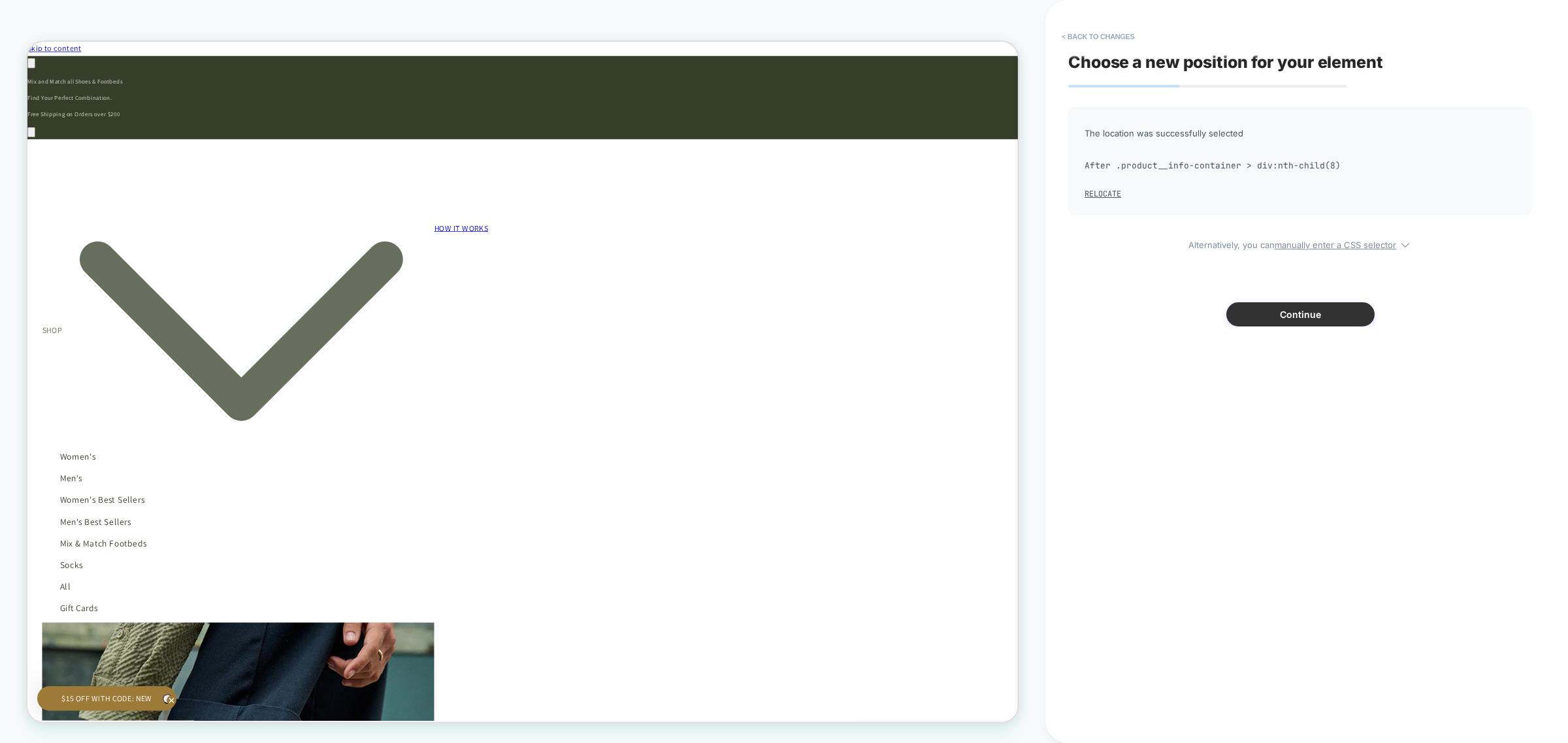
click at [1246, 312] on button "Continue" at bounding box center [1300, 314] width 148 height 24
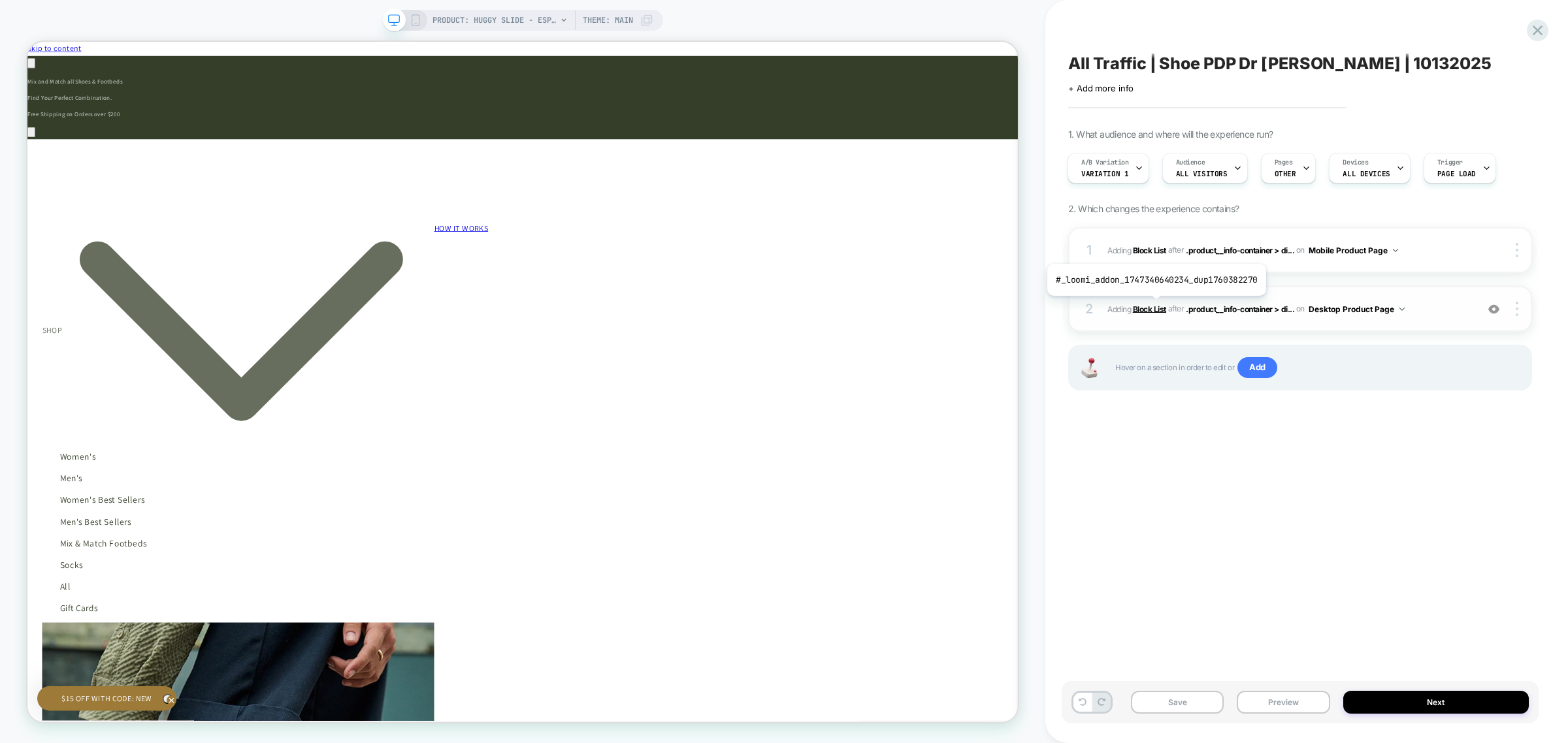
click at [1150, 307] on b "Block List" at bounding box center [1149, 309] width 34 height 10
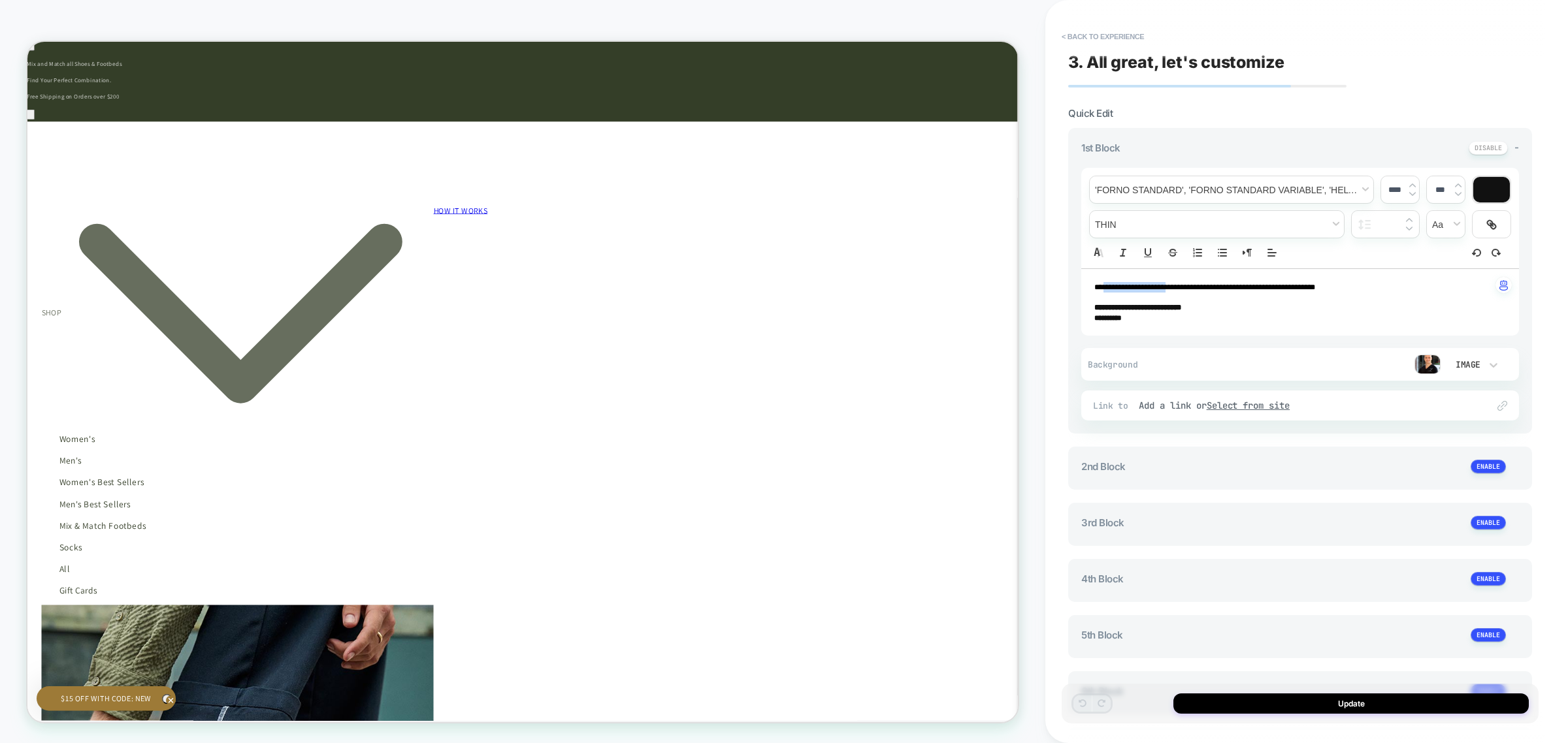
drag, startPoint x: 1166, startPoint y: 286, endPoint x: 1108, endPoint y: 291, distance: 58.2
click at [1108, 291] on span "**********" at bounding box center [1205, 287] width 221 height 8
type input "****"
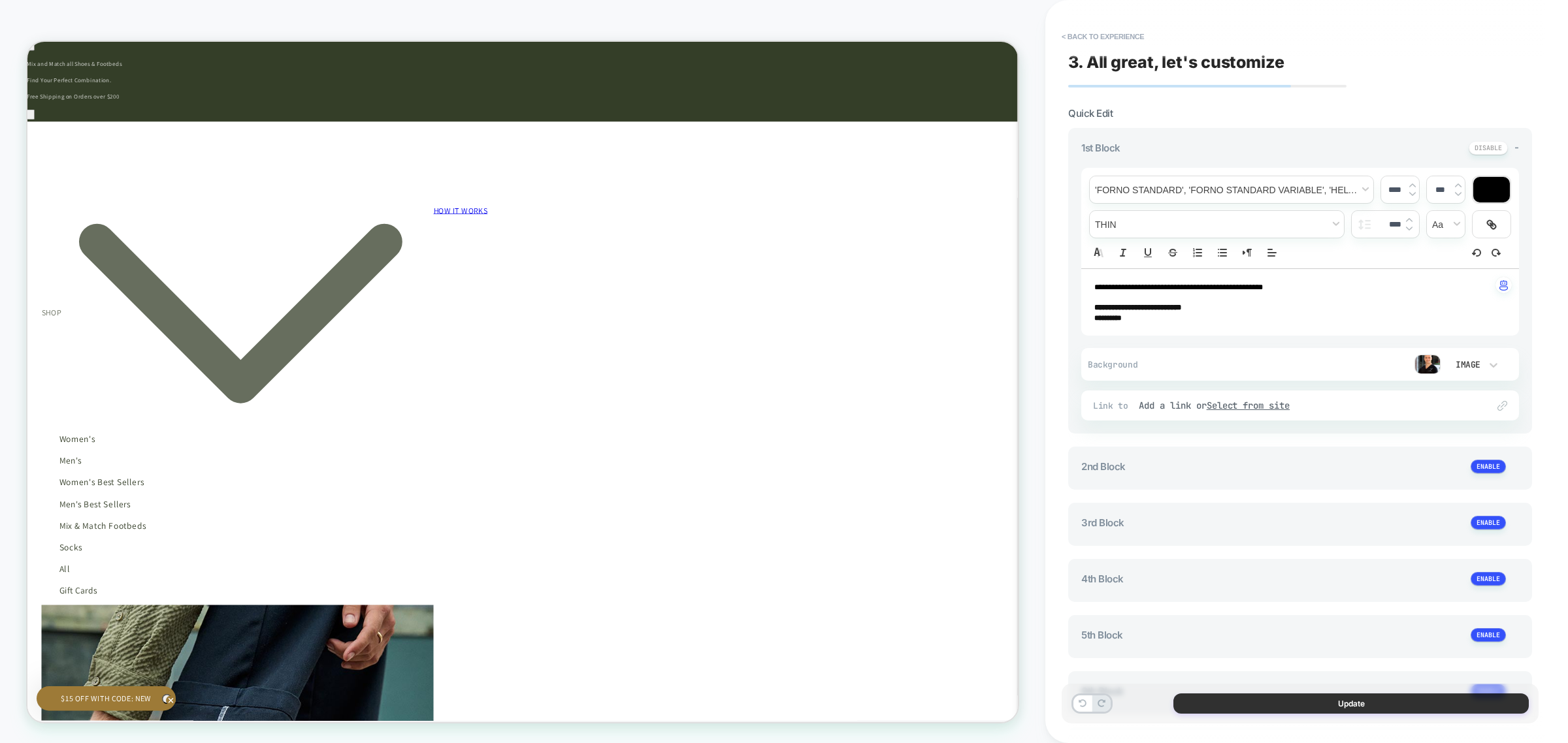
click at [1318, 703] on button "Update" at bounding box center [1351, 704] width 355 height 20
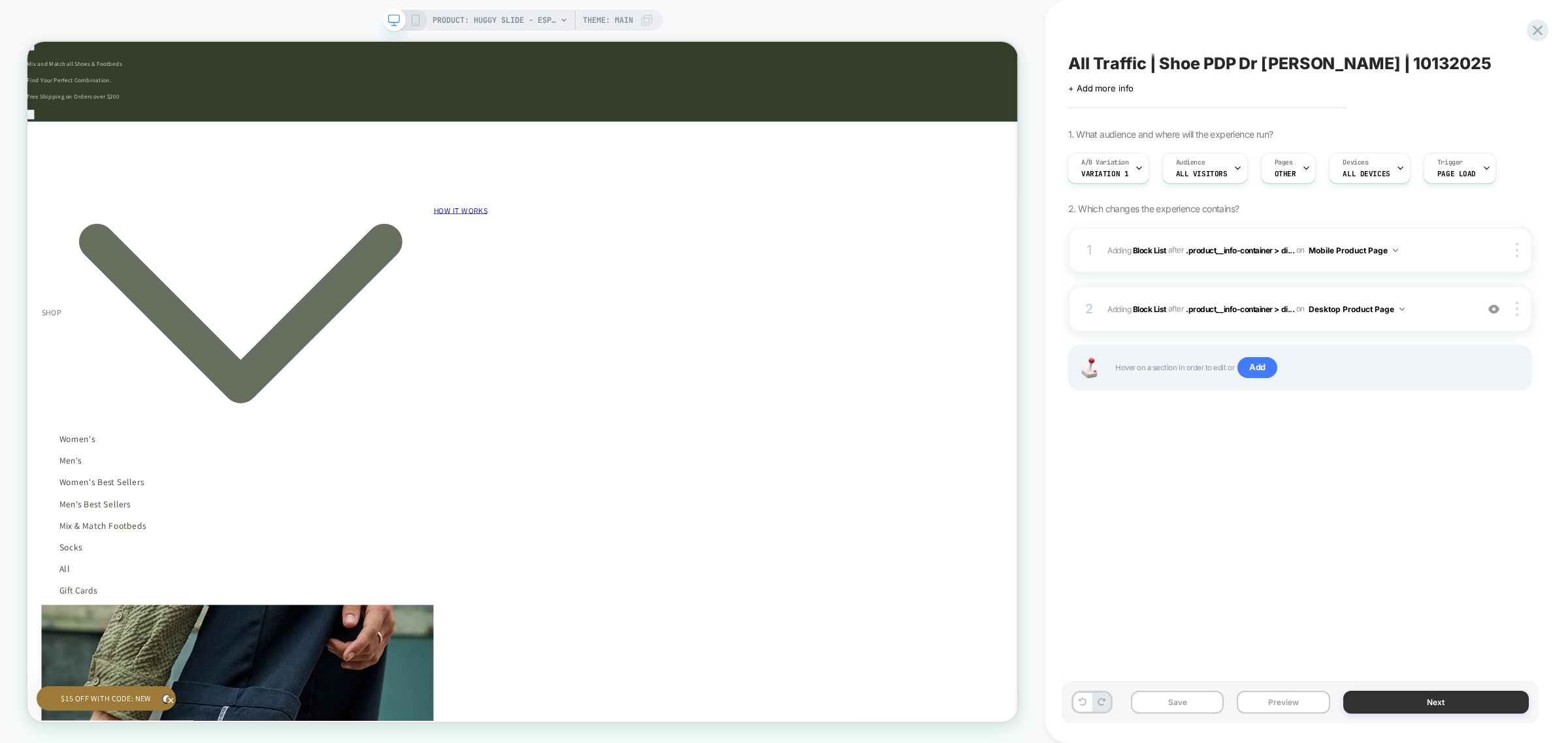
click at [1396, 705] on button "Next" at bounding box center [1436, 702] width 185 height 23
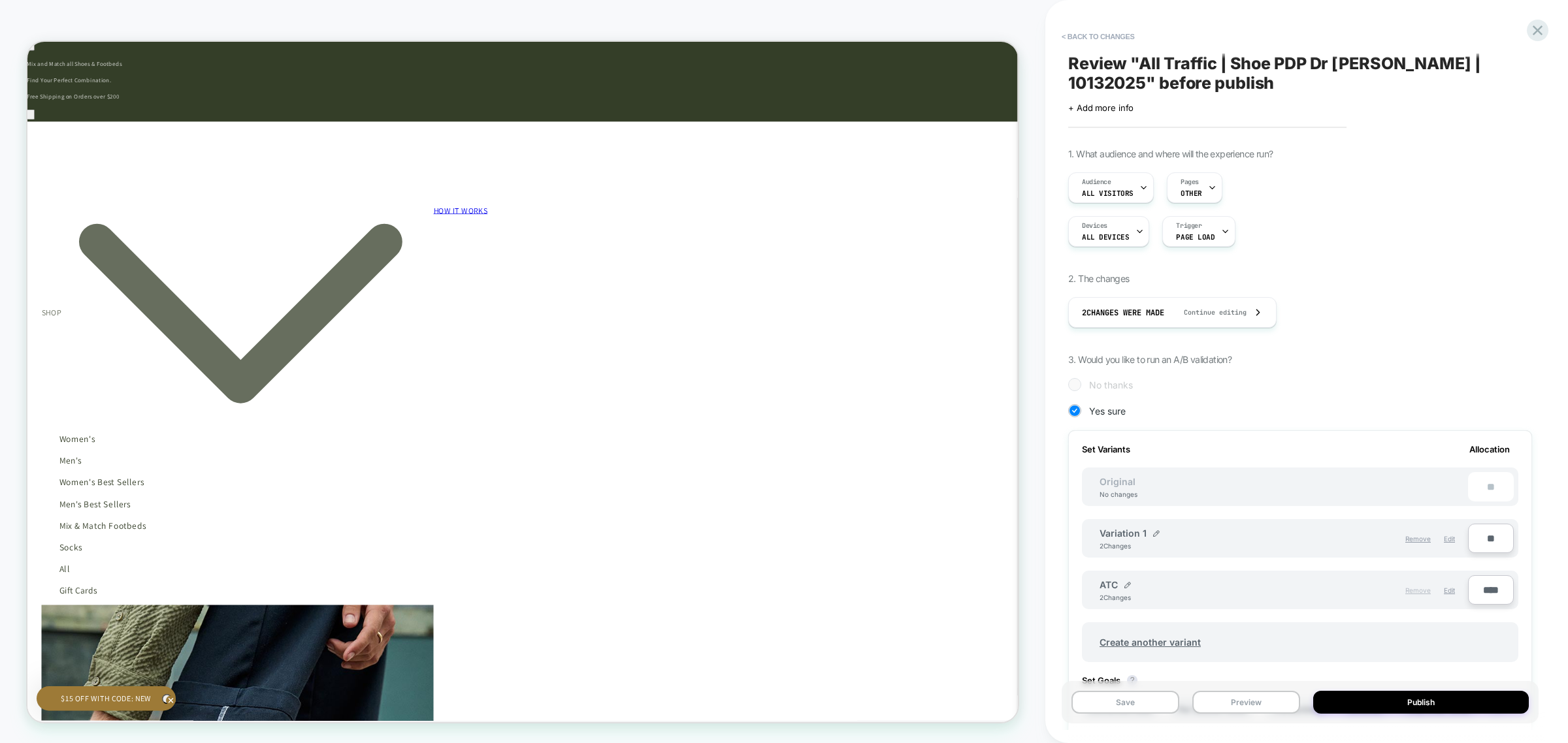
click at [1422, 593] on span "Remove" at bounding box center [1418, 590] width 26 height 8
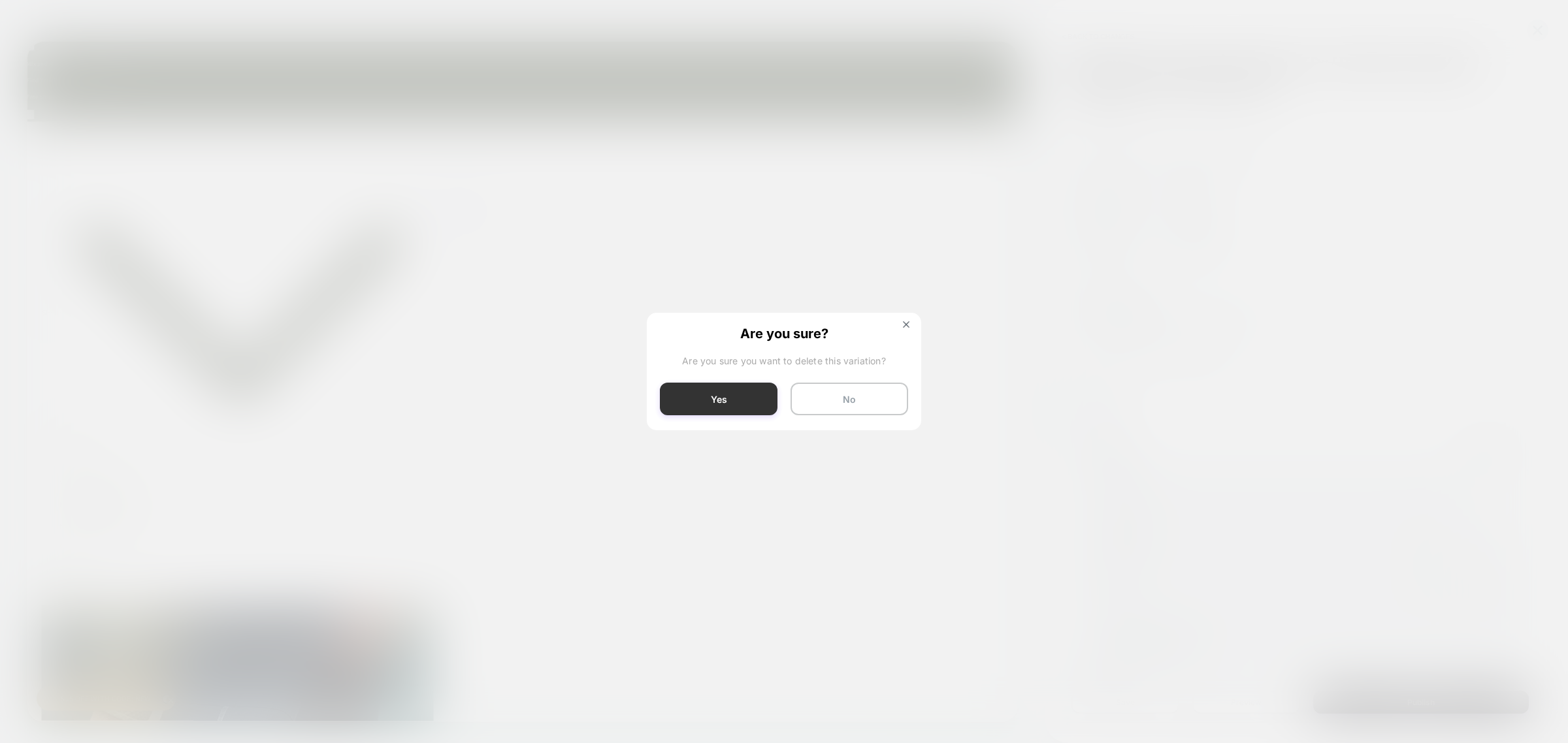
click at [743, 405] on button "Yes" at bounding box center [718, 399] width 118 height 33
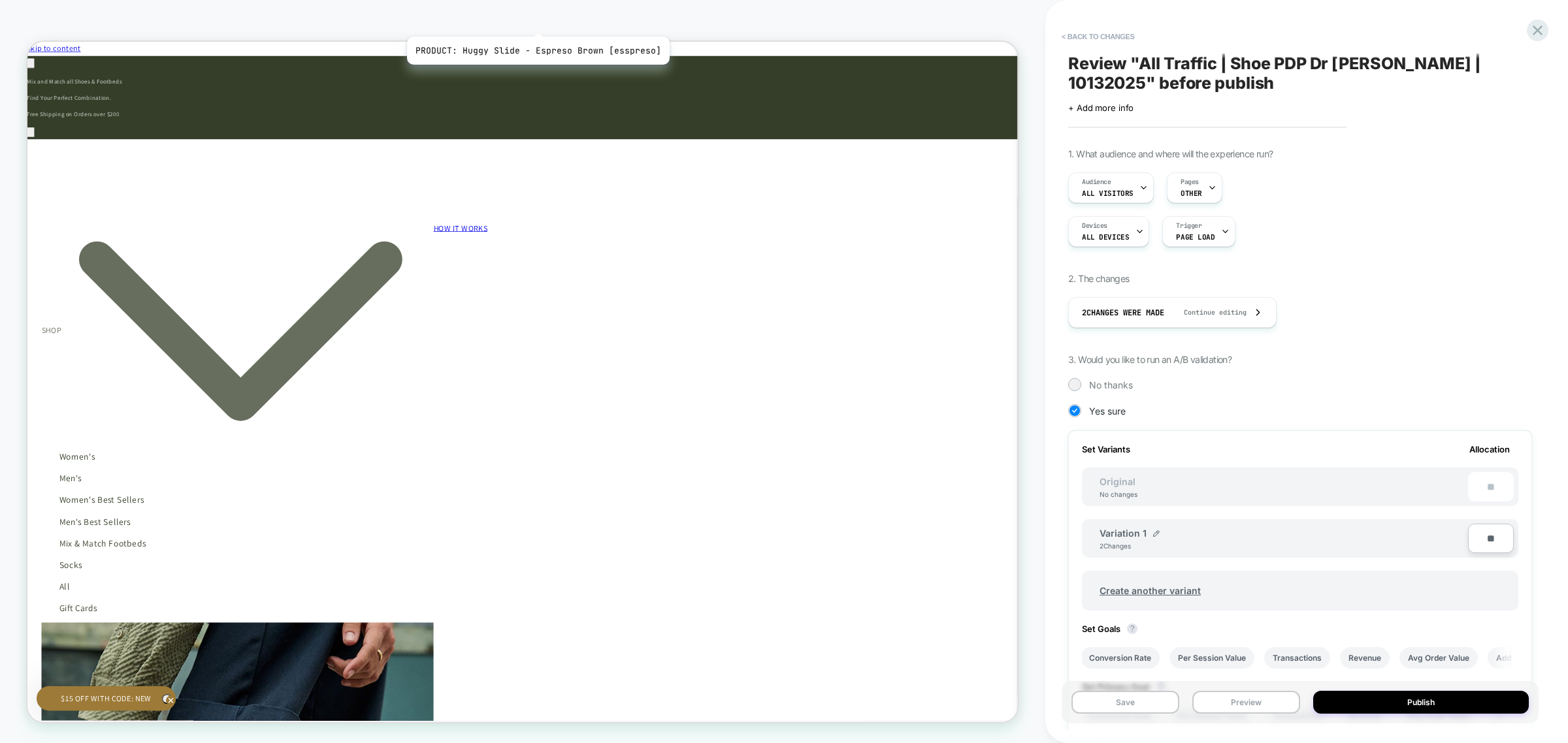
click at [536, 20] on span "PRODUCT: Huggy Slide - Espreso Brown [esspreso]" at bounding box center [494, 20] width 124 height 21
click at [1108, 709] on button "Save" at bounding box center [1125, 702] width 108 height 23
click at [1484, 540] on input "**" at bounding box center [1491, 538] width 46 height 29
type input "**"
type input "***"
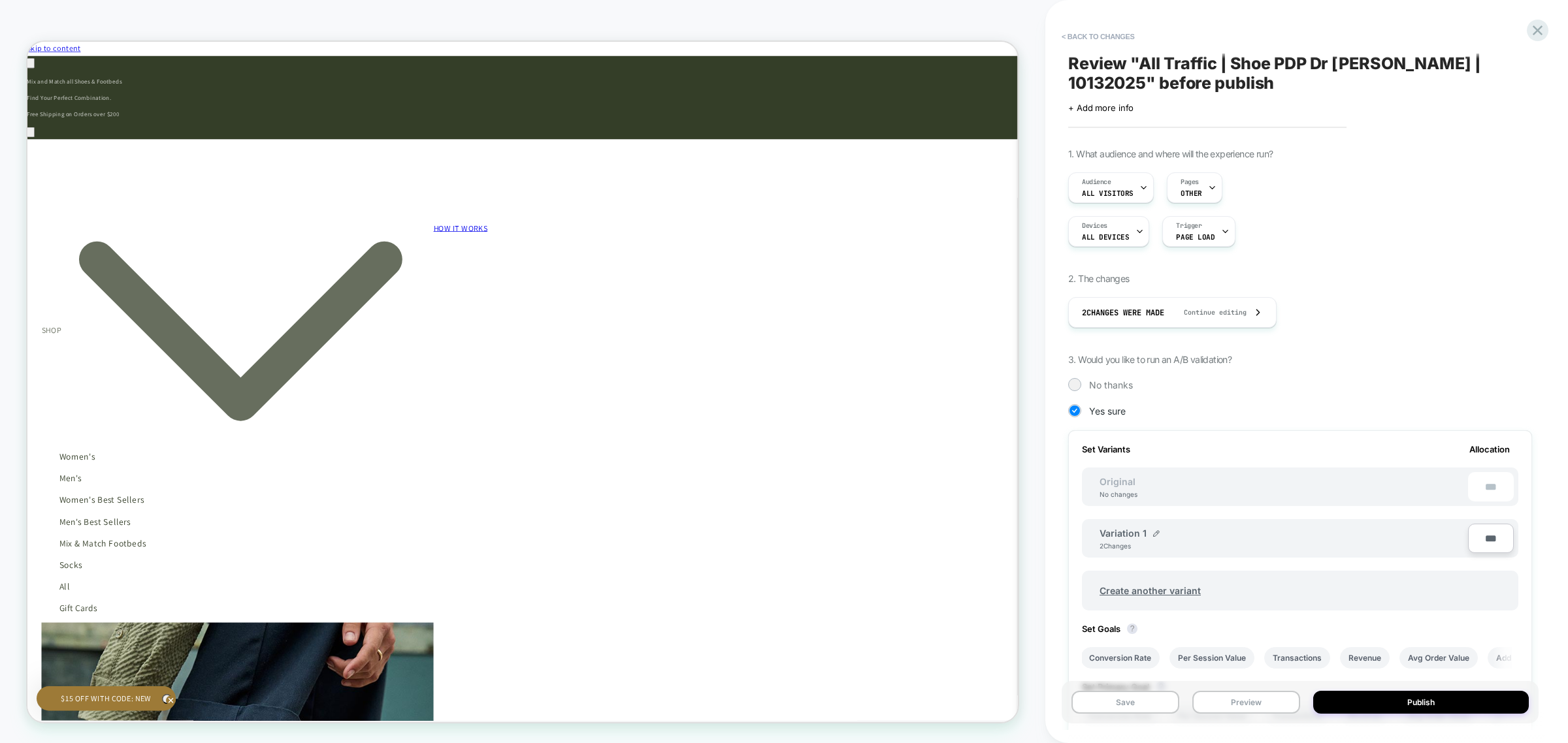
type input "****"
type input "**"
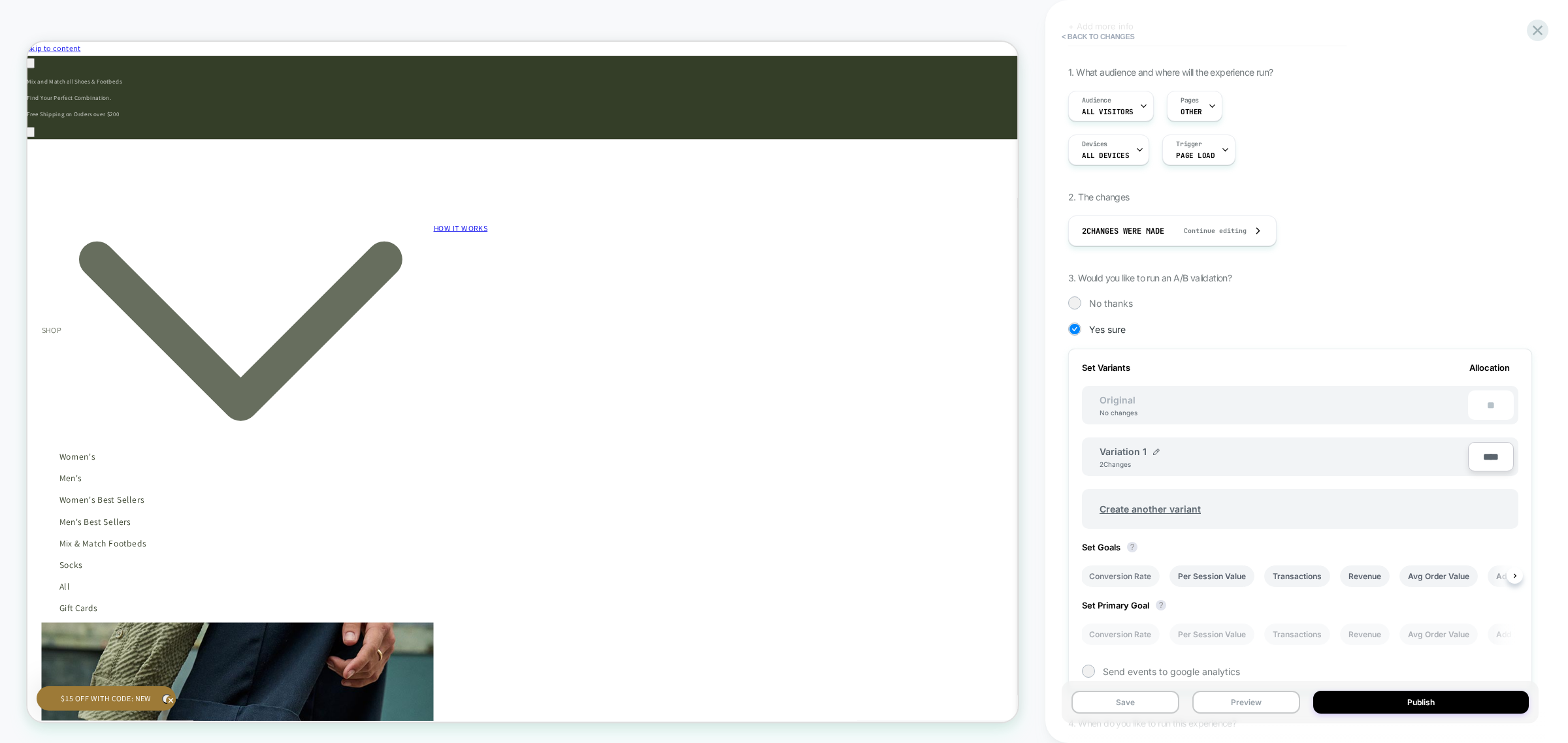
type input "****"
click at [1121, 577] on li "Conversion Rate" at bounding box center [1120, 576] width 79 height 21
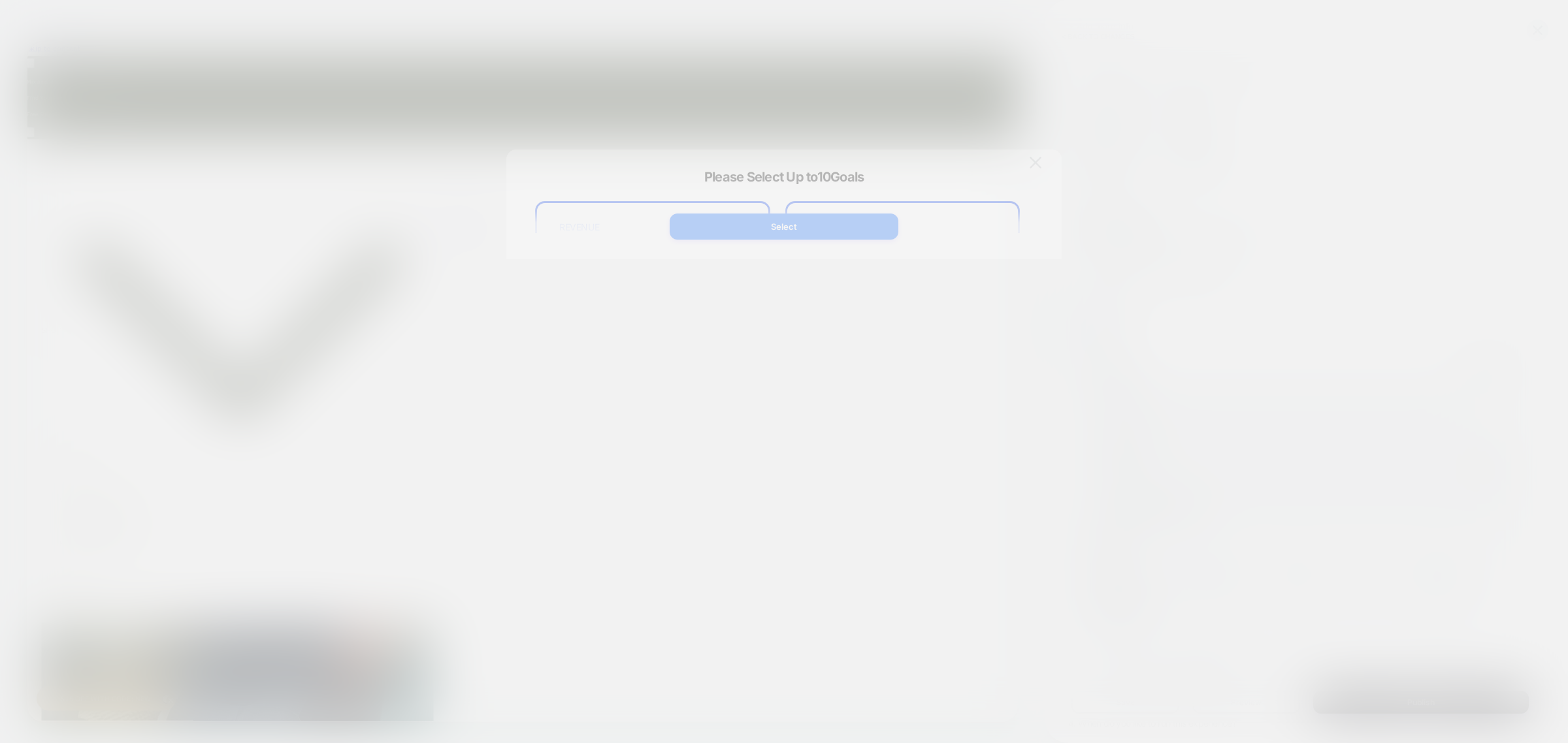
scroll to position [0, 2338]
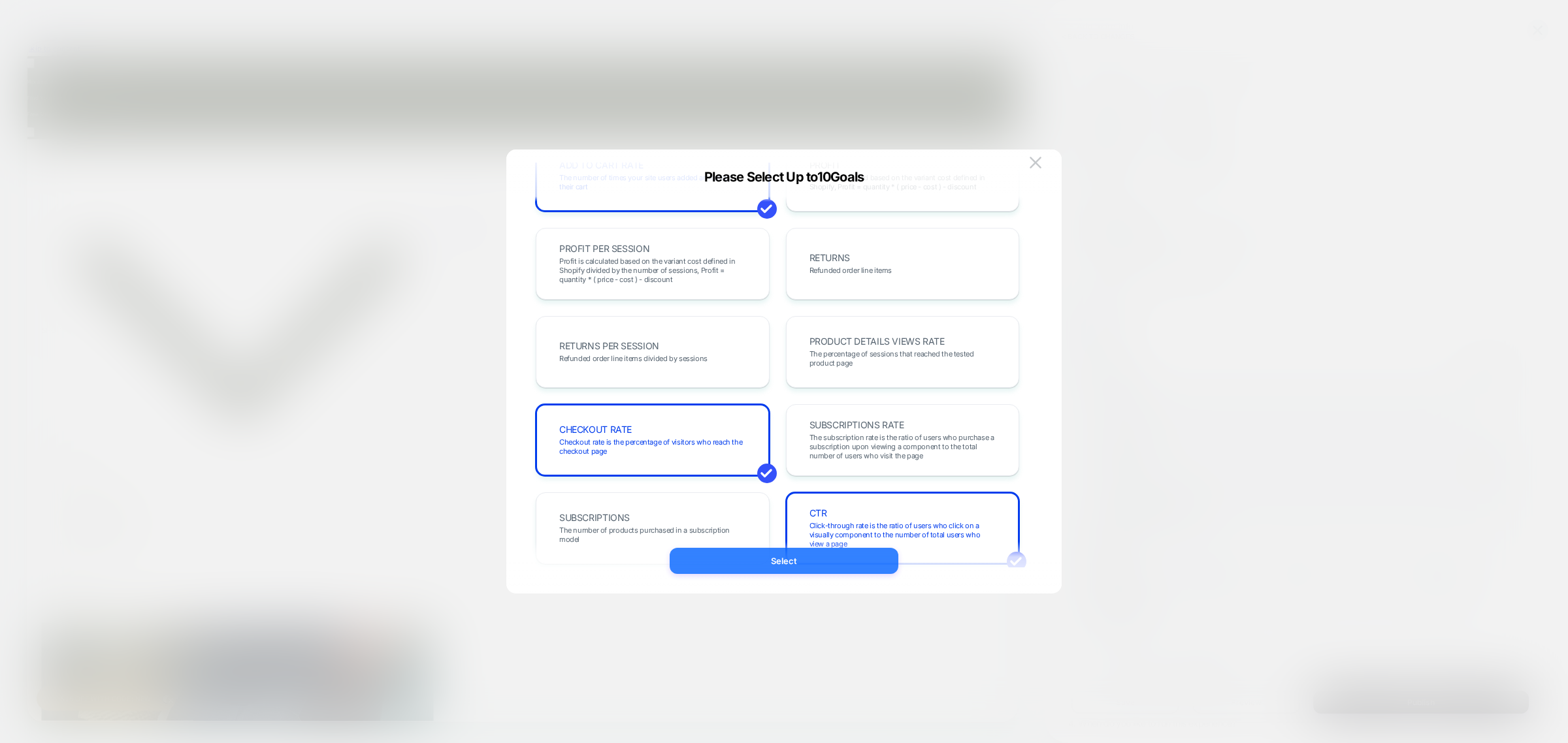
click at [803, 565] on button "Select" at bounding box center [784, 560] width 229 height 26
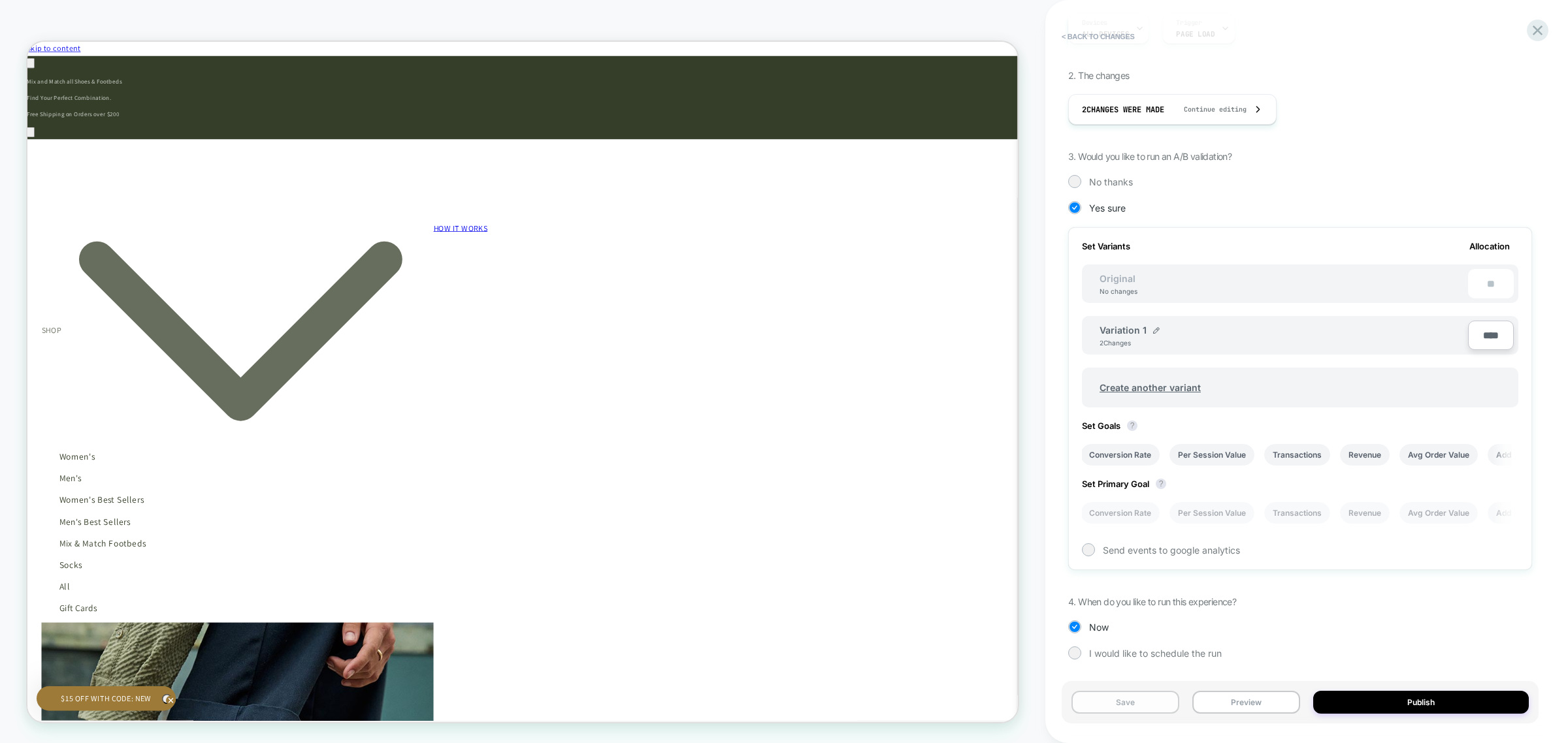
click at [1132, 706] on button "Save" at bounding box center [1125, 702] width 108 height 23
click at [520, 18] on div "Select page for quick preview" at bounding box center [552, 34] width 327 height 33
click at [516, 21] on div "Select page for quick preview" at bounding box center [552, 34] width 327 height 33
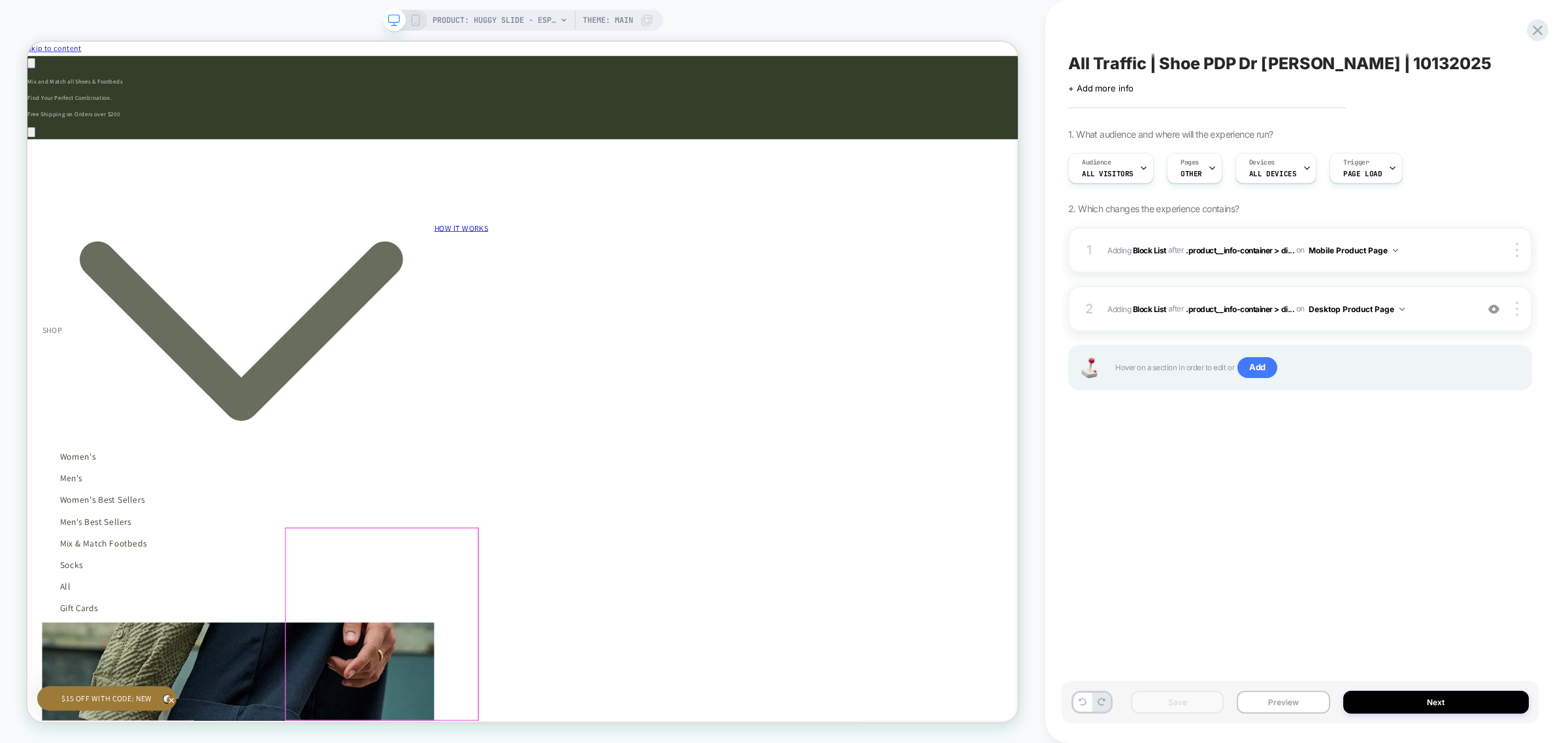
scroll to position [0, 2338]
click at [472, 18] on span "PRODUCT: Huggy Slide - Espreso Brown [esspreso]" at bounding box center [494, 20] width 124 height 21
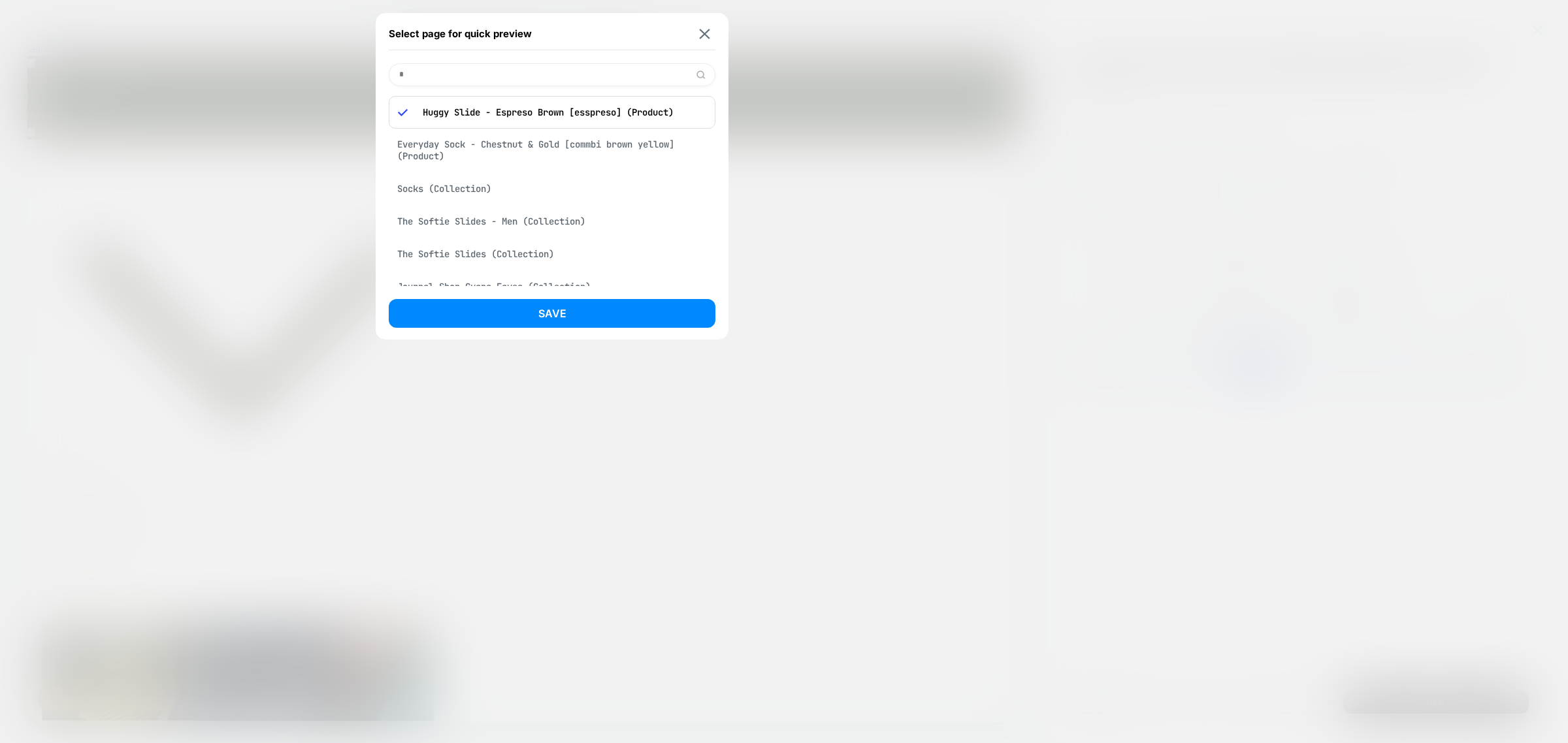
scroll to position [0, 0]
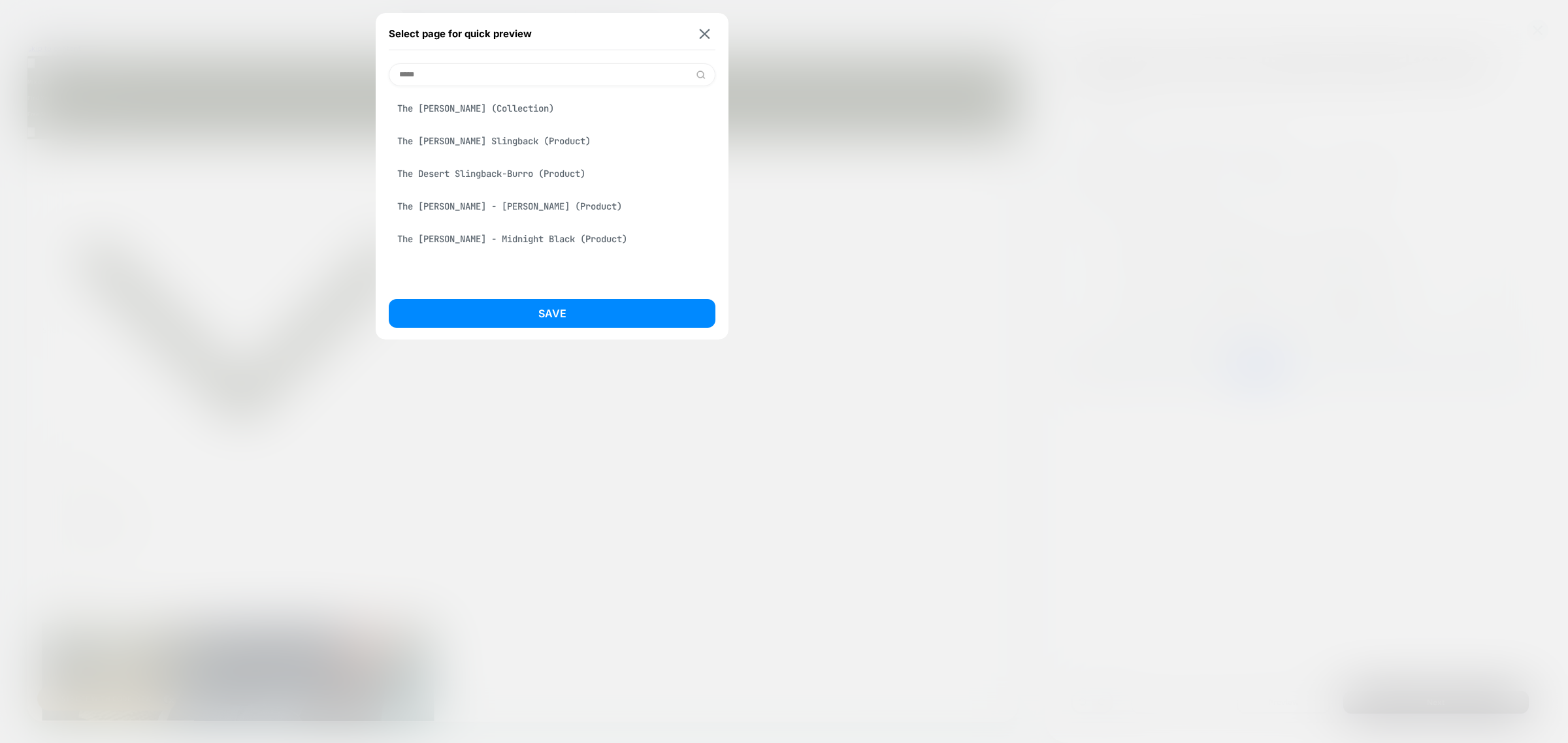
type input "*****"
click at [526, 172] on div "The Desert Slingback-Burro (Product)" at bounding box center [552, 173] width 327 height 25
click at [524, 307] on button "Save" at bounding box center [552, 313] width 327 height 29
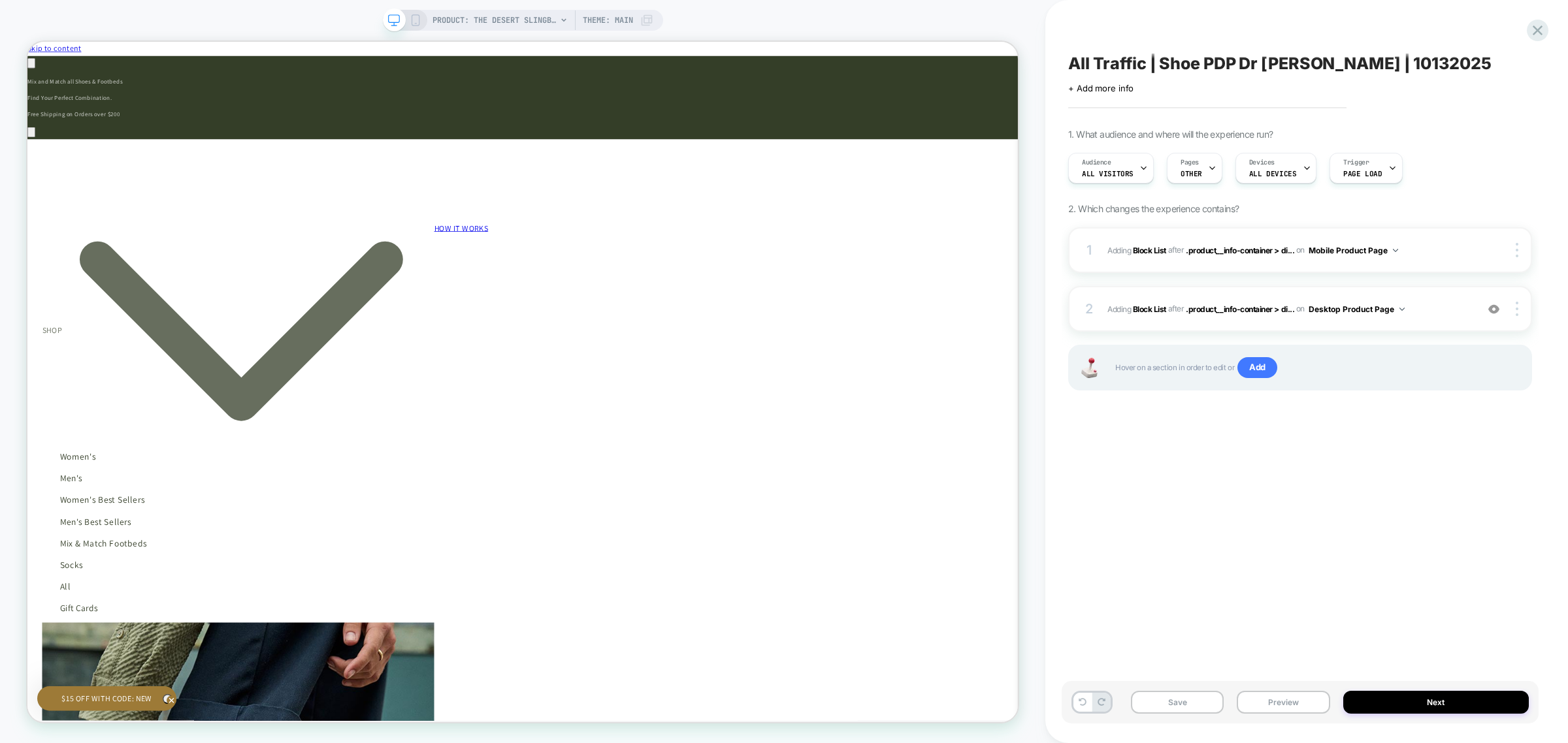
scroll to position [0, 1169]
click at [414, 16] on icon at bounding box center [415, 20] width 11 height 11
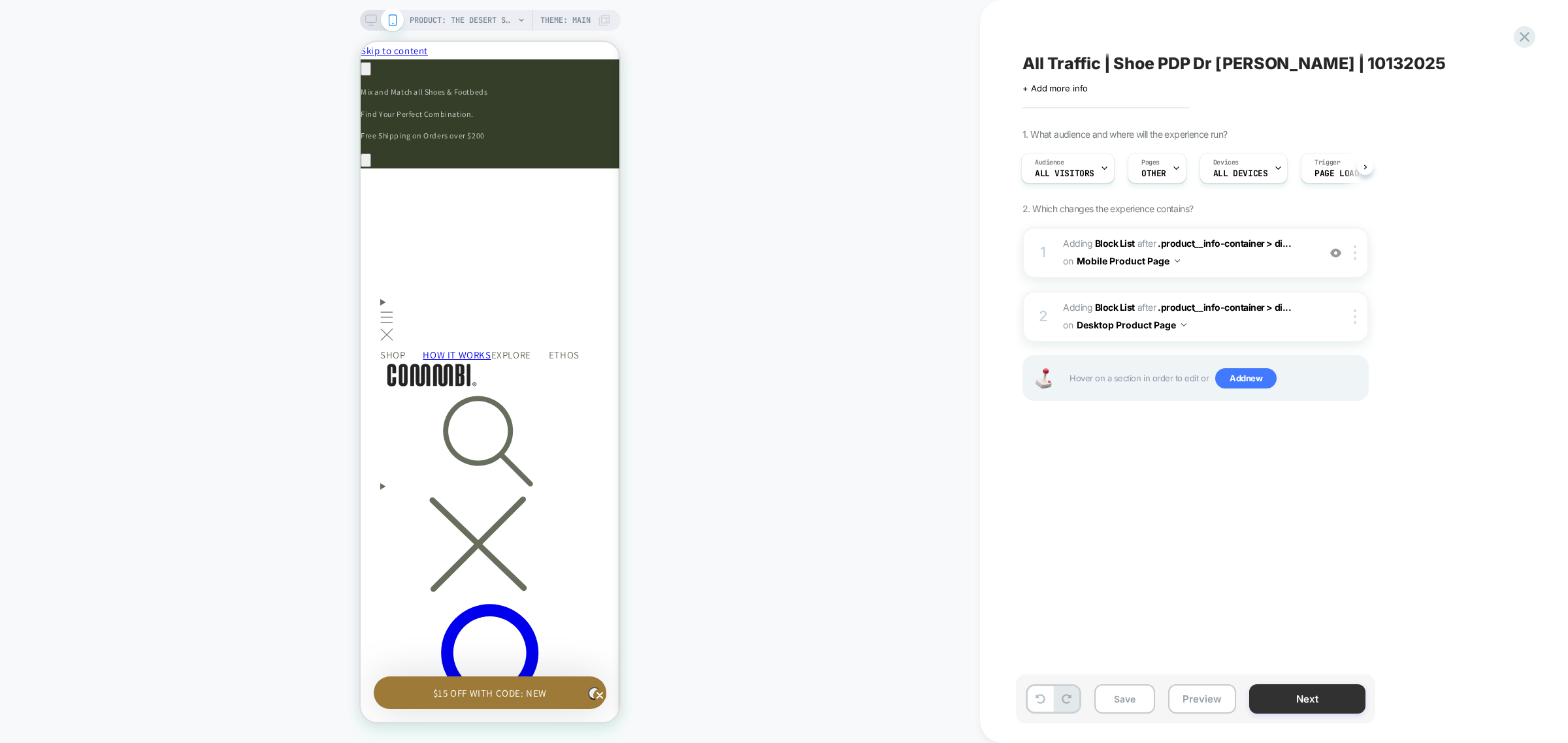
click at [1308, 701] on button "Next" at bounding box center [1307, 699] width 116 height 29
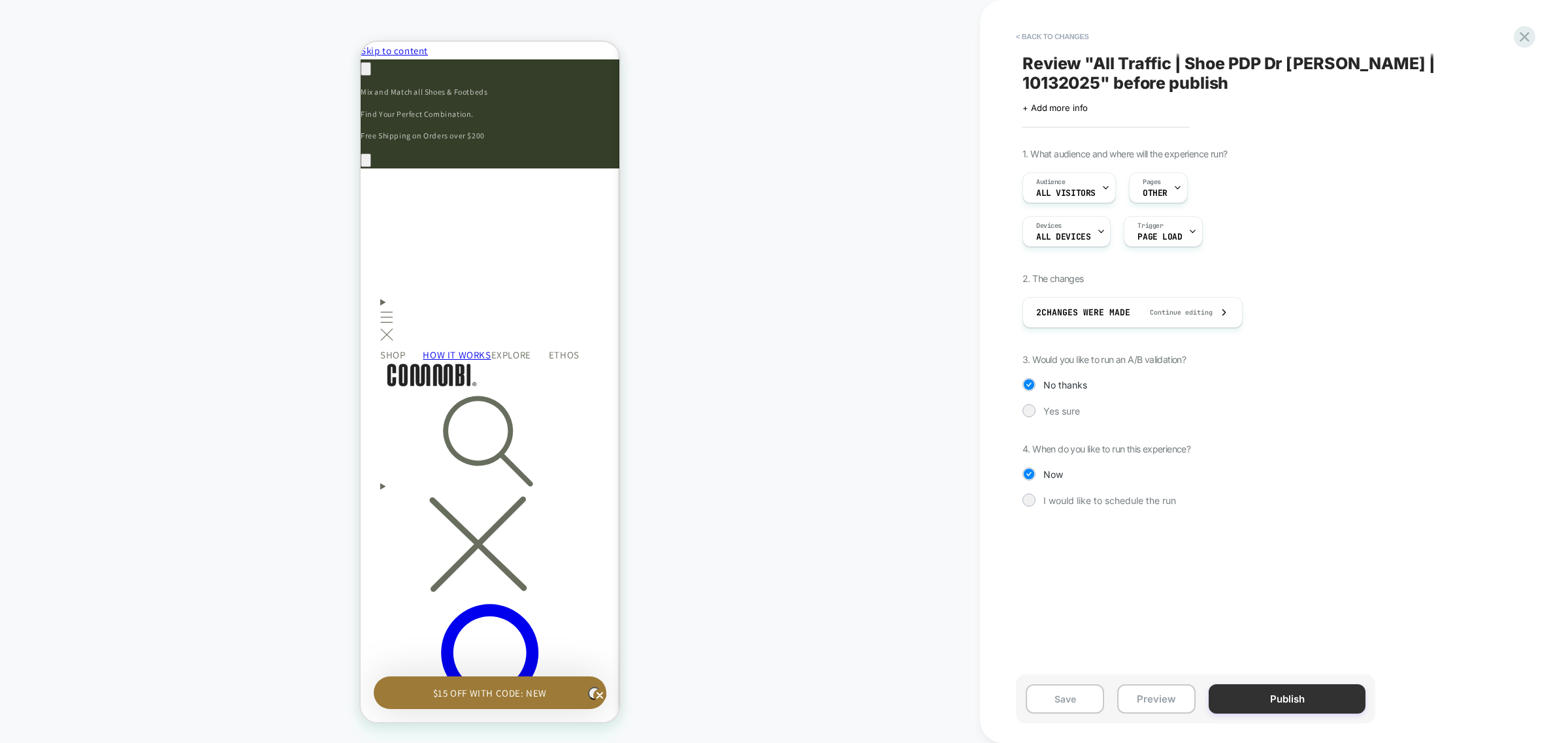
click at [1300, 695] on button "Publish" at bounding box center [1287, 699] width 157 height 29
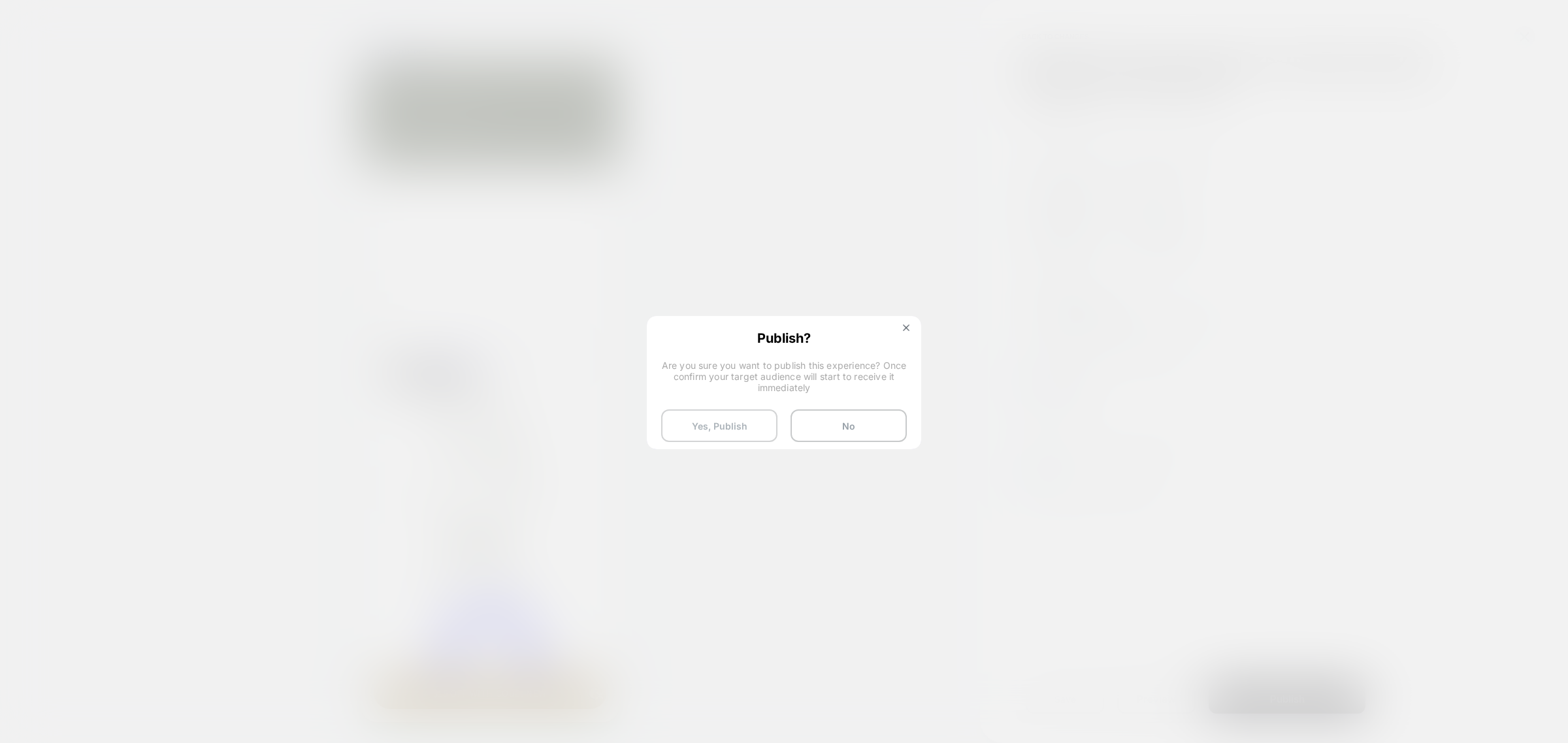
click at [730, 433] on button "Yes, Publish" at bounding box center [719, 426] width 116 height 33
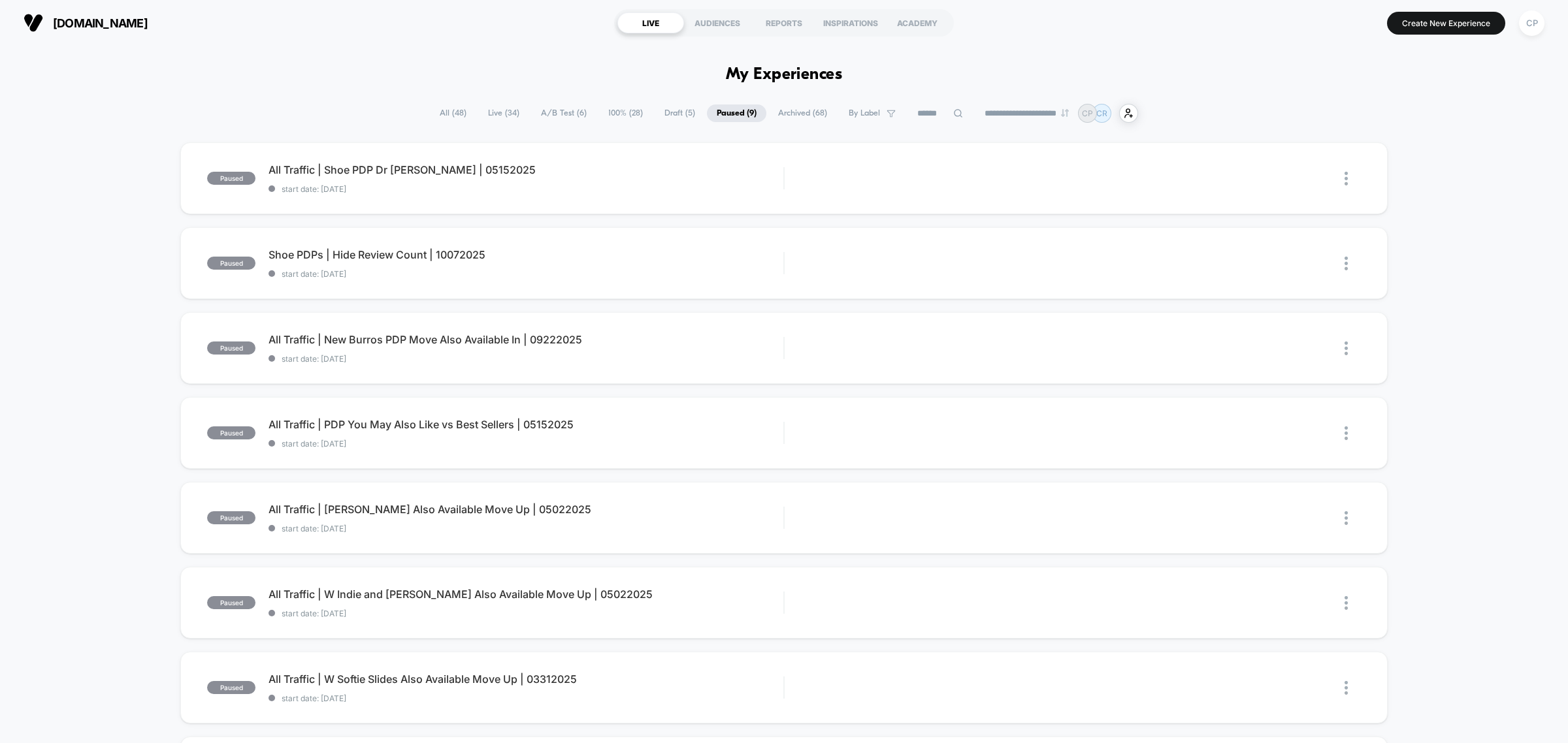
click at [449, 116] on span "All ( 48 )" at bounding box center [453, 113] width 46 height 18
